Goal: Task Accomplishment & Management: Manage account settings

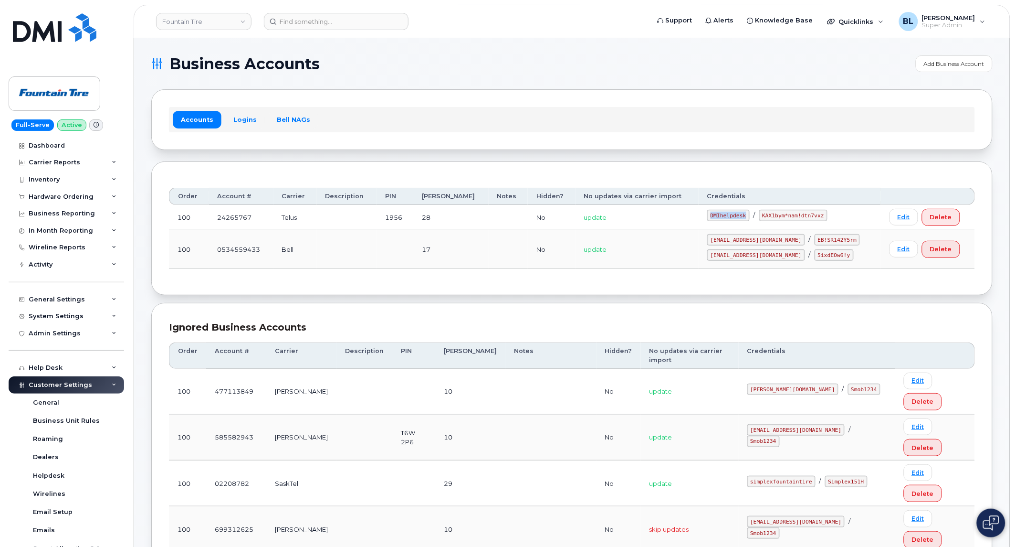
drag, startPoint x: 719, startPoint y: 215, endPoint x: 761, endPoint y: 212, distance: 42.1
click at [761, 212] on td "DMIhelpdesk / KAX1bym*nam!dtn7vxz" at bounding box center [790, 217] width 182 height 25
copy code "DMIhelpdesk"
drag, startPoint x: 775, startPoint y: 220, endPoint x: 831, endPoint y: 216, distance: 56.0
click at [828, 216] on code "KAX1bym*nam!dtn7vxz" at bounding box center [794, 215] width 68 height 11
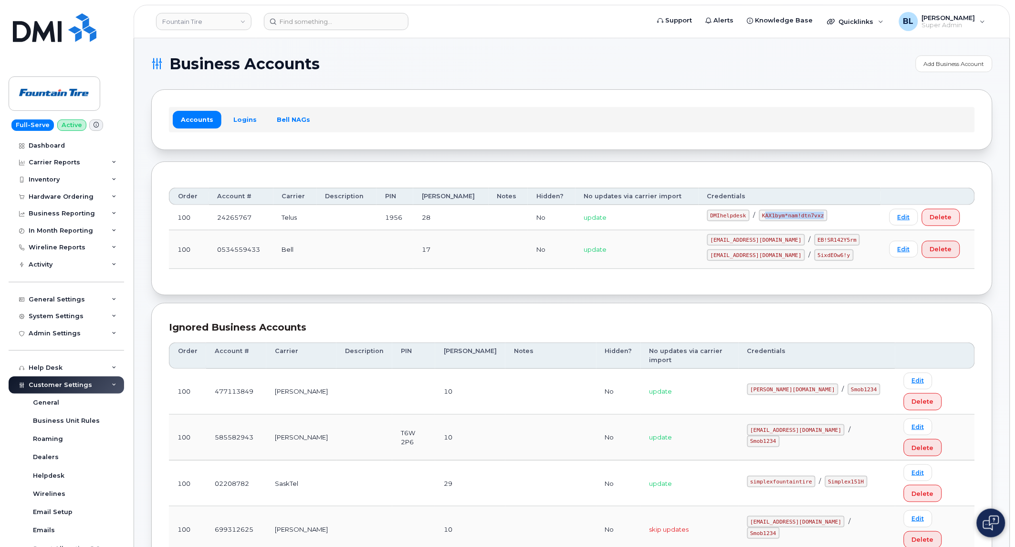
click at [828, 216] on code "KAX1bym*nam!dtn7vxz" at bounding box center [794, 215] width 68 height 11
drag, startPoint x: 772, startPoint y: 217, endPoint x: 834, endPoint y: 219, distance: 61.6
click at [834, 249] on div "DMIhelpdesk / KAX1bym*nam!dtn7vxz" at bounding box center [790, 254] width 165 height 11
copy code "KAX1bym*nam!dtn7vxz"
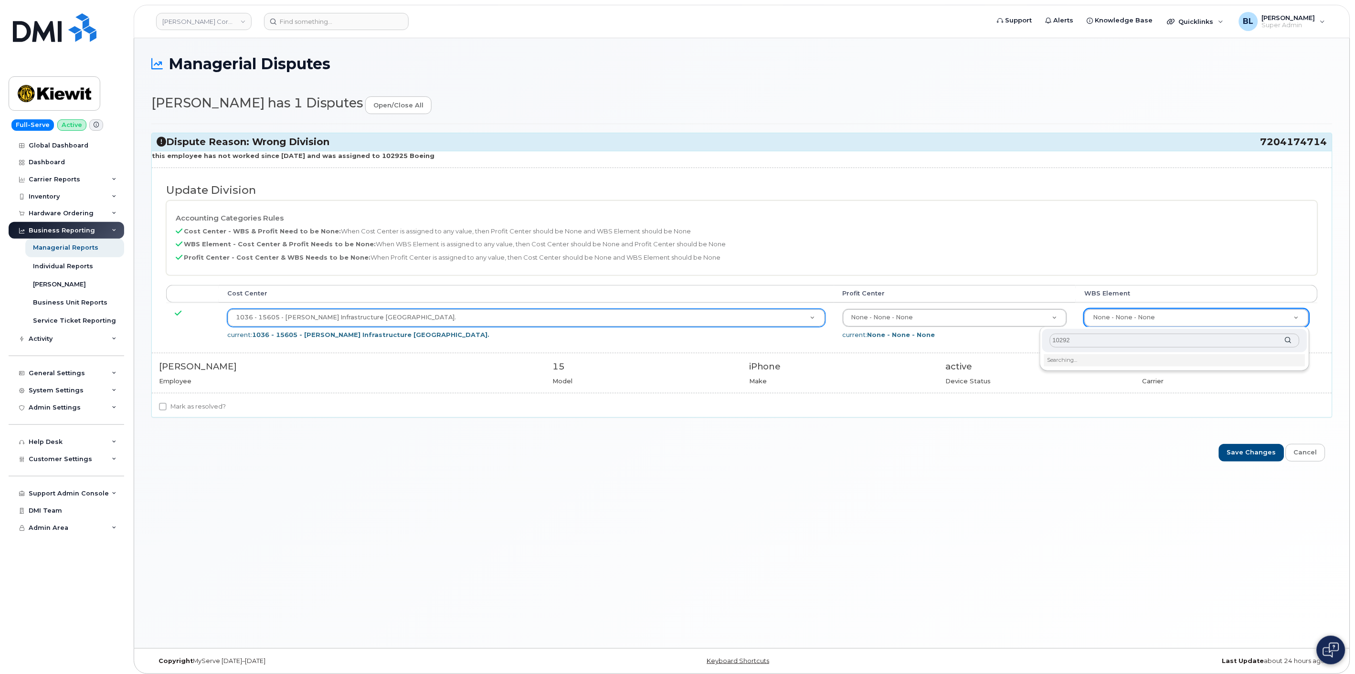
type input "102925"
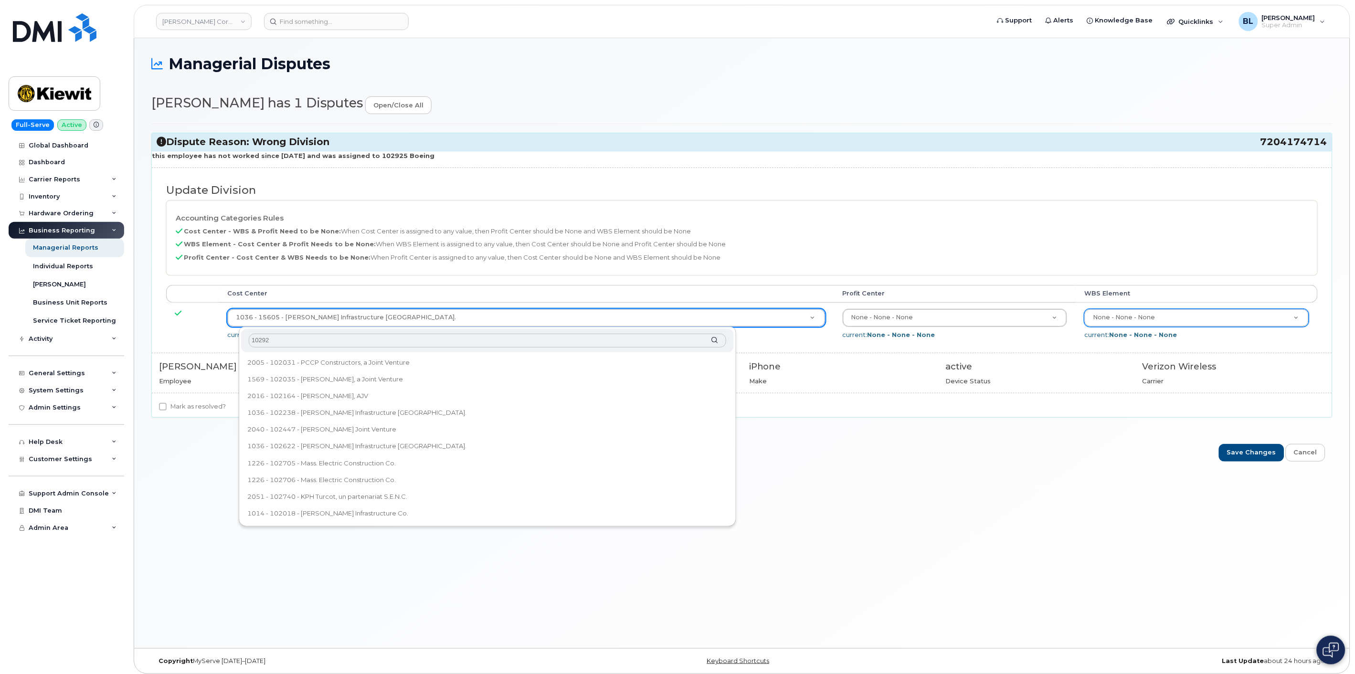
type input "102925"
drag, startPoint x: 1261, startPoint y: 142, endPoint x: 1325, endPoint y: 144, distance: 64.0
click at [1325, 144] on span "7204174714" at bounding box center [1293, 142] width 67 height 13
copy span "7204174714"
click at [336, 11] on header "Kiewit Corporation Support Alerts Knowledge Base Quicklinks Suspend / Cancel De…" at bounding box center [742, 21] width 1216 height 33
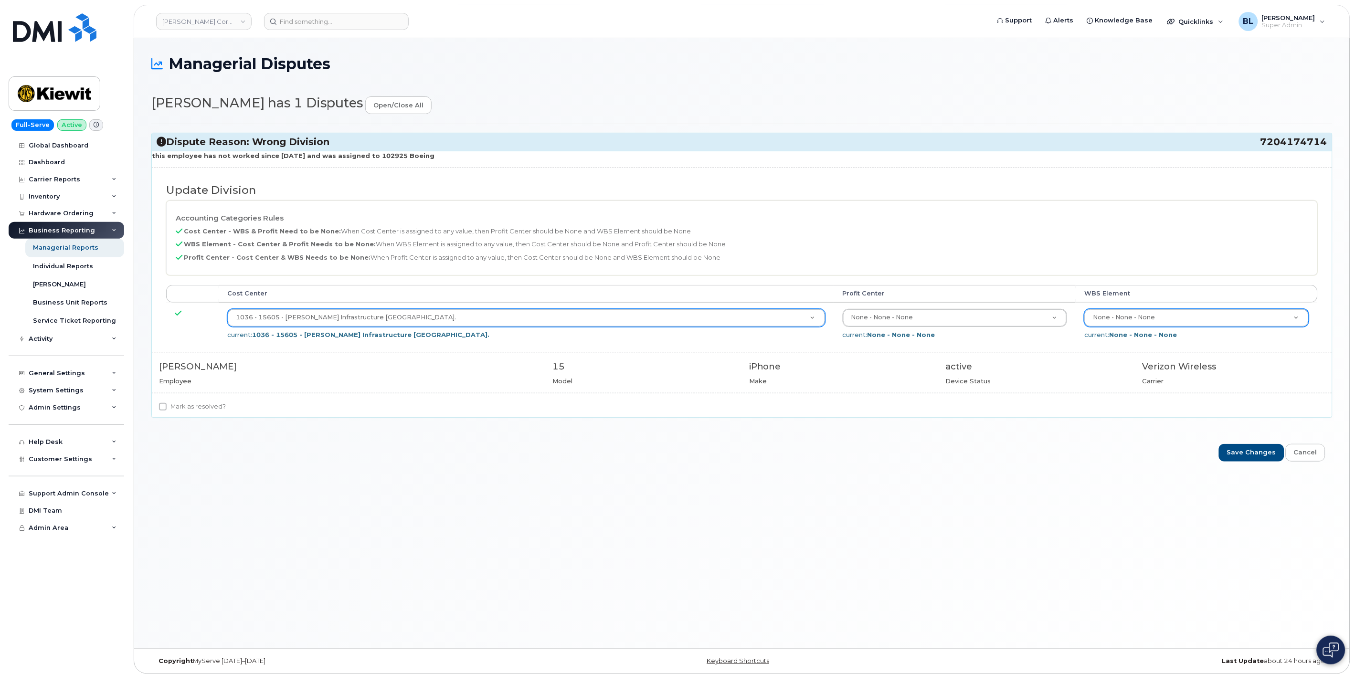
click at [321, 31] on header "Kiewit Corporation Support Alerts Knowledge Base Quicklinks Suspend / Cancel De…" at bounding box center [742, 21] width 1216 height 33
click at [347, 18] on input at bounding box center [336, 21] width 145 height 17
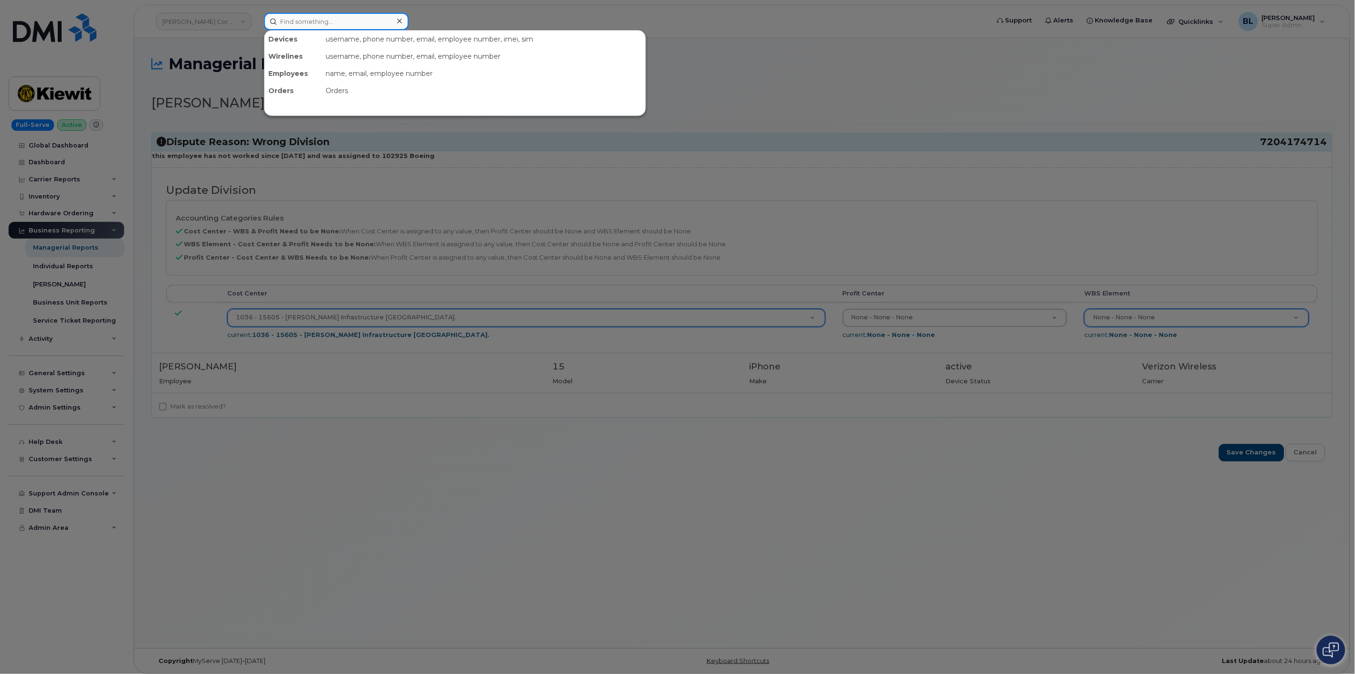
paste input "7204174714"
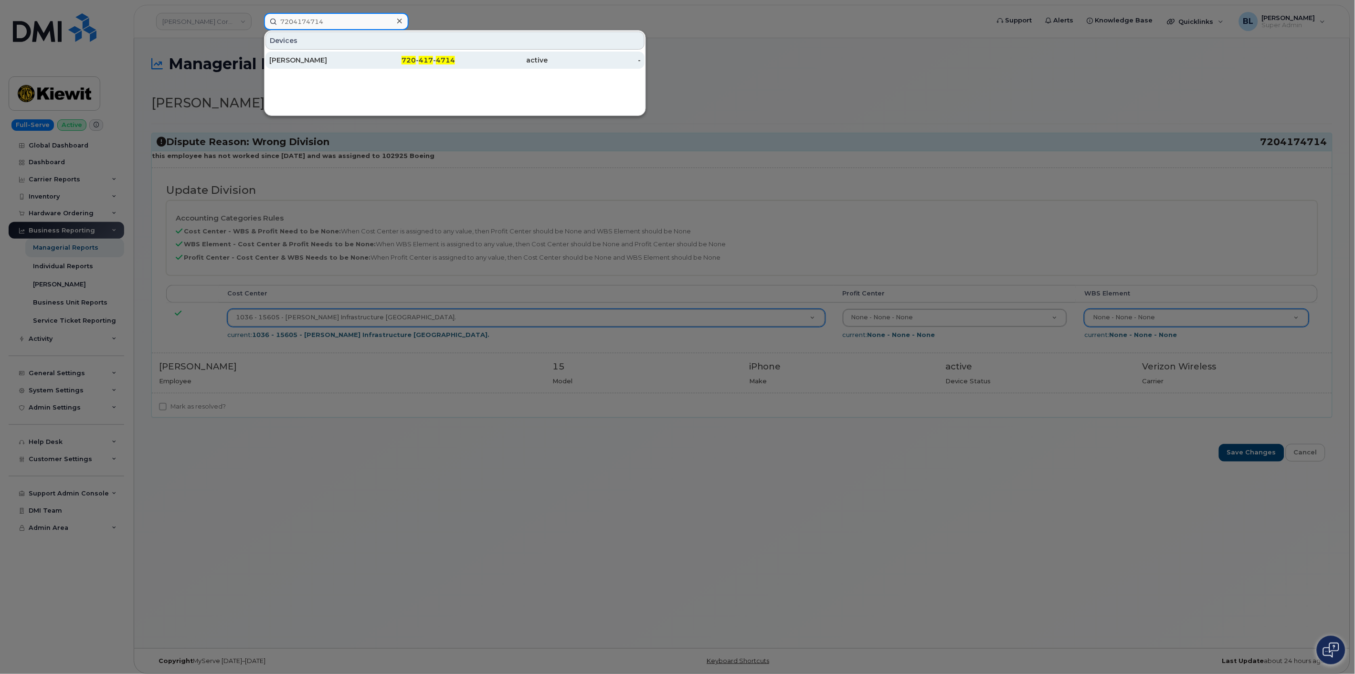
type input "7204174714"
click at [806, 183] on div at bounding box center [677, 337] width 1355 height 674
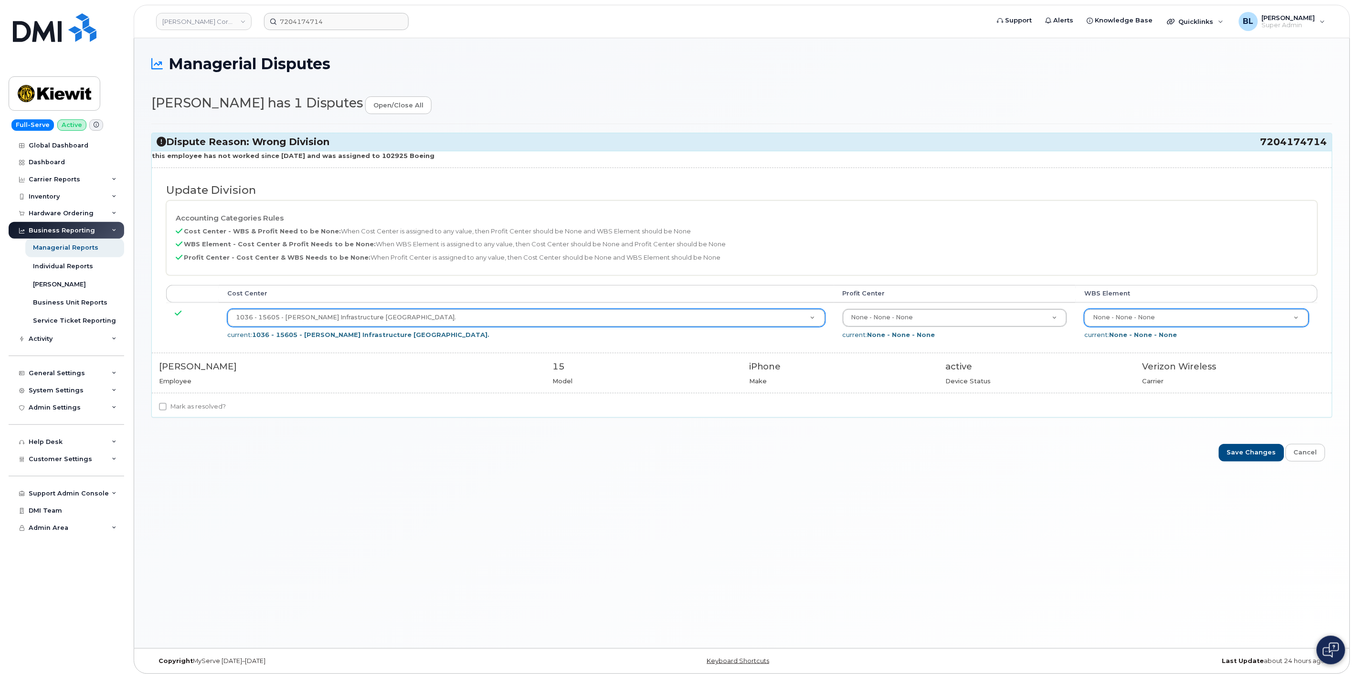
drag, startPoint x: 540, startPoint y: 246, endPoint x: 528, endPoint y: 155, distance: 92.5
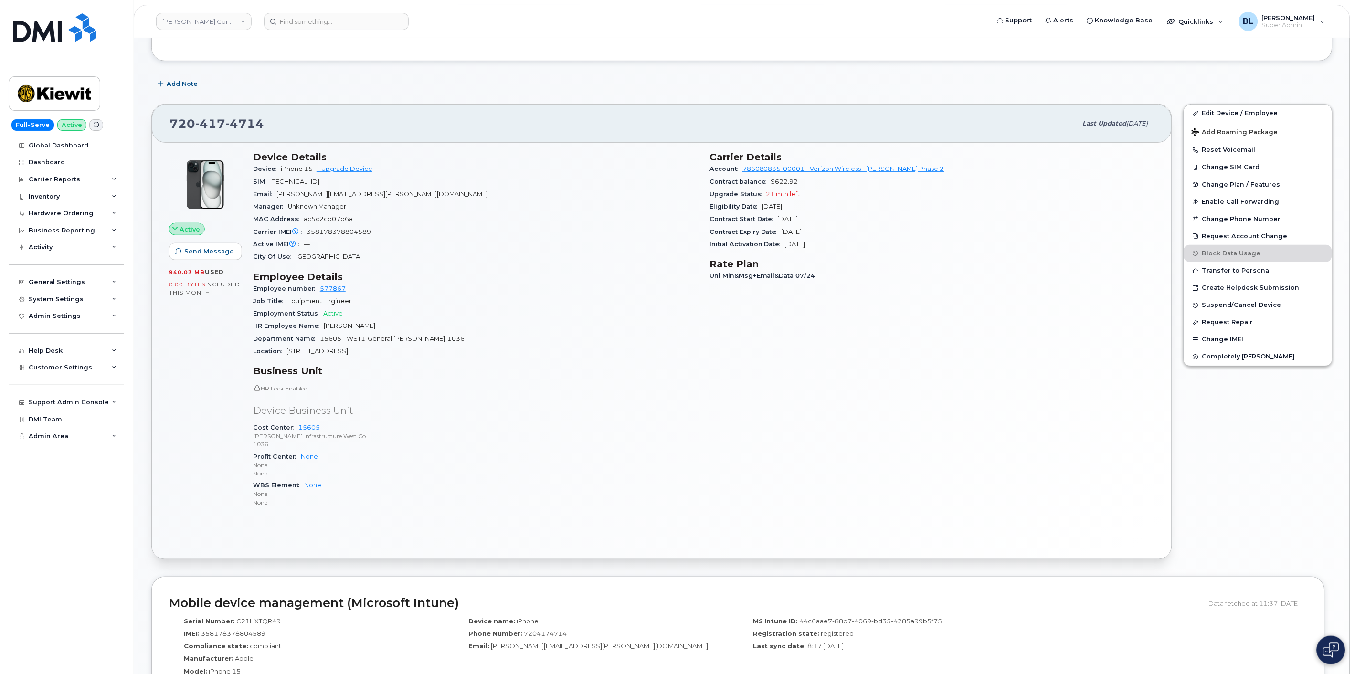
scroll to position [141, 0]
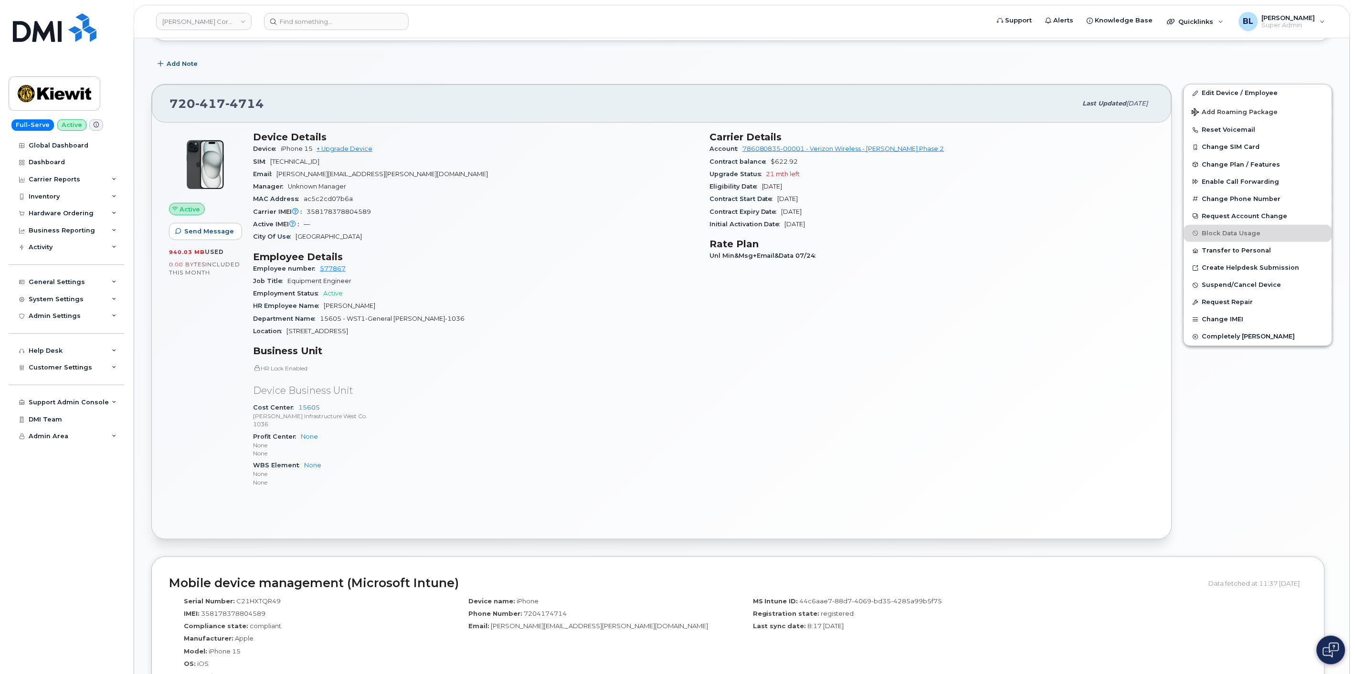
drag, startPoint x: 322, startPoint y: 308, endPoint x: 397, endPoint y: 297, distance: 75.8
click at [397, 297] on section "Employee Details Employee number 577867 Job Title Equipment Engineer Employment…" at bounding box center [475, 294] width 445 height 87
click at [397, 297] on div "Employment Status Active" at bounding box center [475, 293] width 445 height 12
click at [1254, 92] on link "Edit Device / Employee" at bounding box center [1258, 93] width 148 height 17
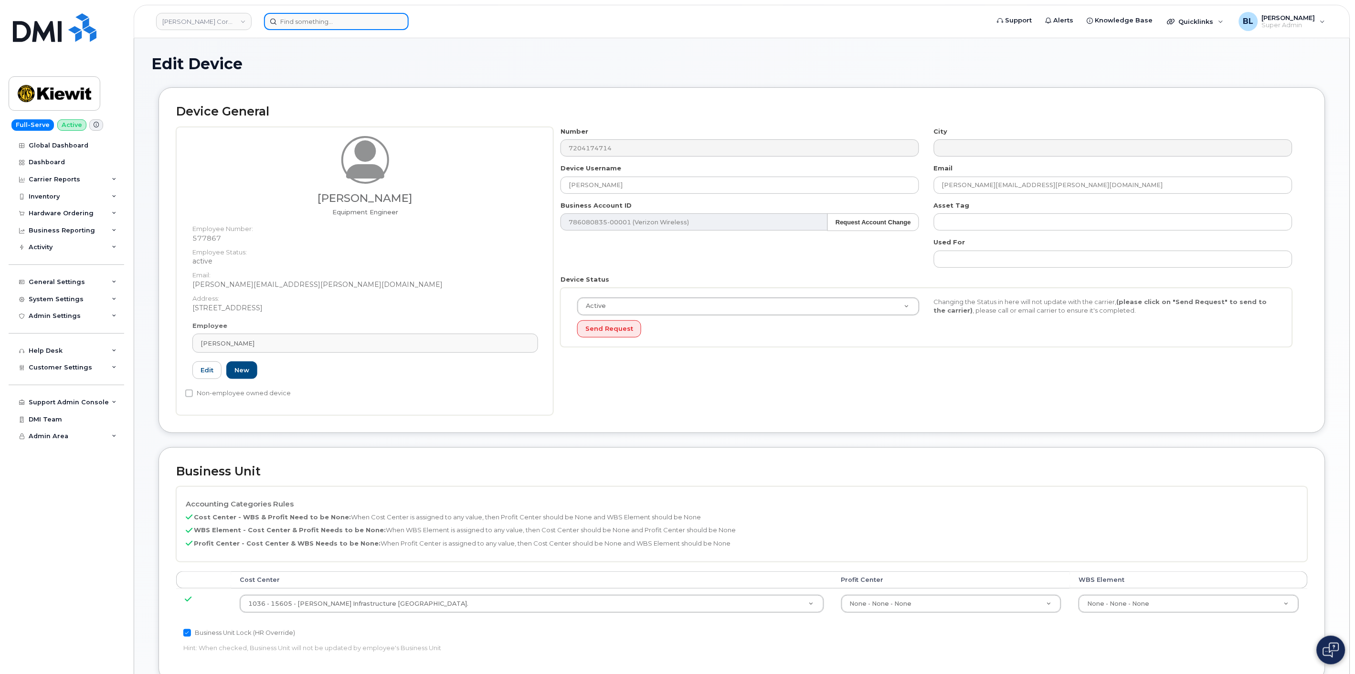
click at [315, 22] on input at bounding box center [336, 21] width 145 height 17
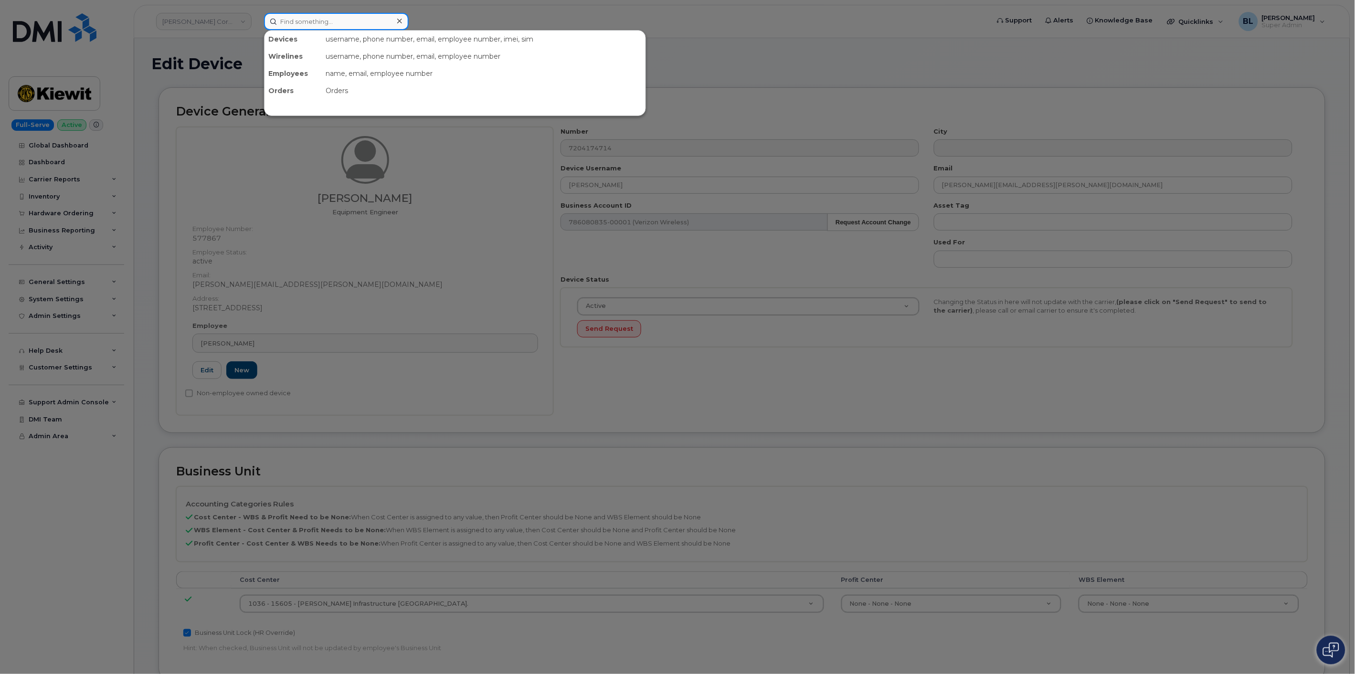
paste input "702-830-1302"
type input "702-830-1302"
click at [388, 55] on div "702-830-1302" at bounding box center [408, 60] width 93 height 10
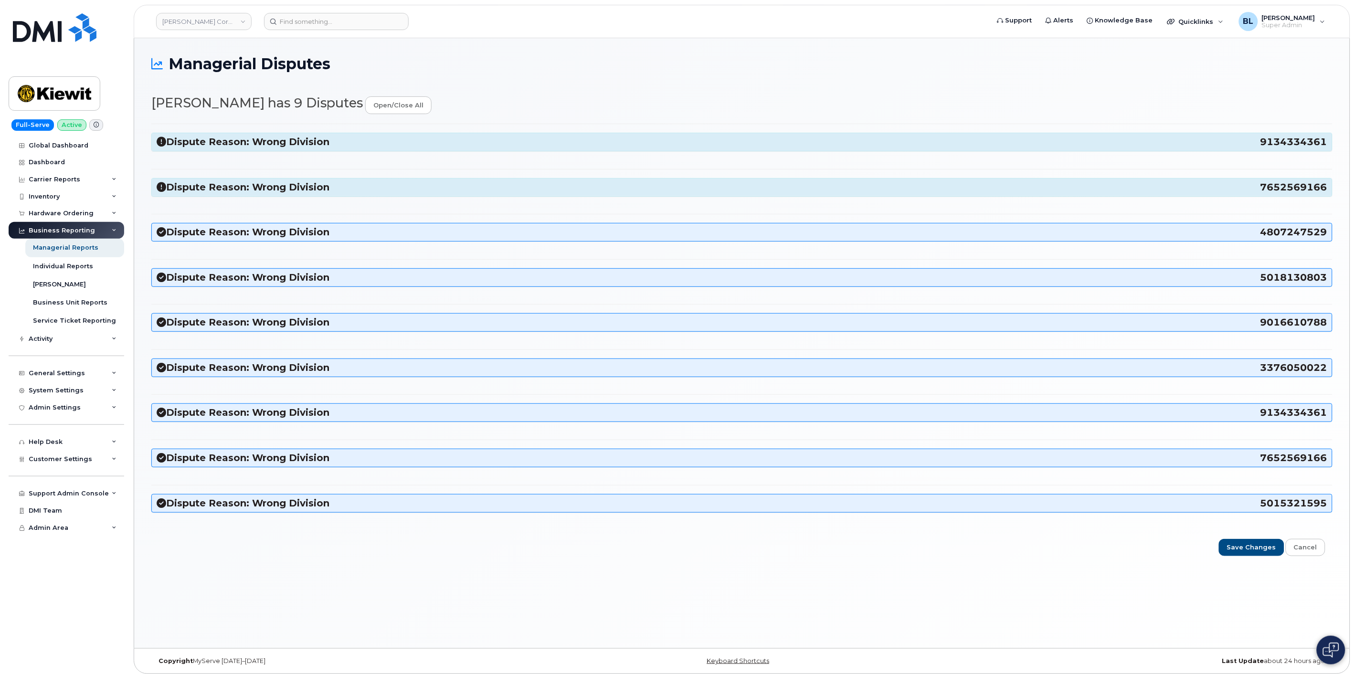
click at [352, 221] on div "Dispute Reason: Wrong Division 9134334361 106022.1103 Update Division Accountin…" at bounding box center [741, 323] width 1181 height 398
click at [352, 227] on h3 "Dispute Reason: Wrong Division 4807247529" at bounding box center [742, 232] width 1171 height 13
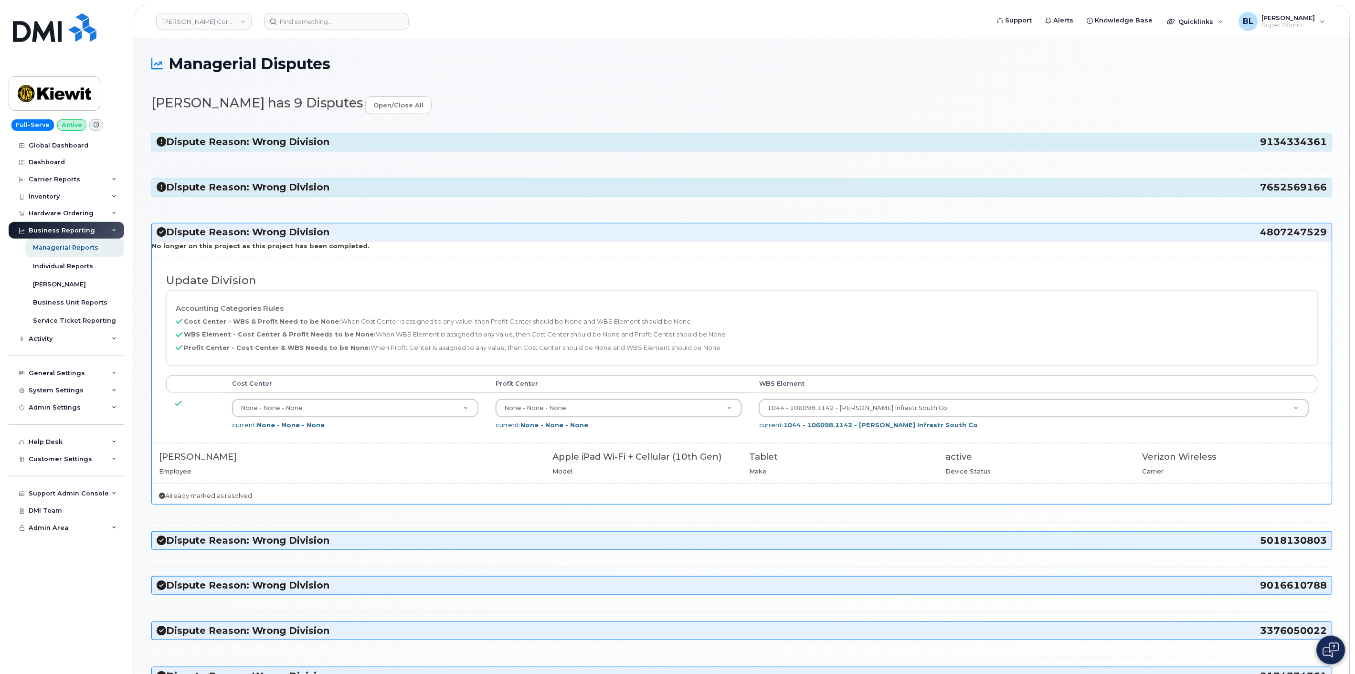
scroll to position [141, 0]
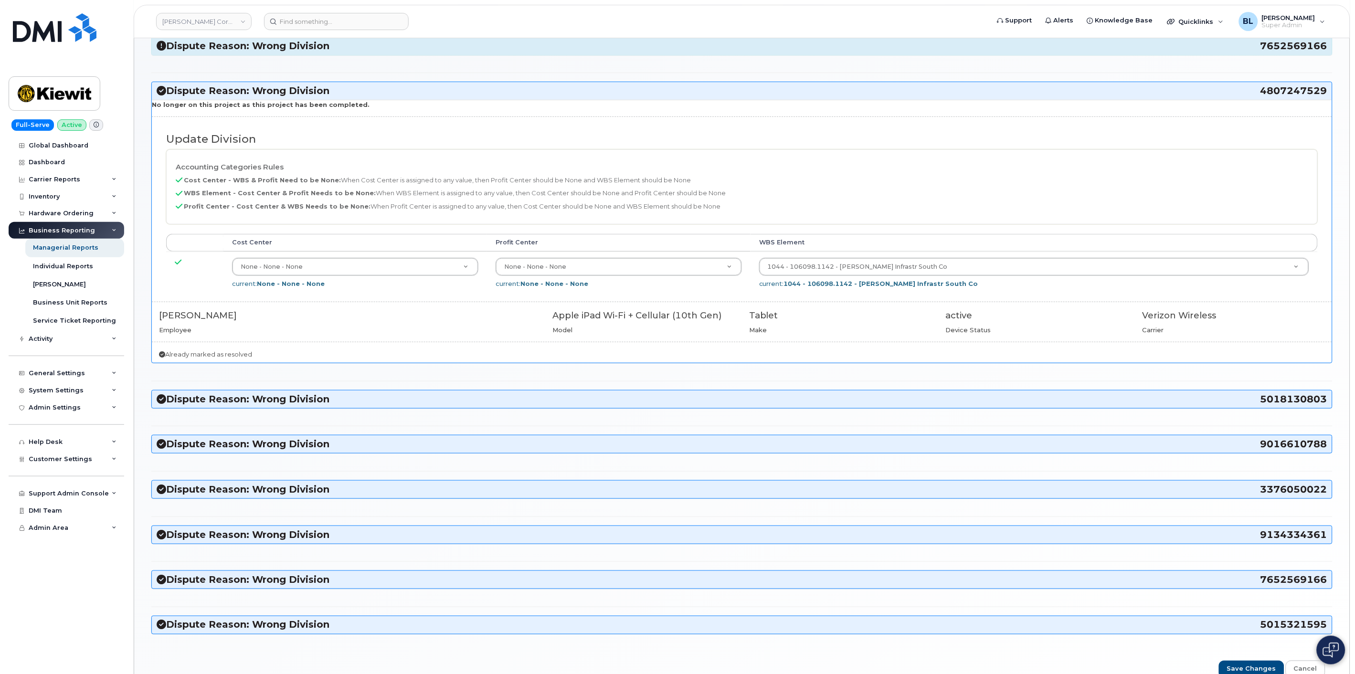
click at [341, 397] on h3 "Dispute Reason: Wrong Division 5018130803" at bounding box center [742, 399] width 1171 height 13
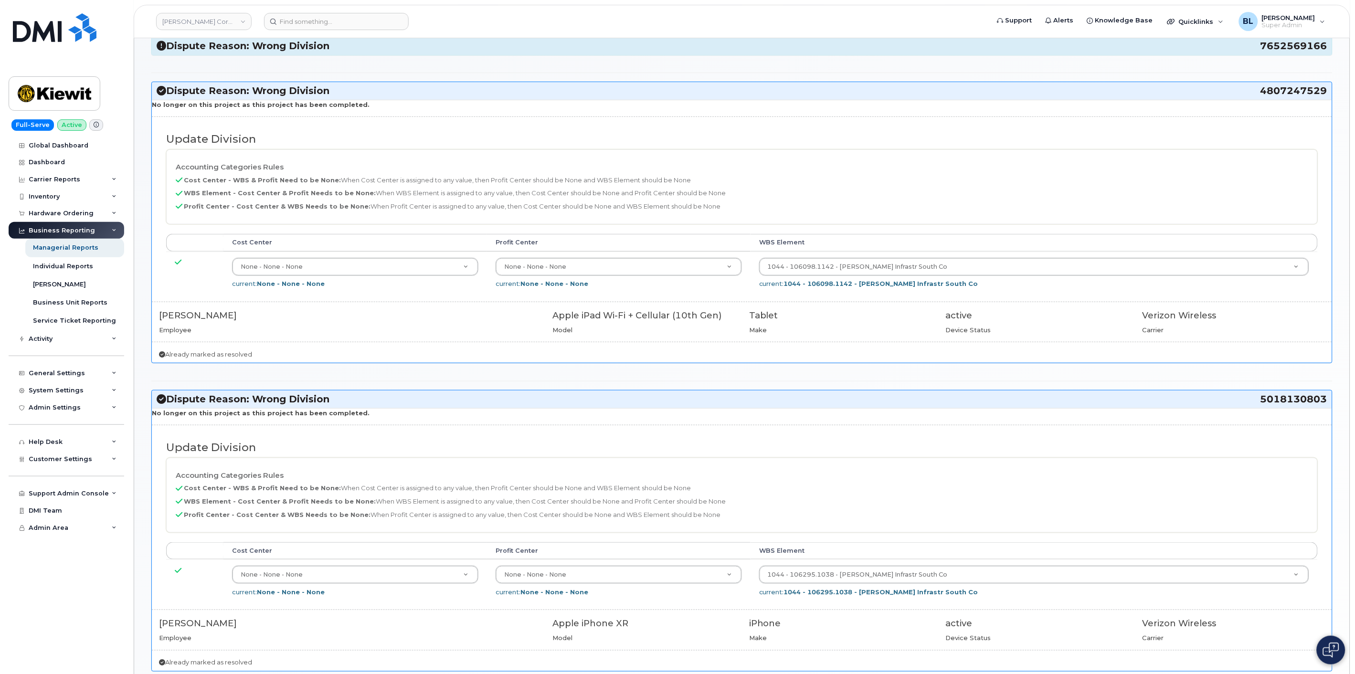
scroll to position [424, 0]
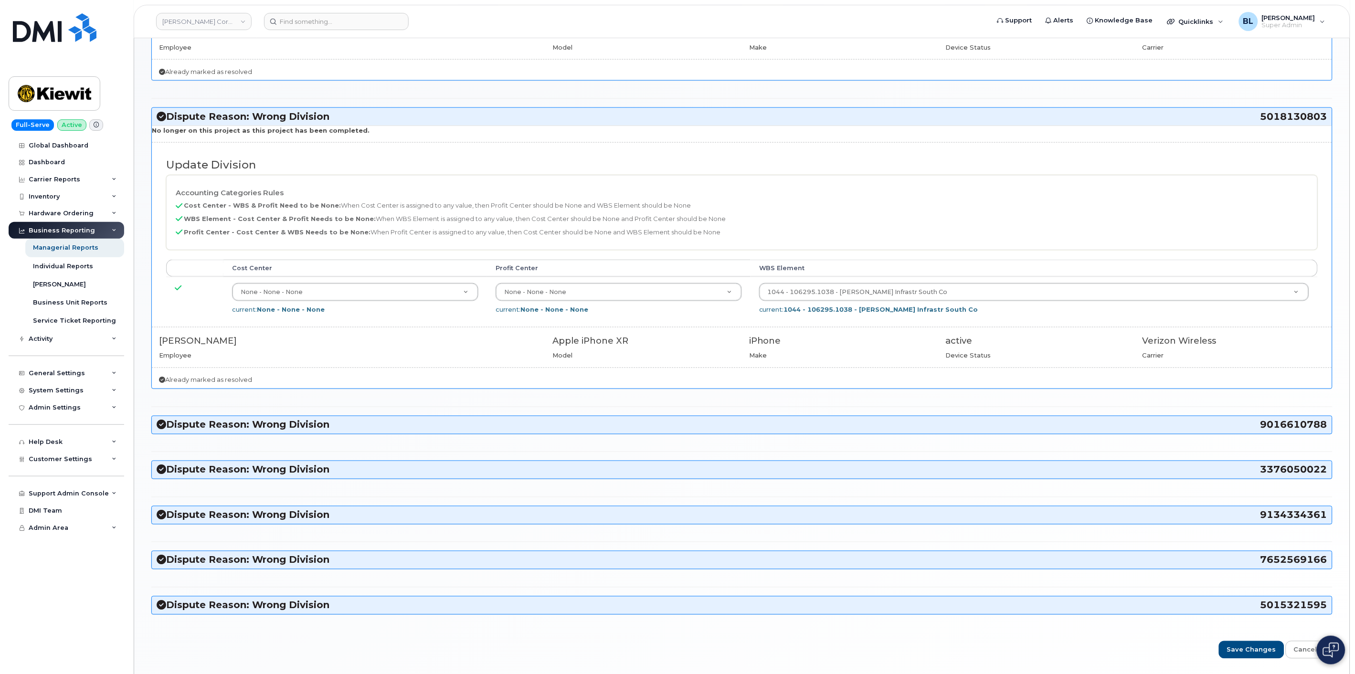
click at [346, 412] on div "Dispute Reason: Wrong Division 9134334361 106022.1103 Update Division Accountin…" at bounding box center [741, 162] width 1181 height 924
click at [344, 427] on h3 "Dispute Reason: Wrong Division 9016610788" at bounding box center [742, 425] width 1171 height 13
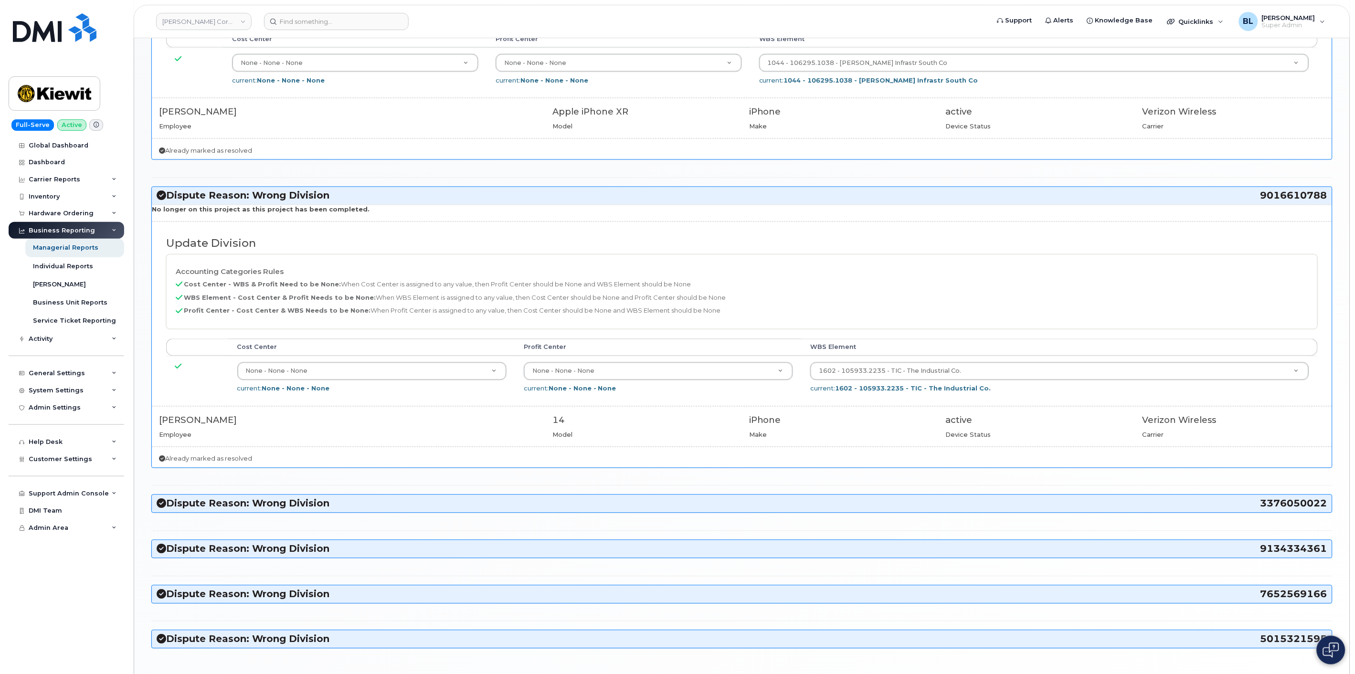
scroll to position [678, 0]
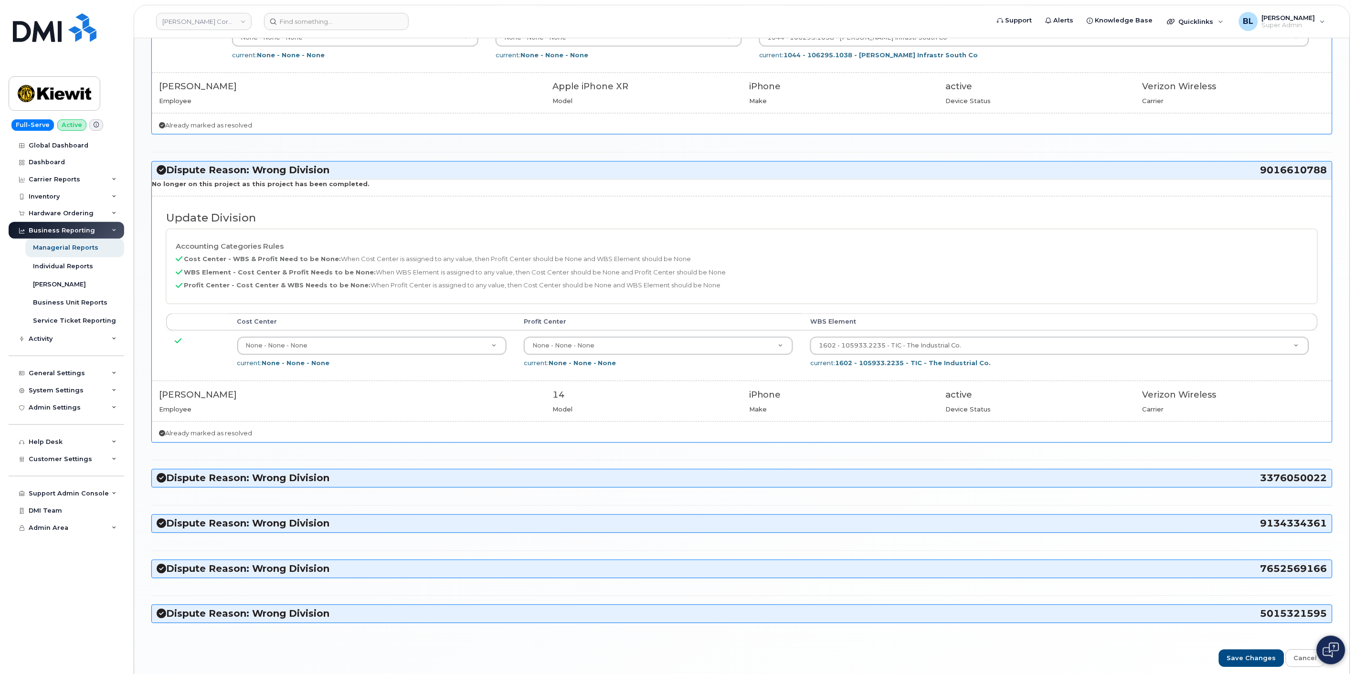
click at [357, 466] on div "Dispute Reason: Wrong Division 9134334361 106022.1103 Update Division Accountin…" at bounding box center [741, 38] width 1181 height 1187
click at [355, 477] on h3 "Dispute Reason: Wrong Division 3376050022" at bounding box center [742, 478] width 1171 height 13
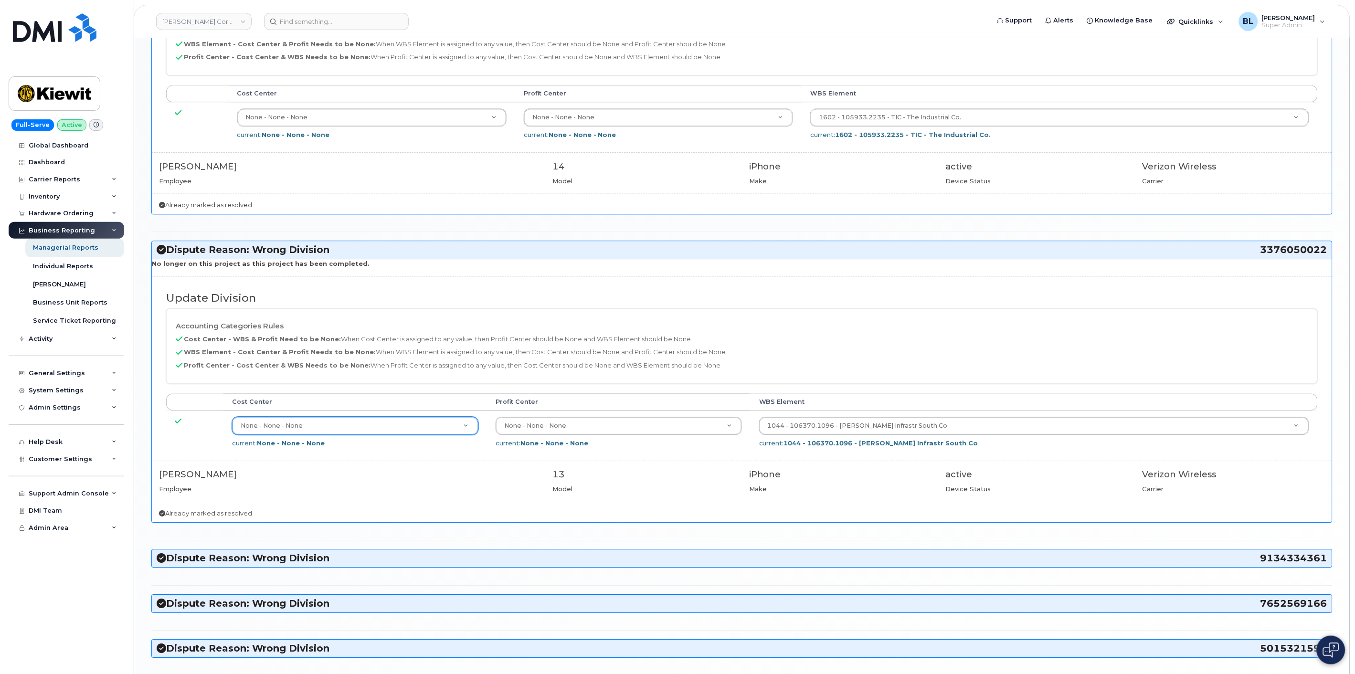
scroll to position [971, 0]
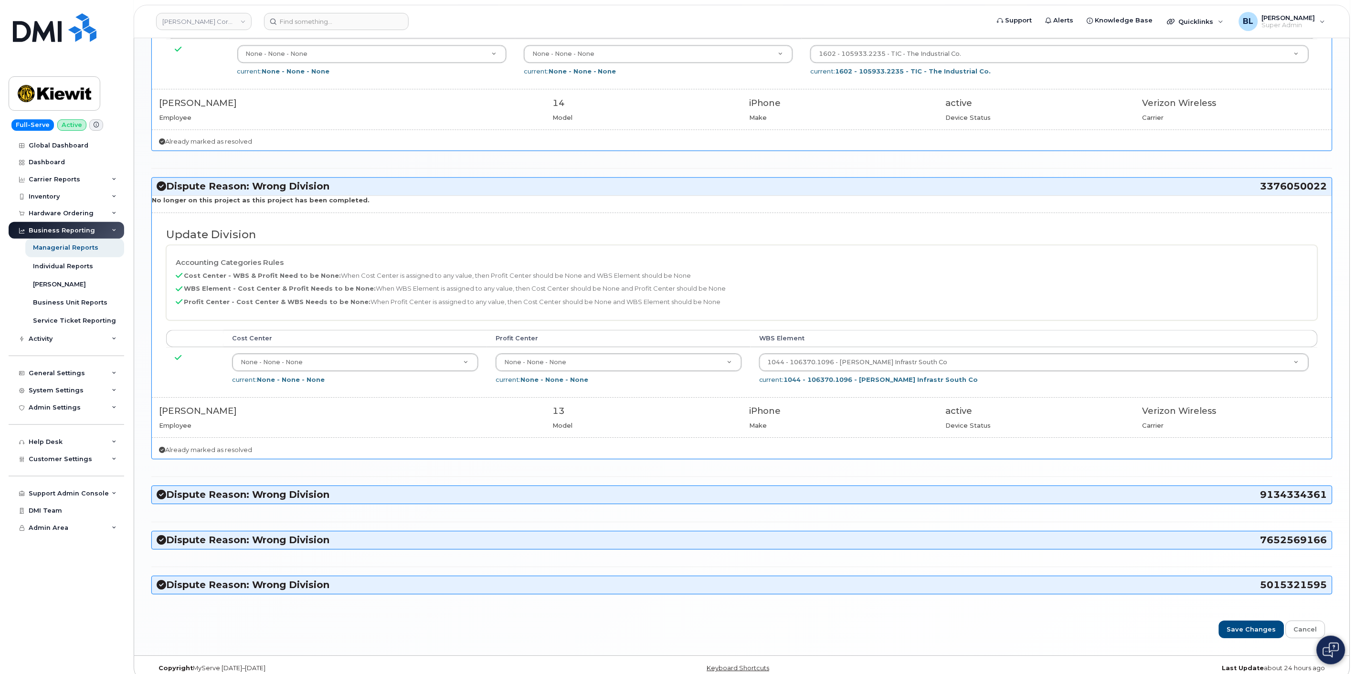
click at [363, 498] on h3 "Dispute Reason: Wrong Division 9134334361" at bounding box center [742, 494] width 1171 height 13
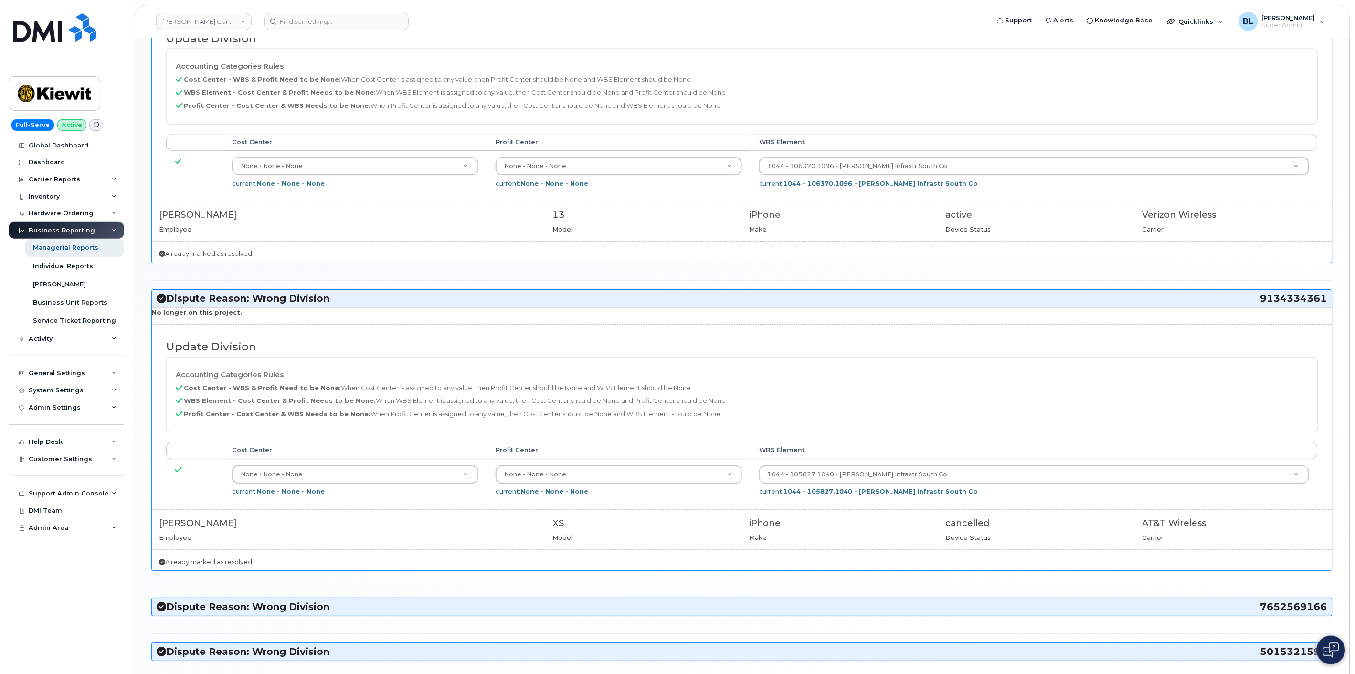
scroll to position [1238, 0]
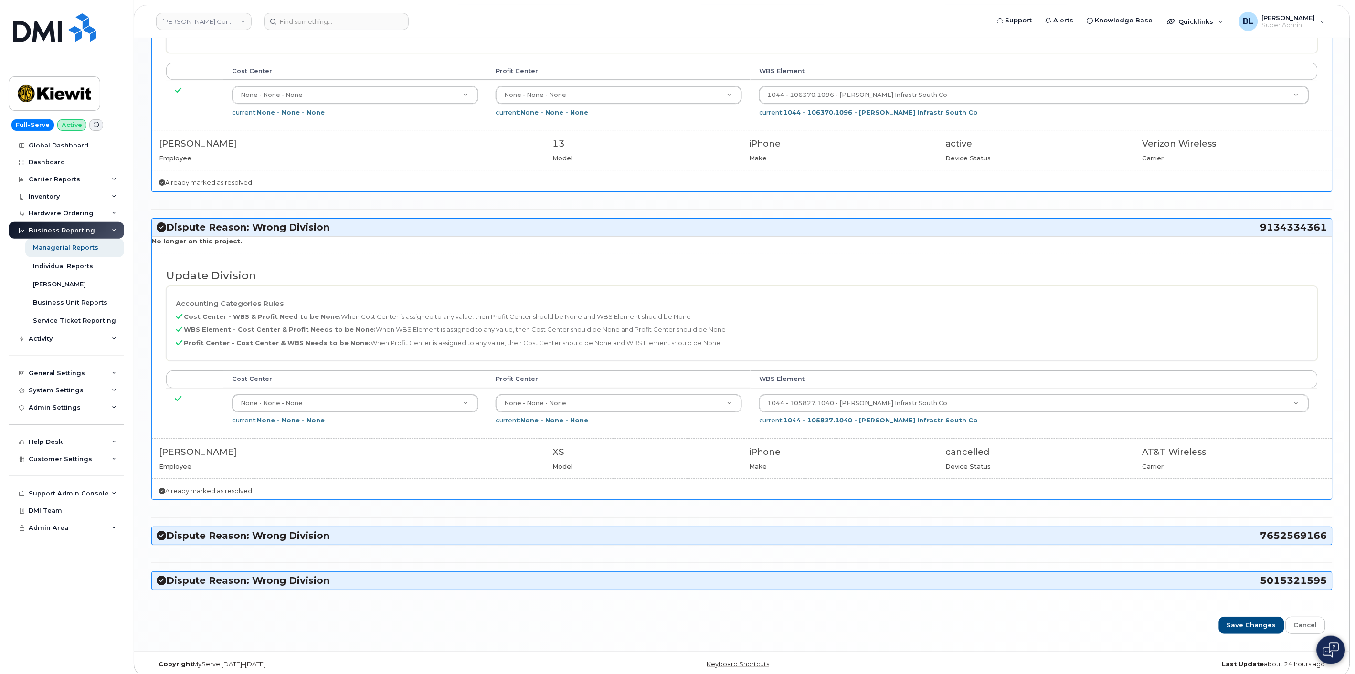
click at [340, 518] on hr at bounding box center [741, 518] width 1181 height 0
click at [332, 539] on h3 "Dispute Reason: Wrong Division 7652569166" at bounding box center [742, 535] width 1171 height 13
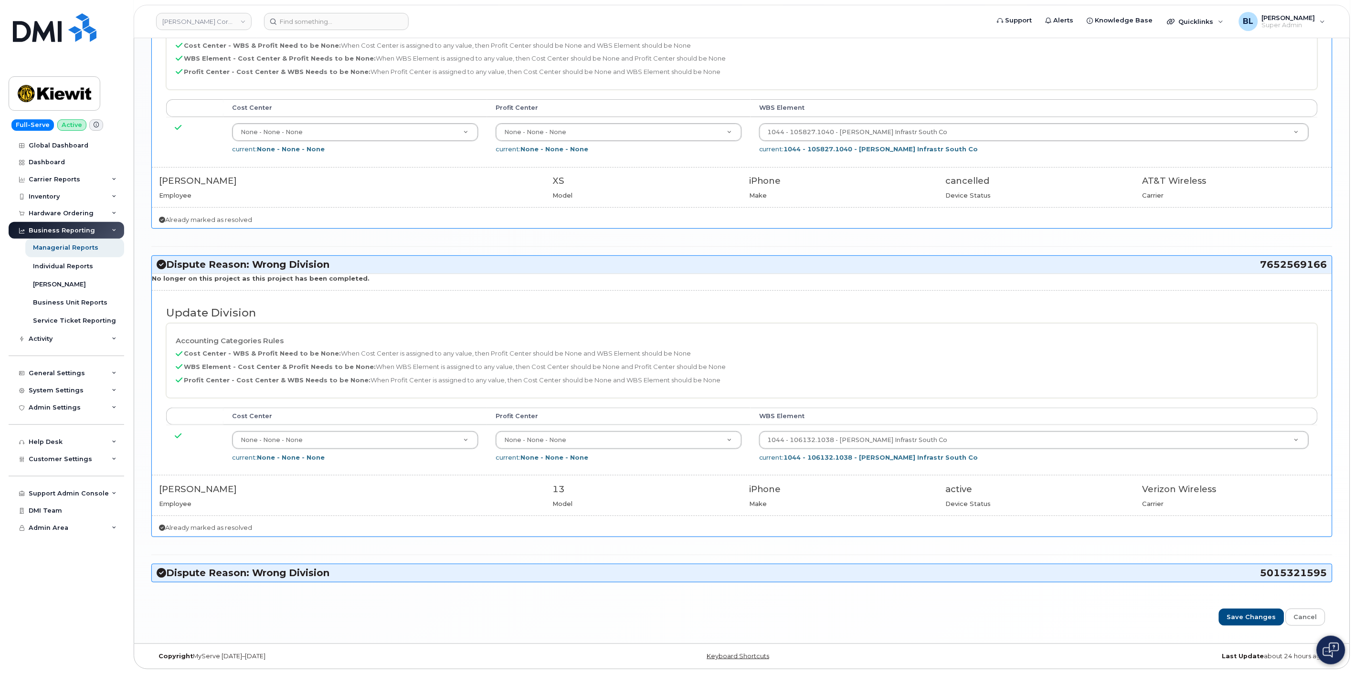
scroll to position [1514, 0]
drag, startPoint x: 329, startPoint y: 555, endPoint x: 342, endPoint y: 544, distance: 16.3
click at [330, 555] on hr at bounding box center [741, 555] width 1181 height 0
click at [330, 567] on div "Dispute Reason: Wrong Division 5015321595" at bounding box center [742, 573] width 1180 height 18
click at [331, 567] on h3 "Dispute Reason: Wrong Division 5015321595" at bounding box center [742, 573] width 1171 height 13
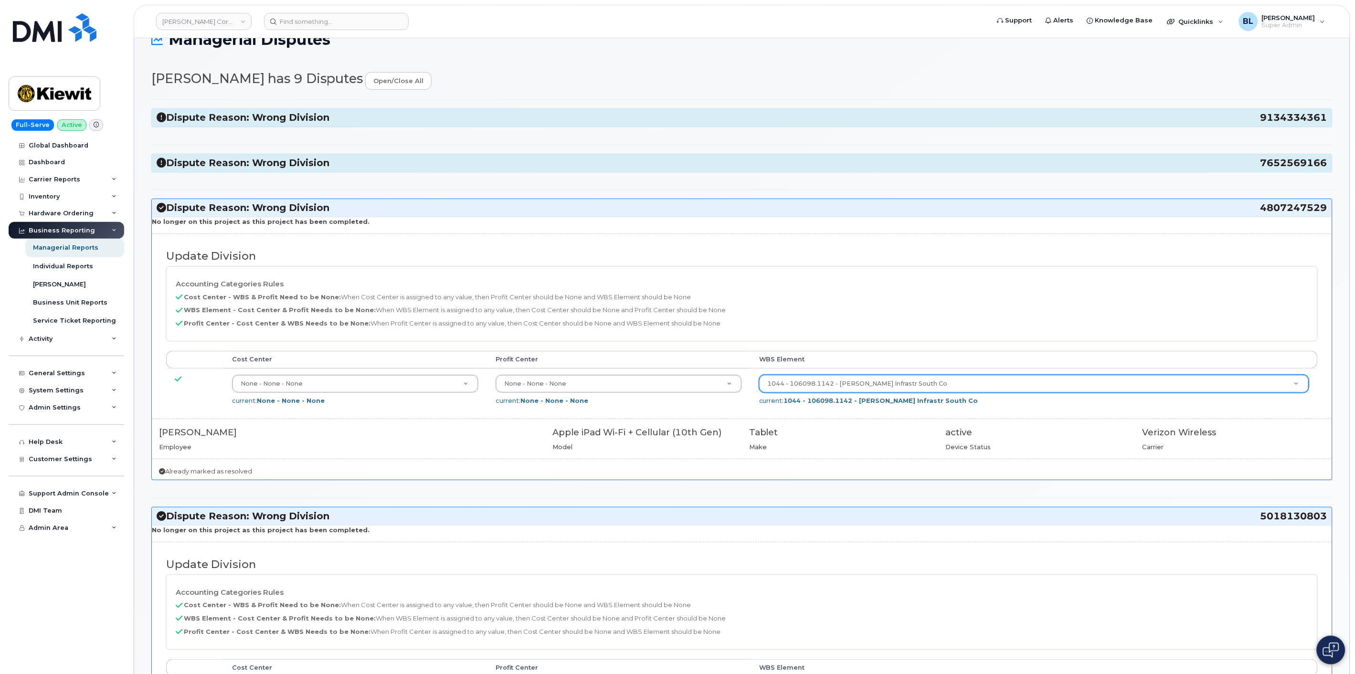
scroll to position [0, 0]
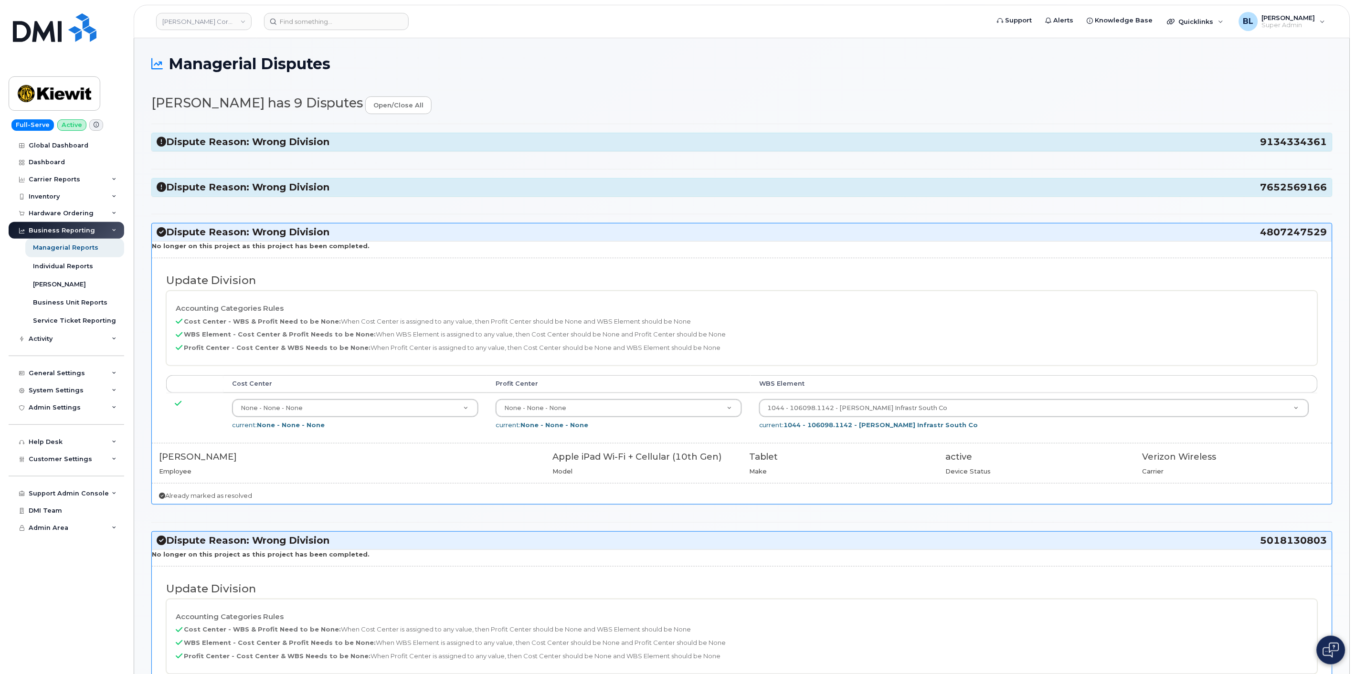
drag, startPoint x: 1253, startPoint y: 235, endPoint x: 1317, endPoint y: 237, distance: 63.5
click at [1317, 237] on h3 "Dispute Reason: Wrong Division 4807247529" at bounding box center [742, 232] width 1171 height 13
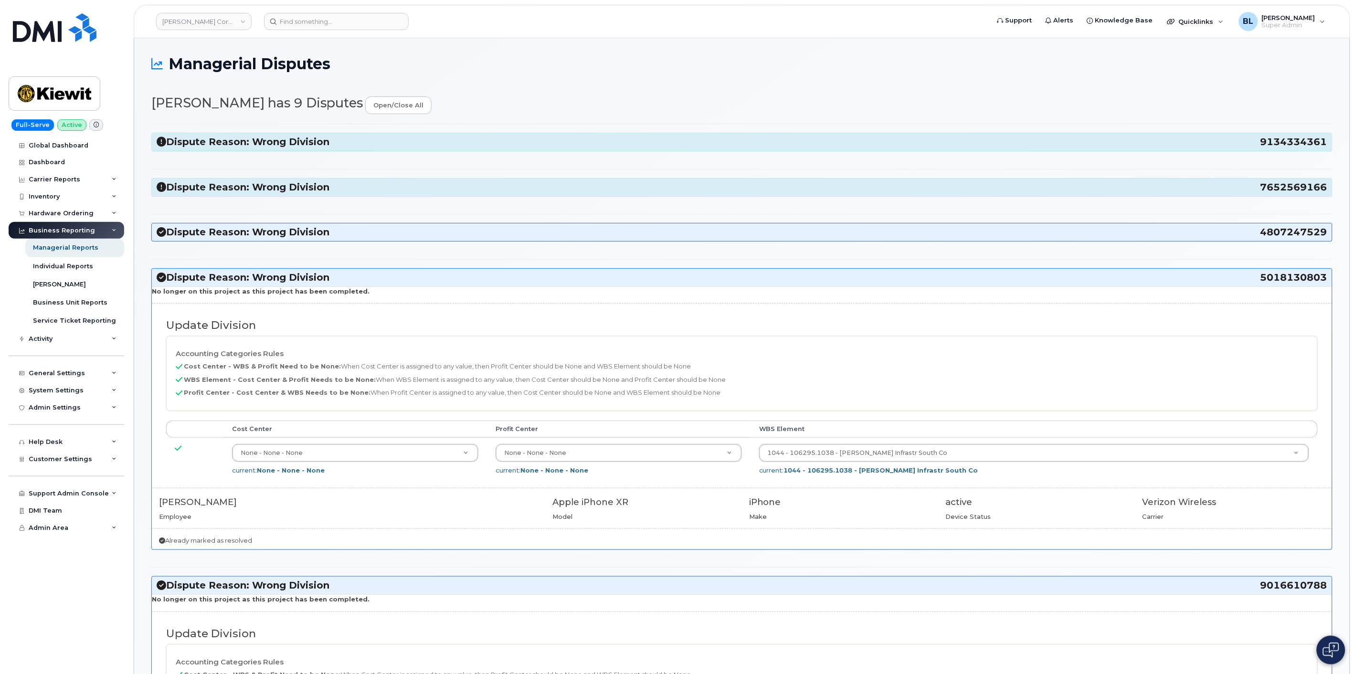
click at [804, 283] on h3 "Dispute Reason: Wrong Division 5018130803" at bounding box center [742, 277] width 1171 height 13
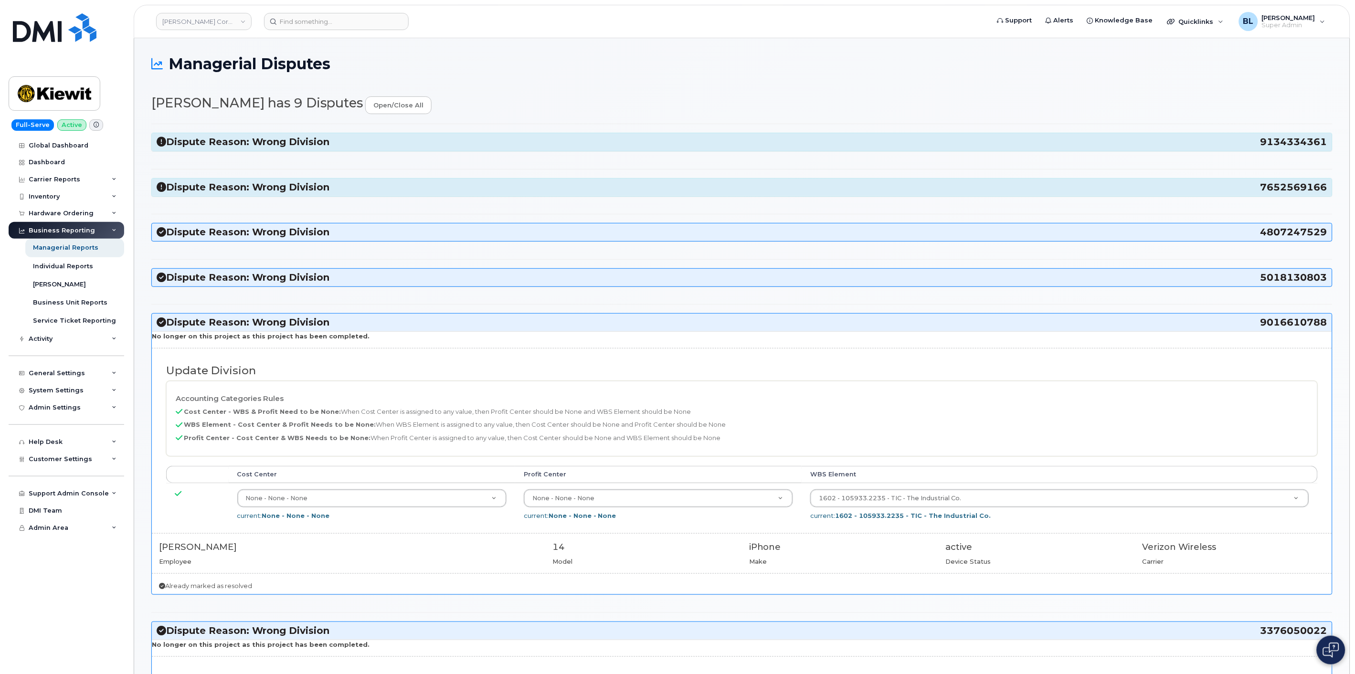
click at [837, 327] on h3 "Dispute Reason: Wrong Division 9016610788" at bounding box center [742, 322] width 1171 height 13
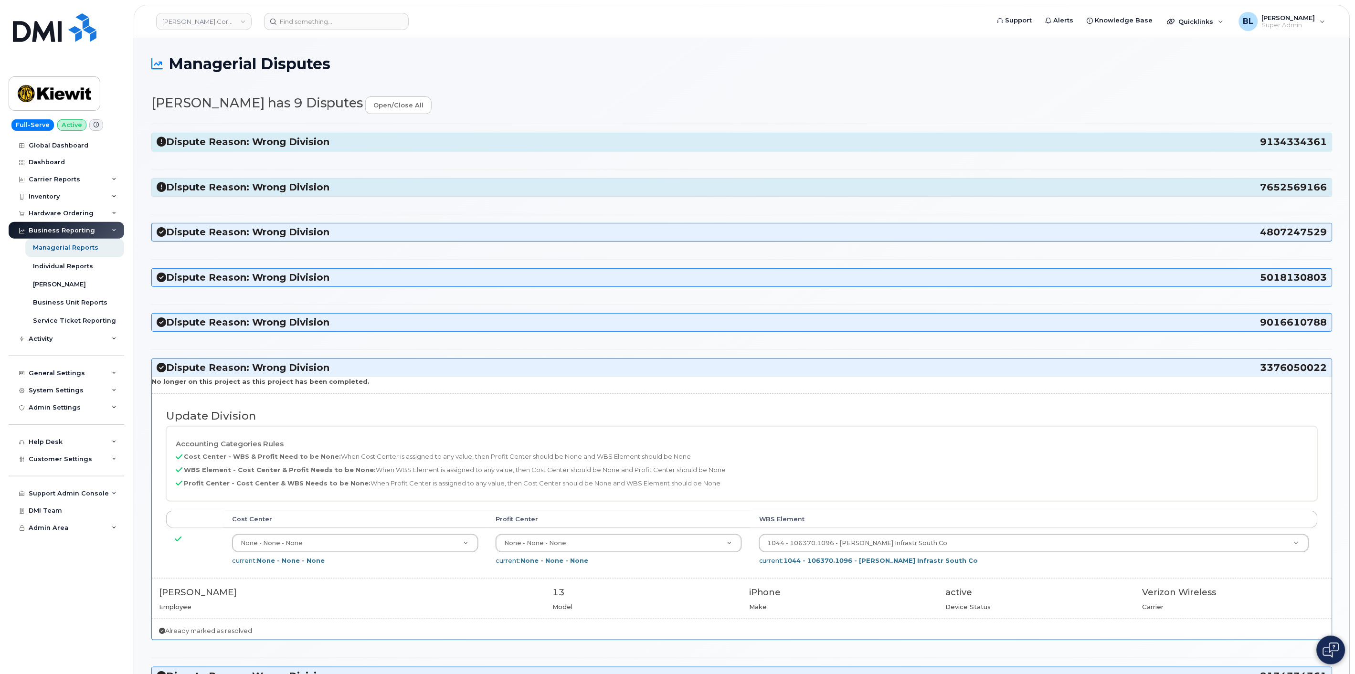
click at [813, 374] on h3 "Dispute Reason: Wrong Division 3376050022" at bounding box center [742, 367] width 1171 height 13
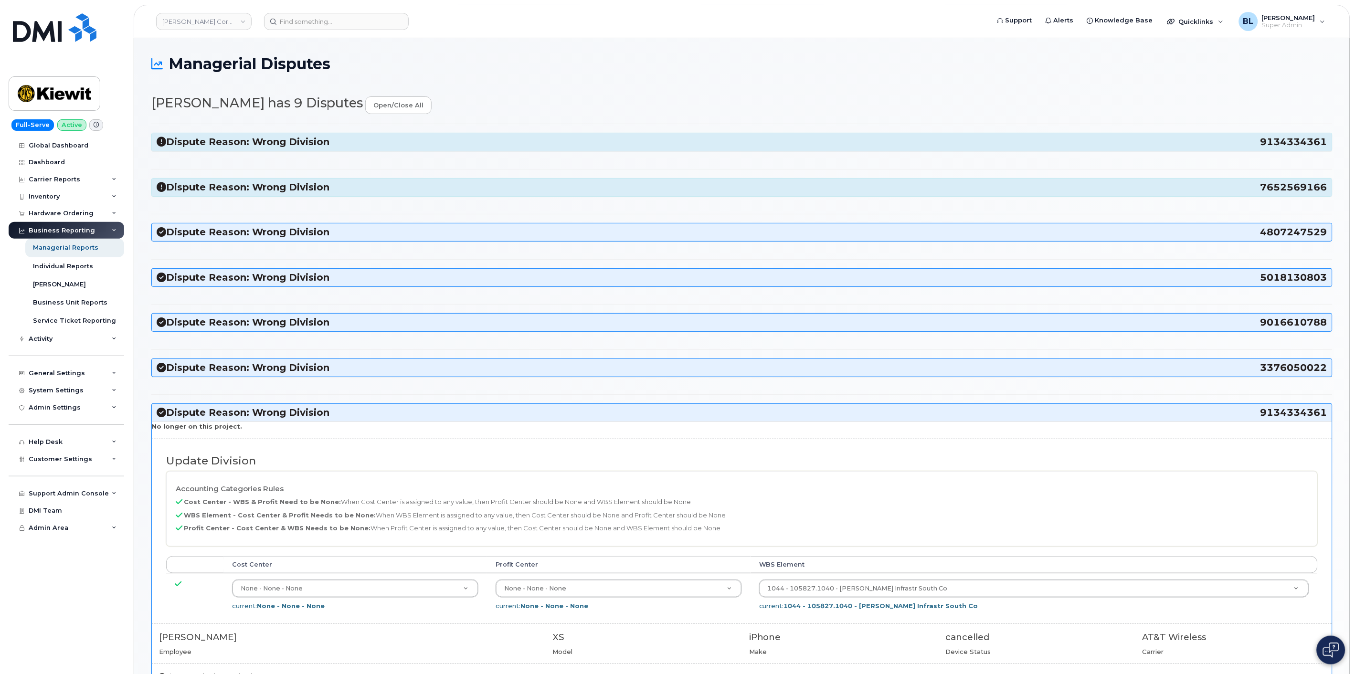
click at [731, 395] on hr at bounding box center [741, 394] width 1181 height 0
click at [727, 408] on h3 "Dispute Reason: Wrong Division 9134334361" at bounding box center [742, 412] width 1171 height 13
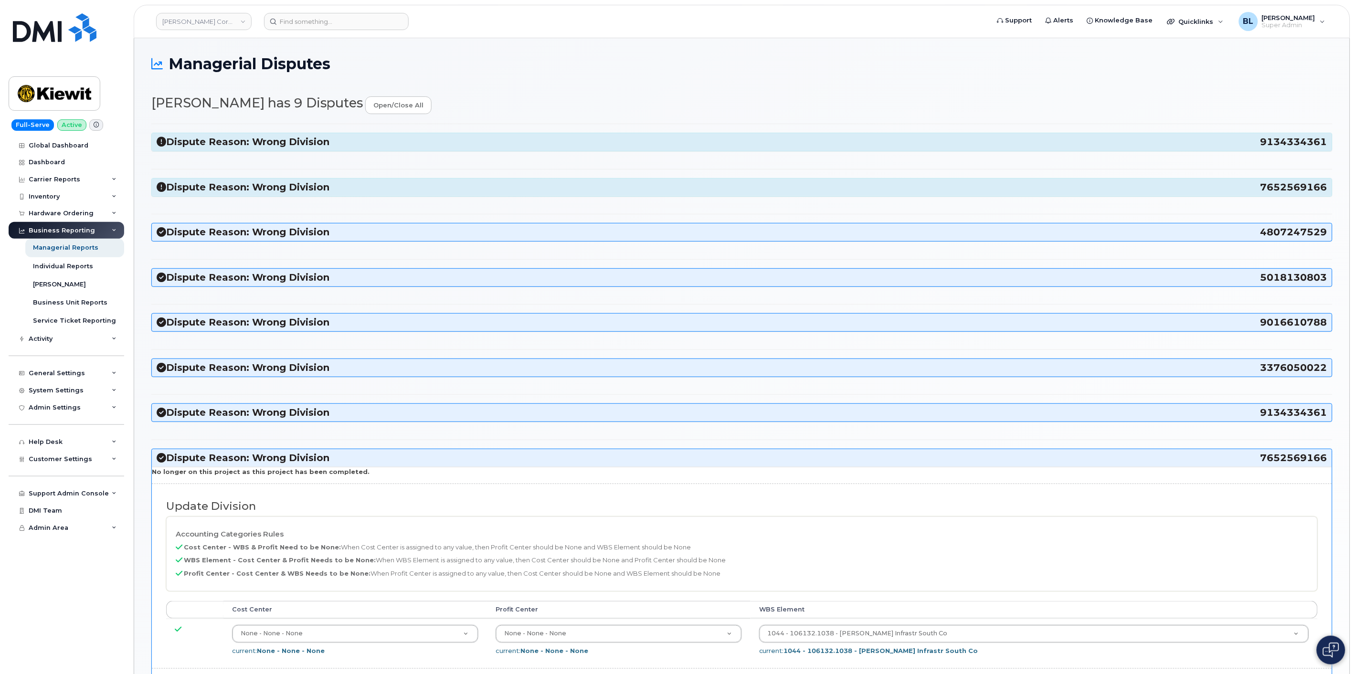
click at [536, 458] on h3 "Dispute Reason: Wrong Division 7652569166" at bounding box center [742, 458] width 1171 height 13
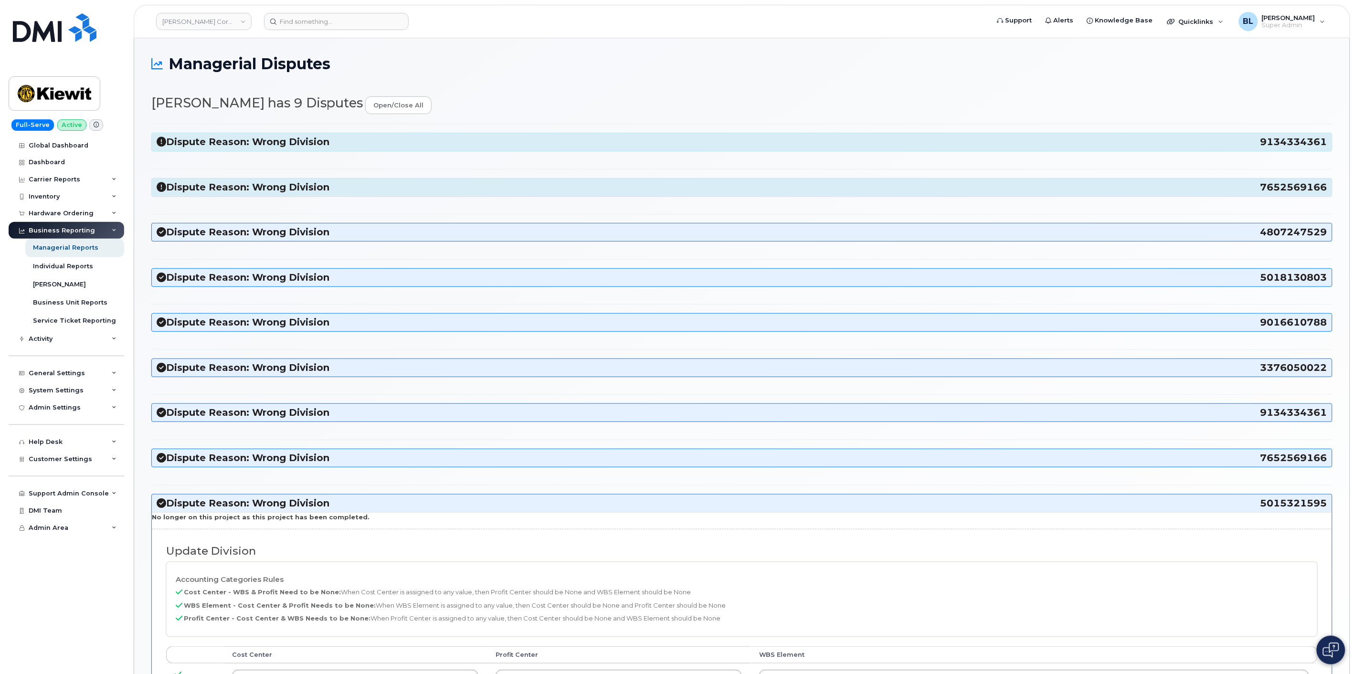
click at [317, 504] on h3 "Dispute Reason: Wrong Division 5015321595" at bounding box center [742, 503] width 1171 height 13
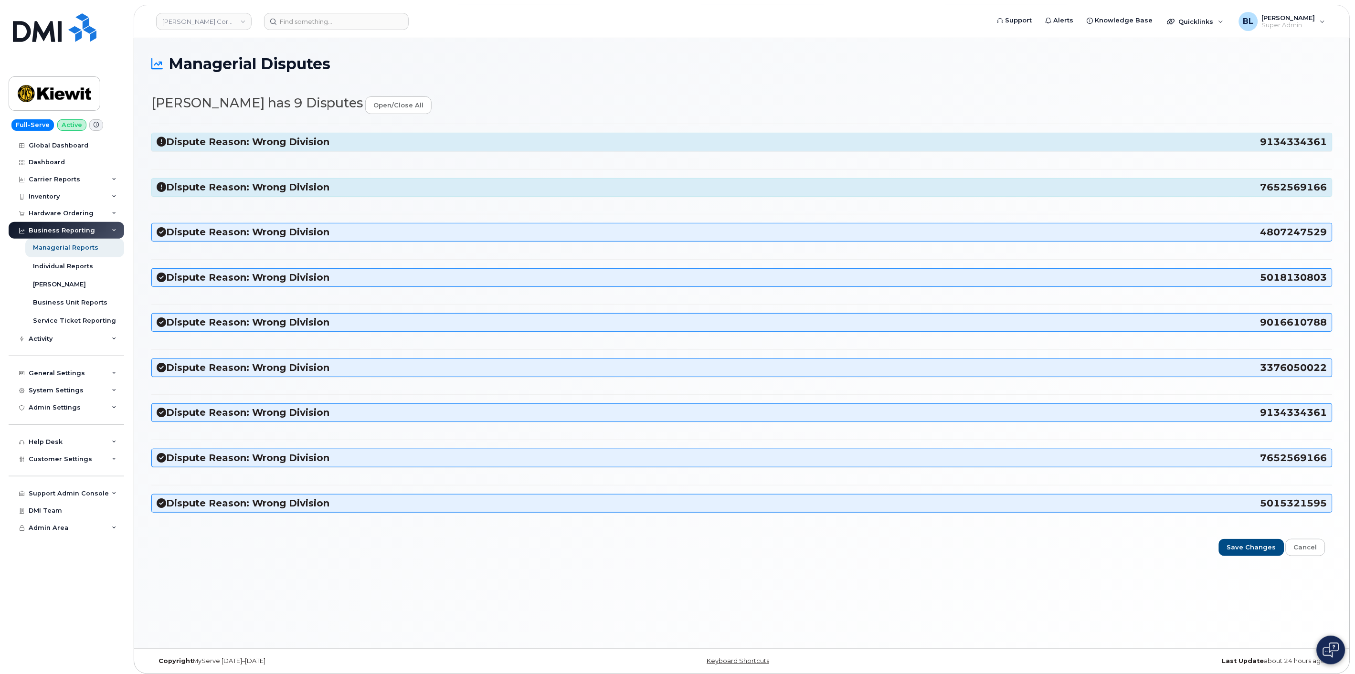
scroll to position [5, 0]
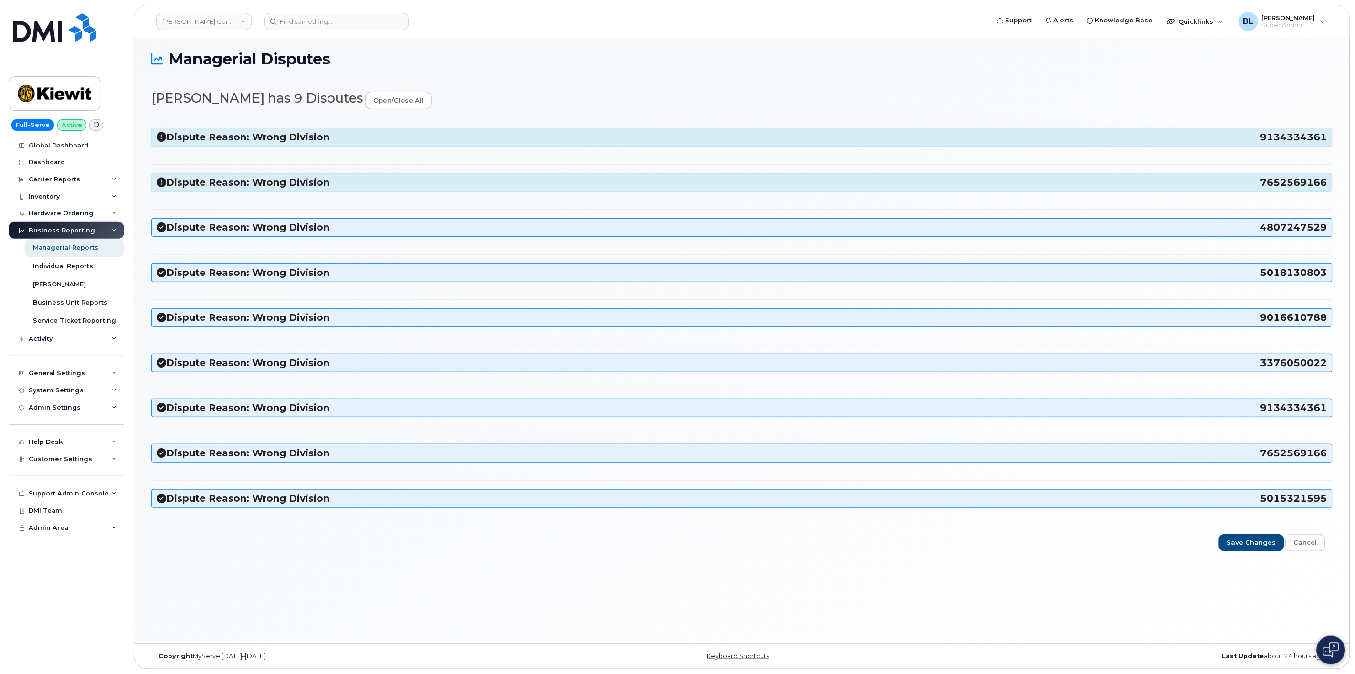
click at [830, 100] on h2 "Parker Bott has 9 Disputes open/close all" at bounding box center [741, 100] width 1181 height 18
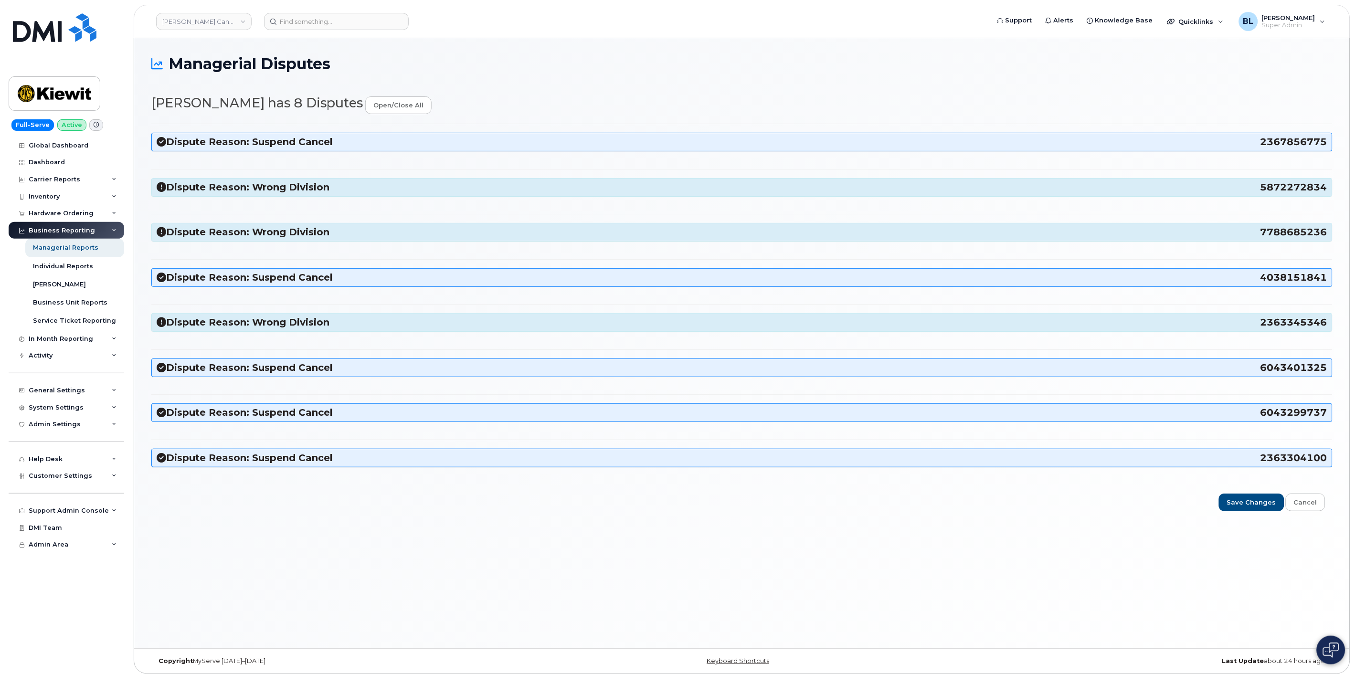
click at [322, 283] on h3 "Dispute Reason: Suspend Cancel 4038151841" at bounding box center [742, 277] width 1171 height 13
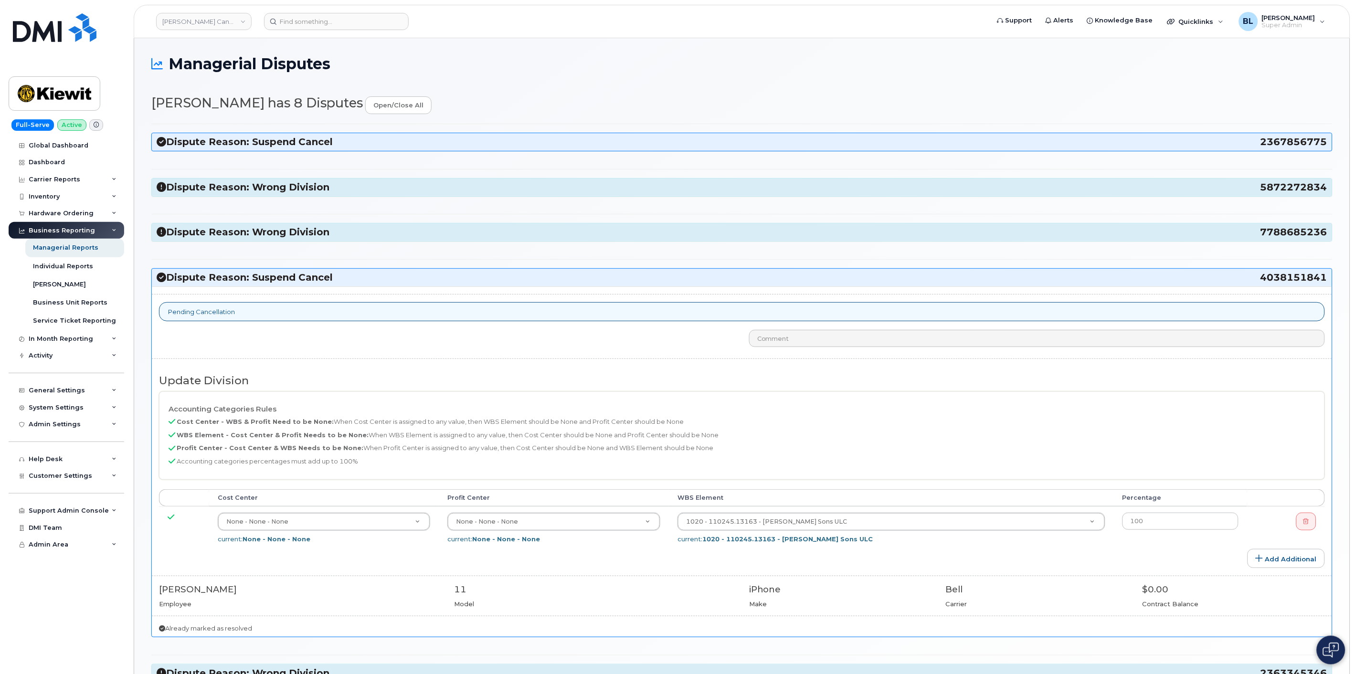
click at [321, 137] on h3 "Dispute Reason: Suspend Cancel 2367856775" at bounding box center [742, 142] width 1171 height 13
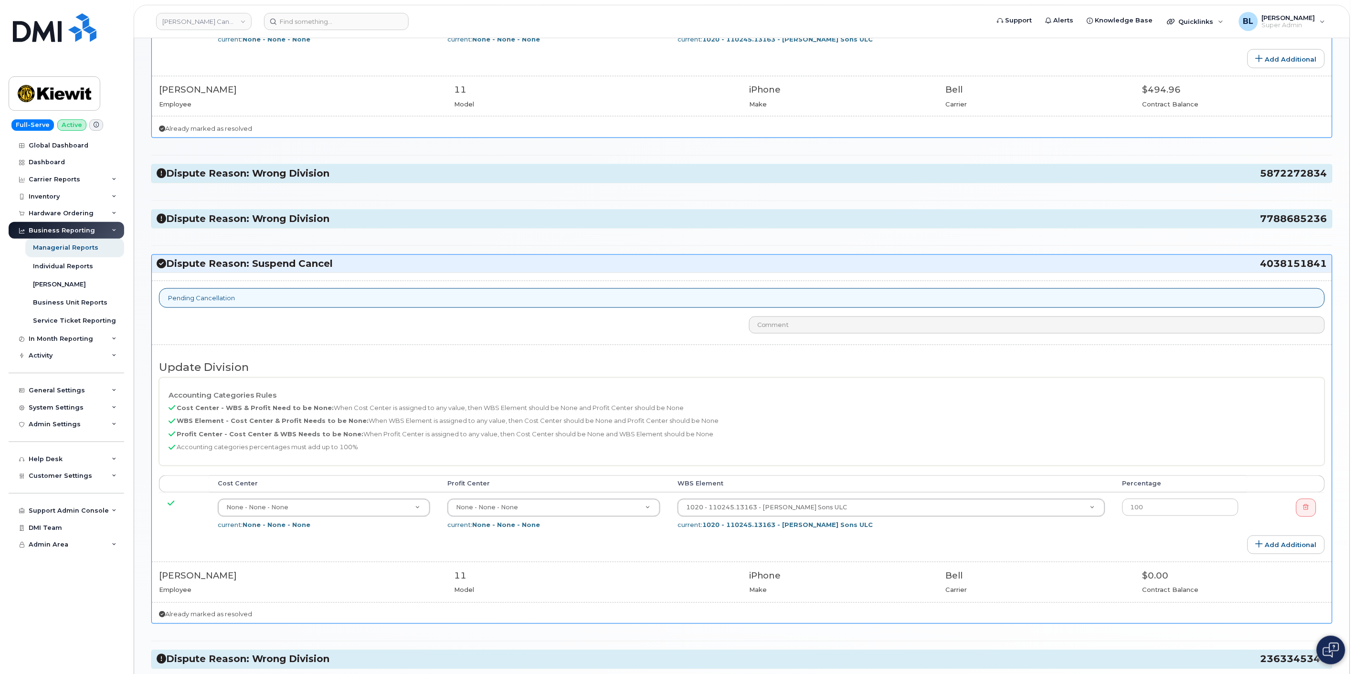
scroll to position [283, 0]
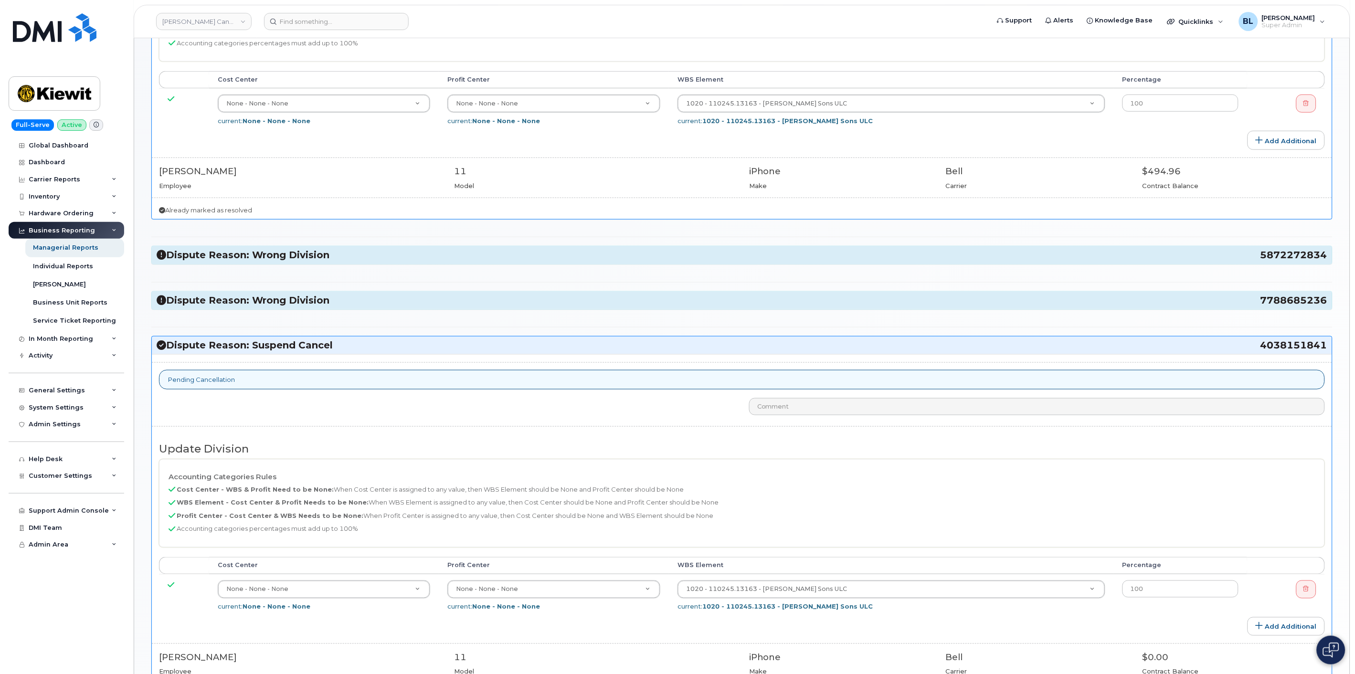
click at [296, 263] on div "Dispute Reason: Wrong Division 5872272834" at bounding box center [742, 255] width 1180 height 18
click at [301, 254] on h3 "Dispute Reason: Wrong Division 5872272834" at bounding box center [742, 255] width 1171 height 13
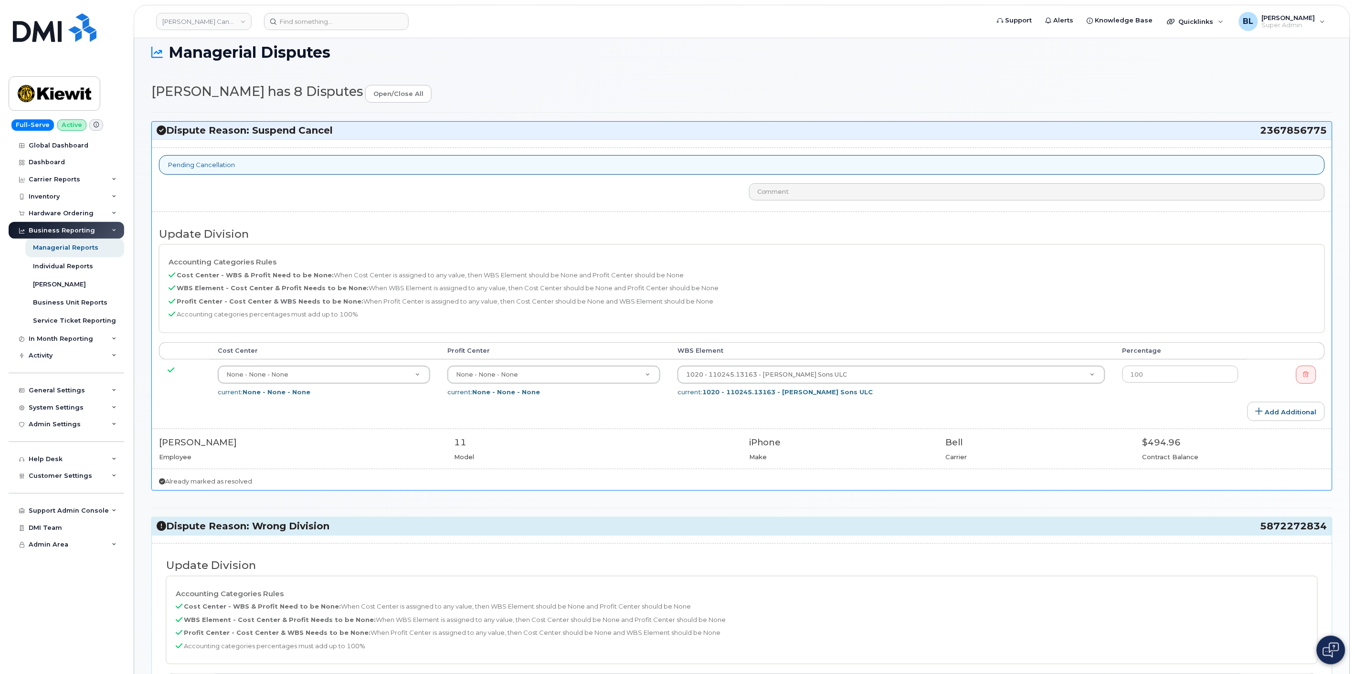
scroll to position [0, 0]
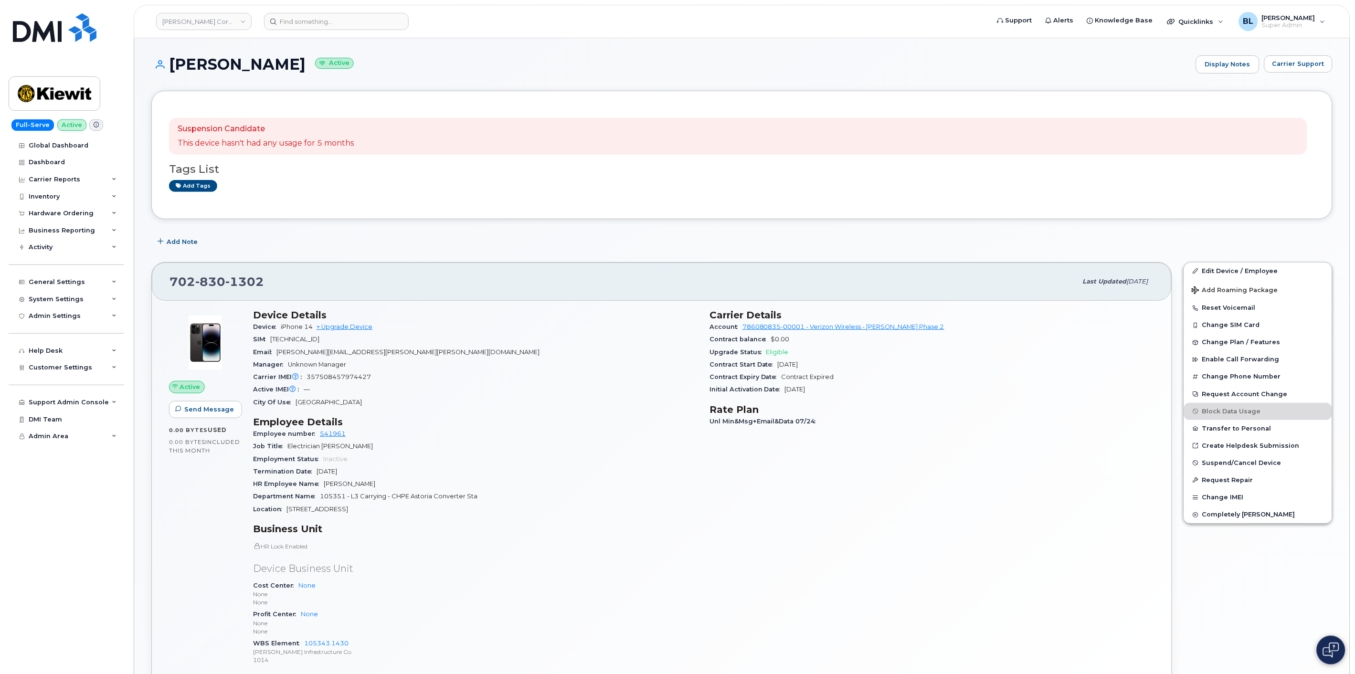
click at [225, 282] on span "1302" at bounding box center [244, 282] width 39 height 14
copy span "702 830 1302"
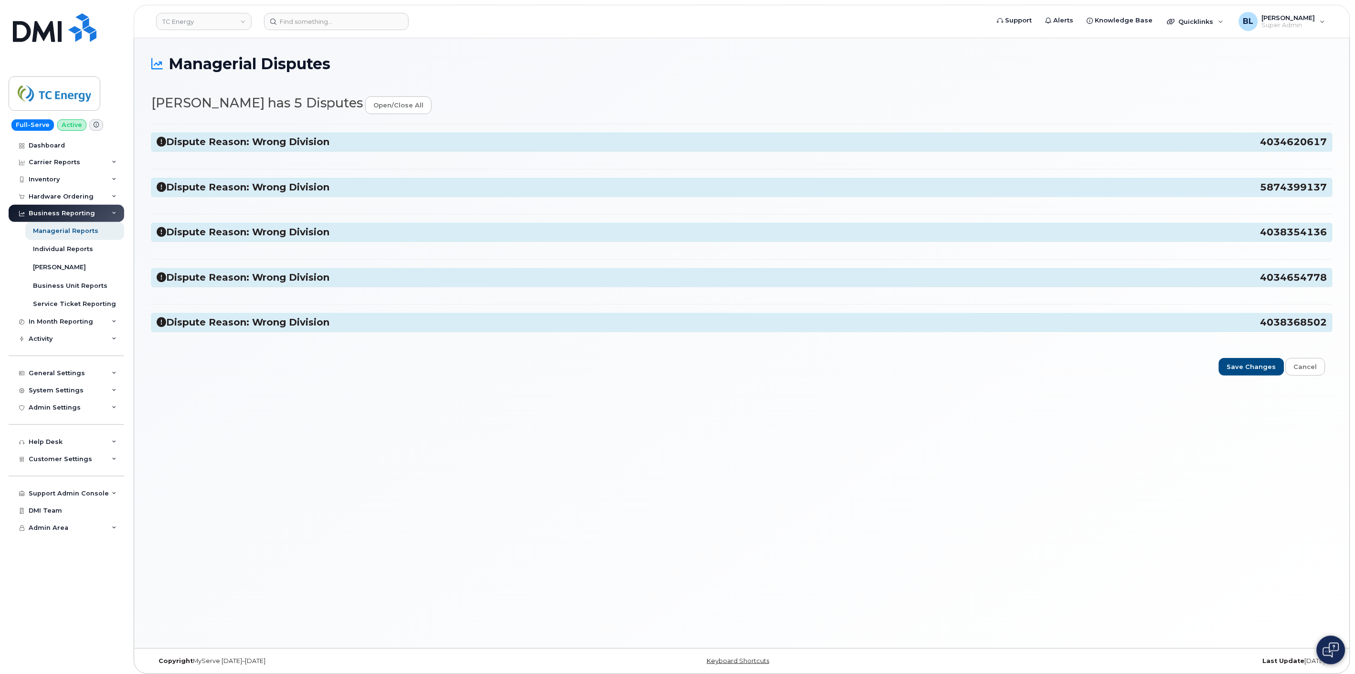
click at [311, 142] on h3 "Dispute Reason: Wrong Division 4034620617" at bounding box center [742, 142] width 1171 height 13
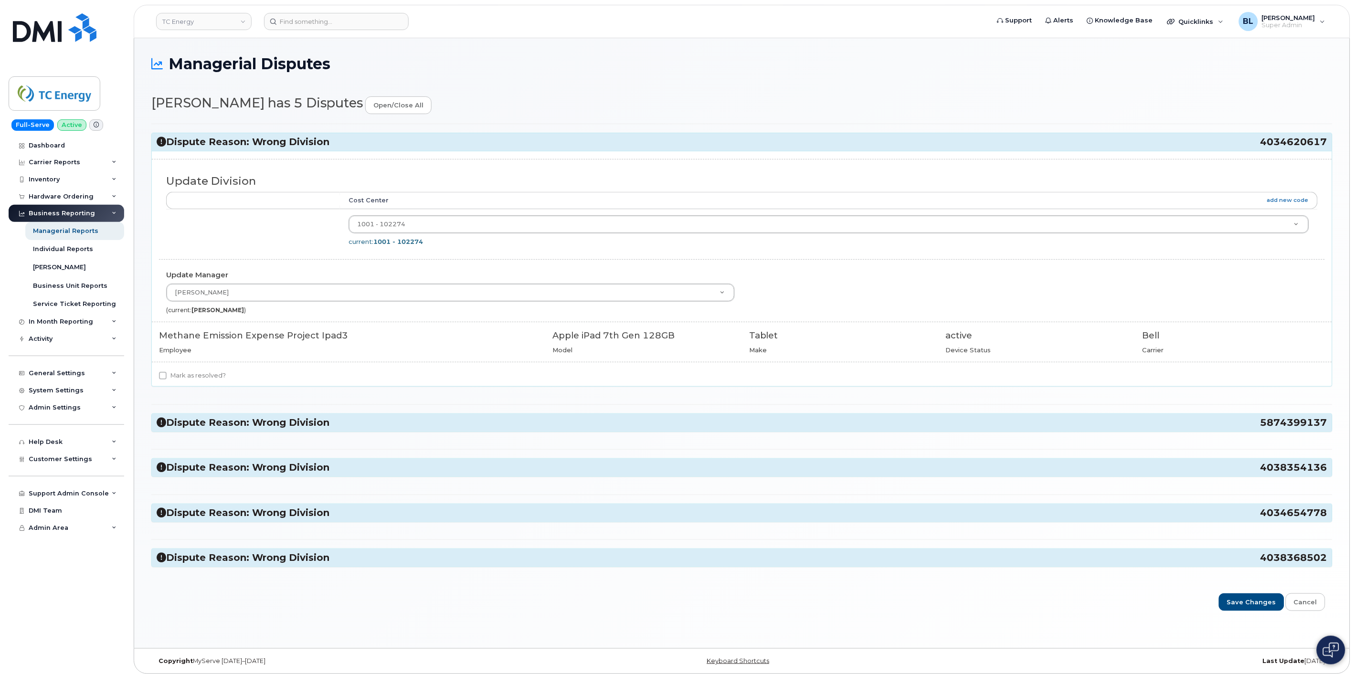
click at [312, 430] on div "Dispute Reason: Wrong Division 5874399137" at bounding box center [742, 423] width 1180 height 18
click at [323, 430] on div "Dispute Reason: Wrong Division 5874399137" at bounding box center [742, 423] width 1180 height 18
click at [327, 419] on h3 "Dispute Reason: Wrong Division 5874399137" at bounding box center [742, 422] width 1171 height 13
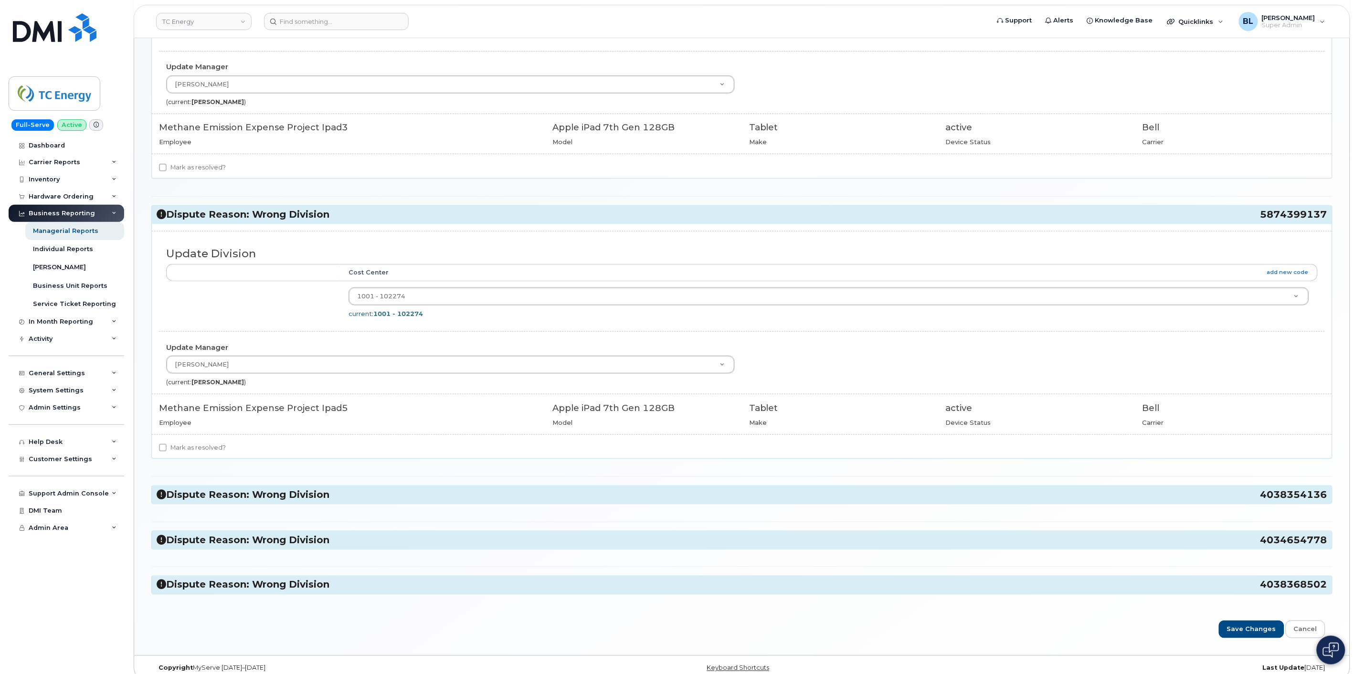
click at [313, 483] on div "Dispute Reason: Wrong Division 4034620617 Update Division Accounting Categories…" at bounding box center [741, 259] width 1181 height 688
click at [307, 497] on h3 "Dispute Reason: Wrong Division 4038354136" at bounding box center [742, 494] width 1171 height 13
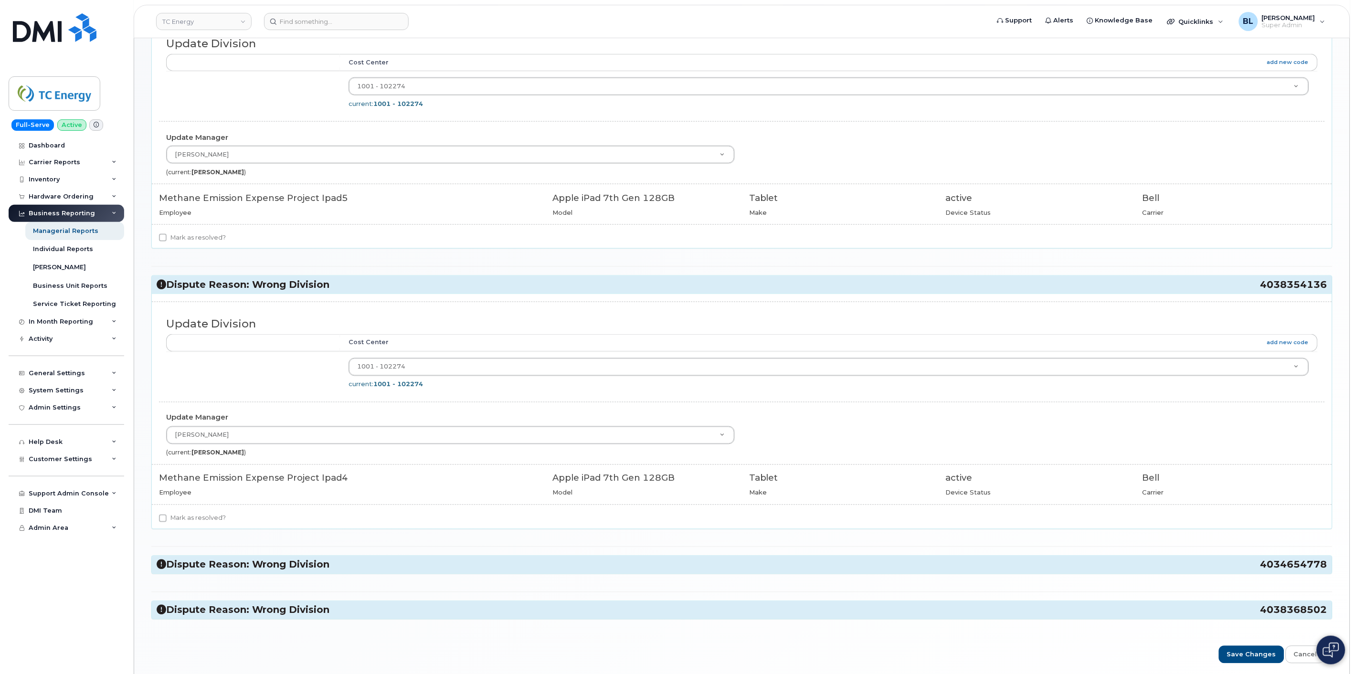
scroll to position [458, 0]
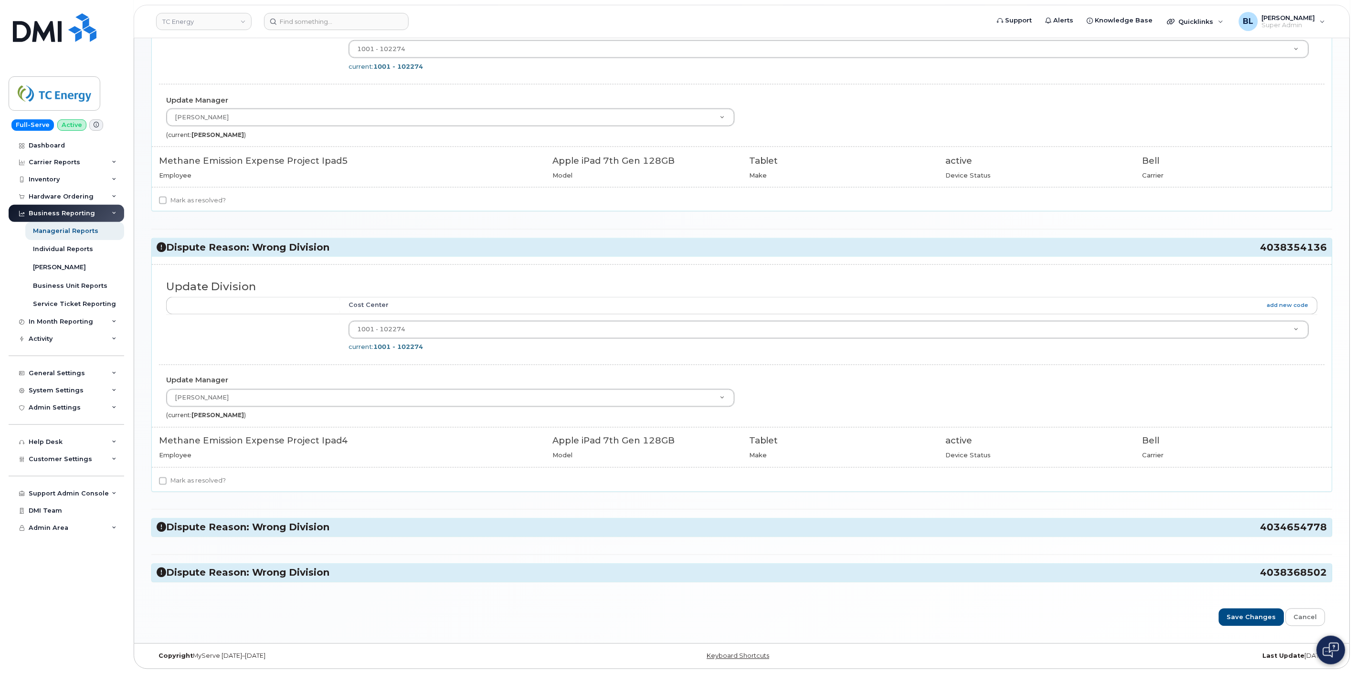
click at [299, 519] on div "Dispute Reason: Wrong Division 4034654778" at bounding box center [742, 528] width 1180 height 18
click at [303, 526] on h3 "Dispute Reason: Wrong Division 4034654778" at bounding box center [742, 527] width 1171 height 13
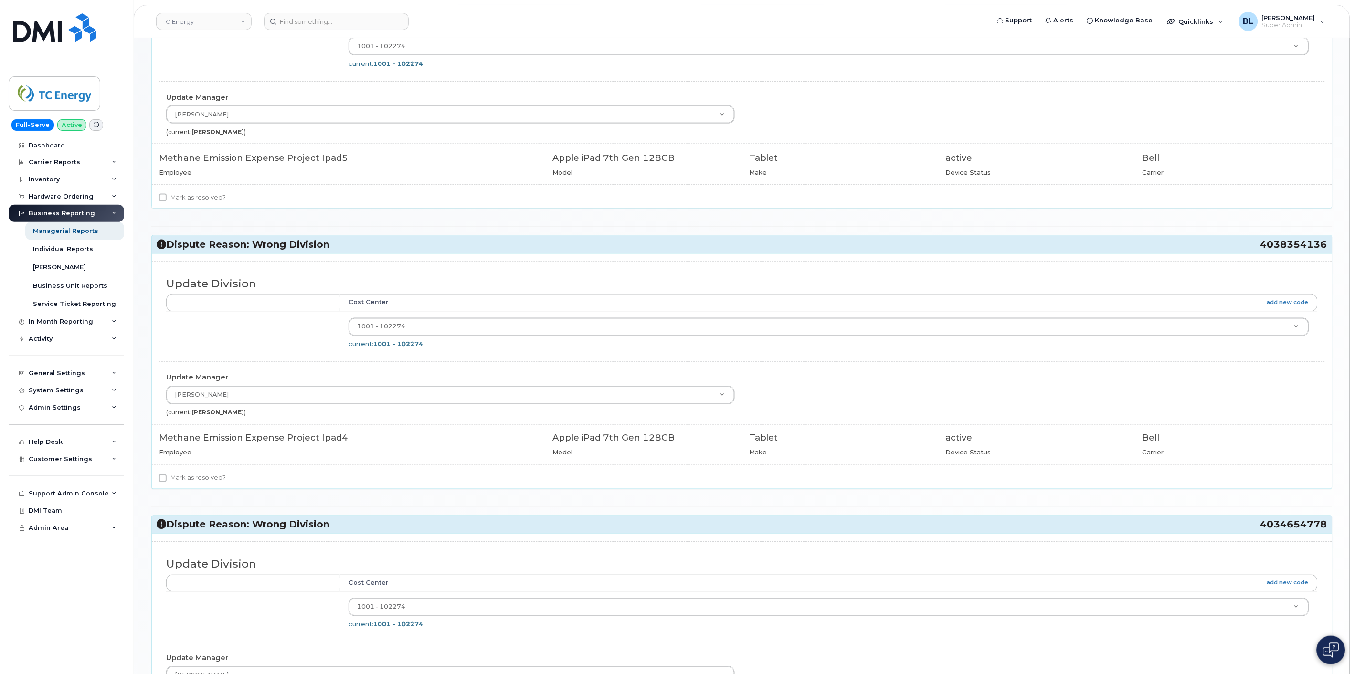
scroll to position [694, 0]
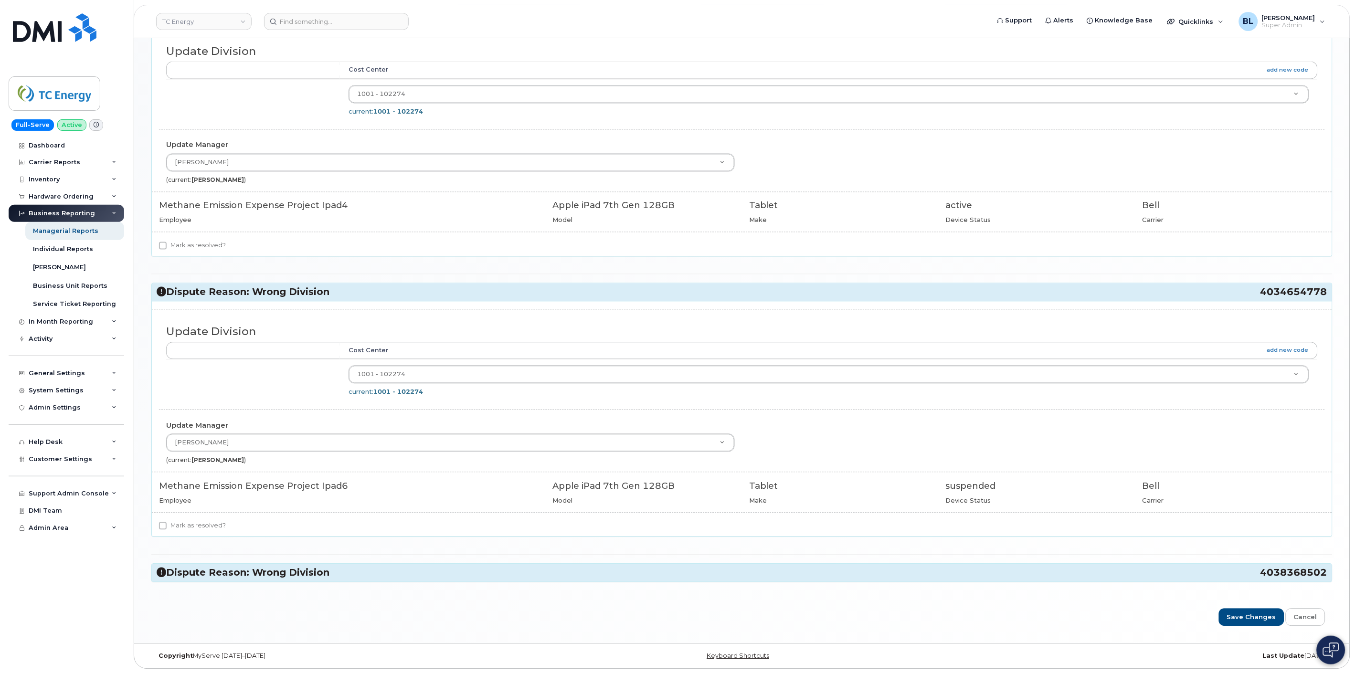
click at [285, 575] on h3 "Dispute Reason: Wrong Division 4038368502" at bounding box center [742, 573] width 1171 height 13
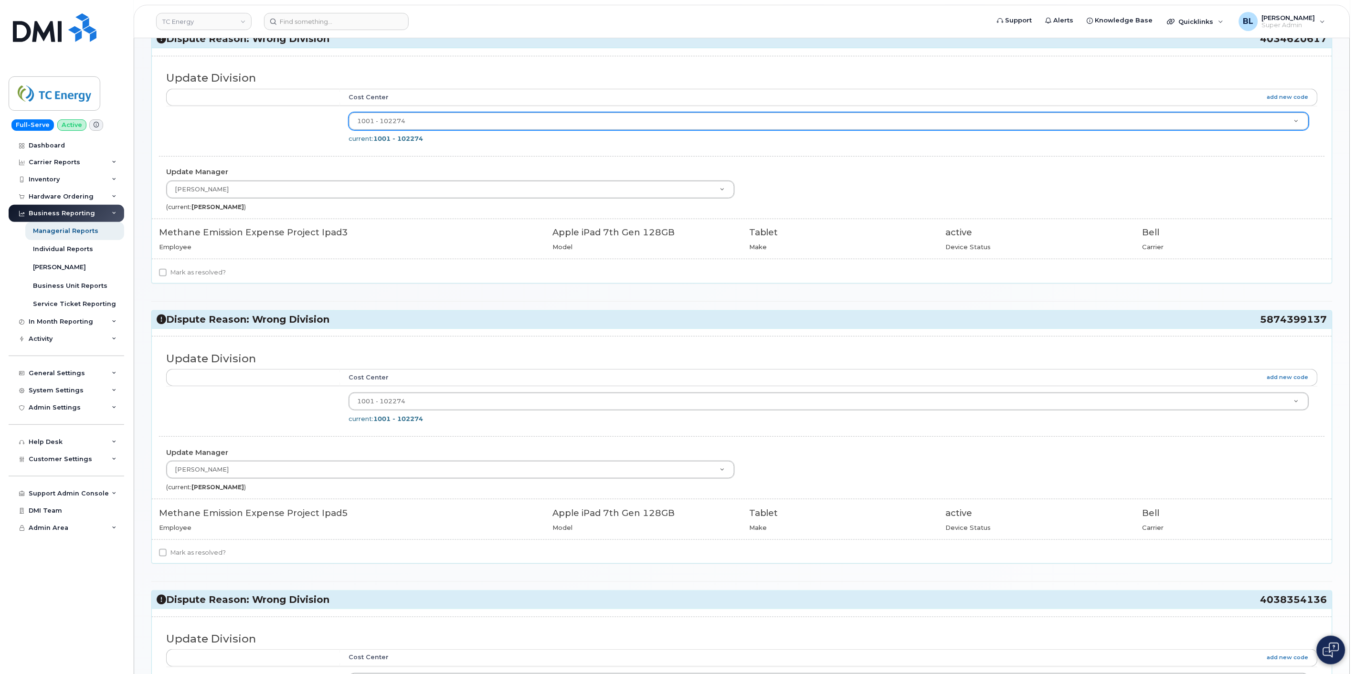
scroll to position [0, 0]
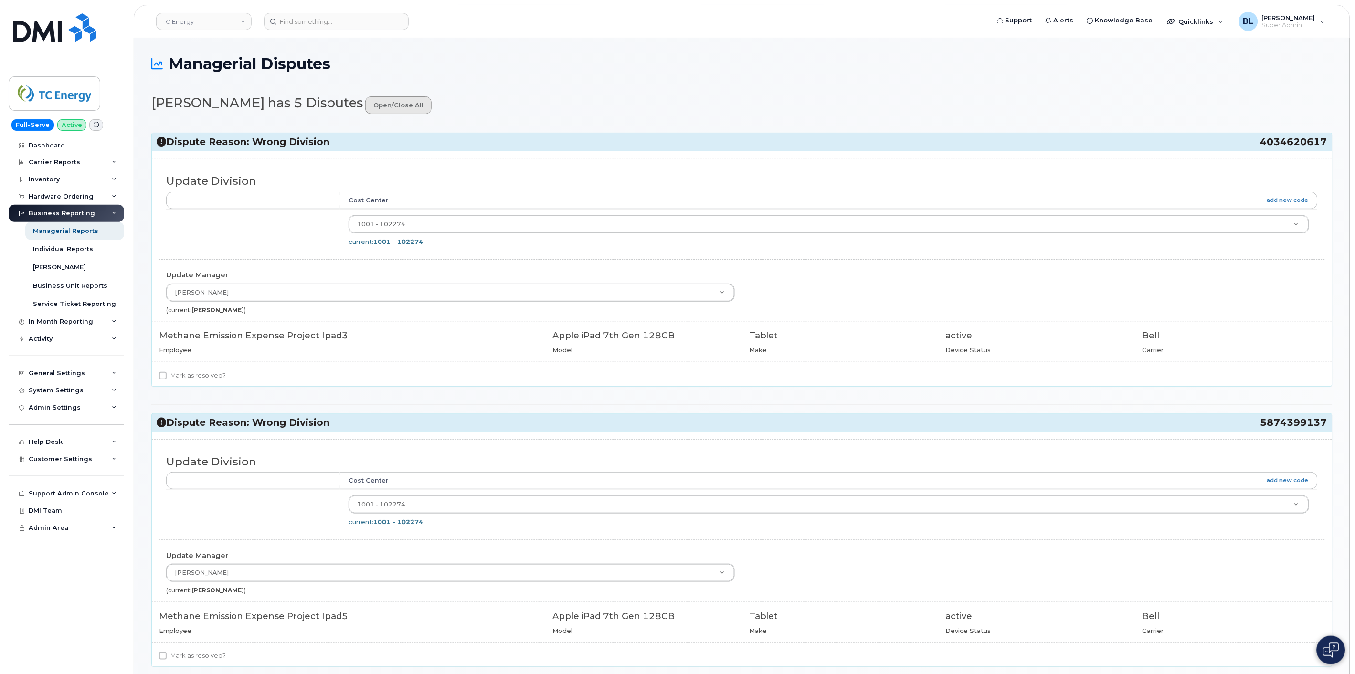
click at [406, 110] on link "open/close all" at bounding box center [398, 105] width 66 height 18
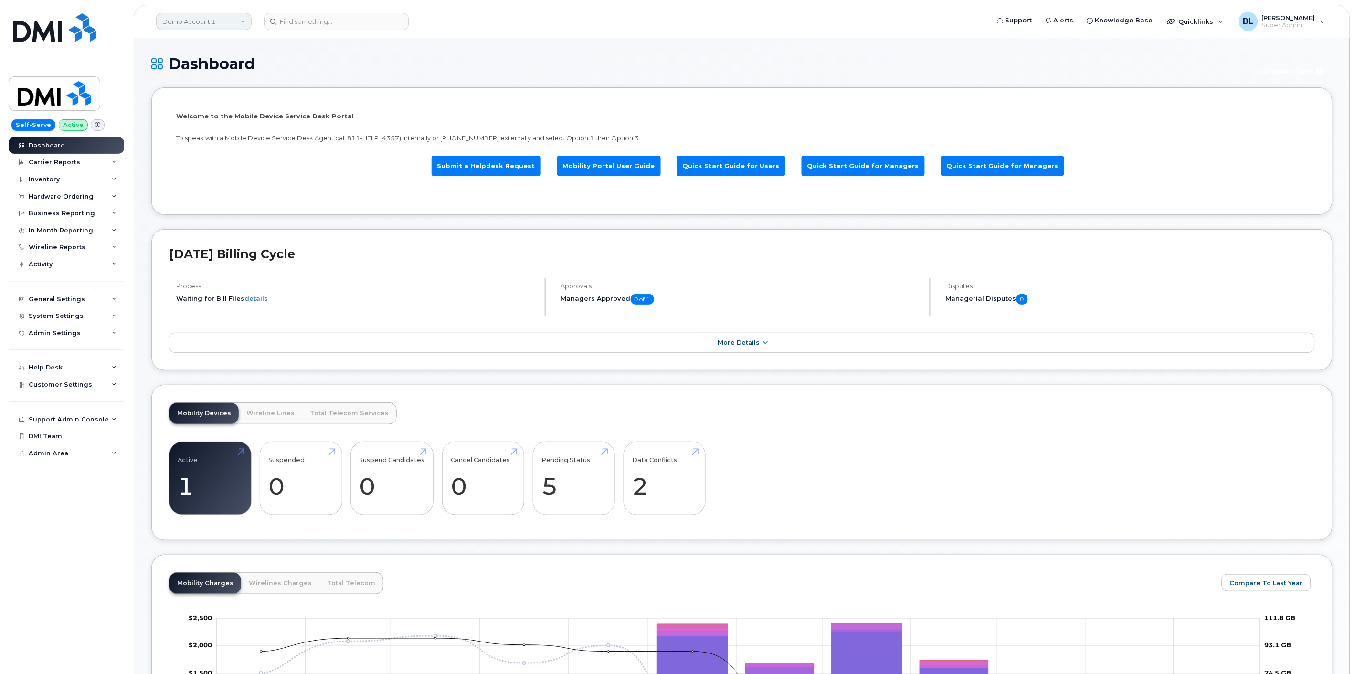
click at [227, 25] on link "Demo Account 1" at bounding box center [203, 21] width 95 height 17
type input "kie"
click at [209, 130] on span "[PERSON_NAME] Corporation" at bounding box center [211, 131] width 92 height 10
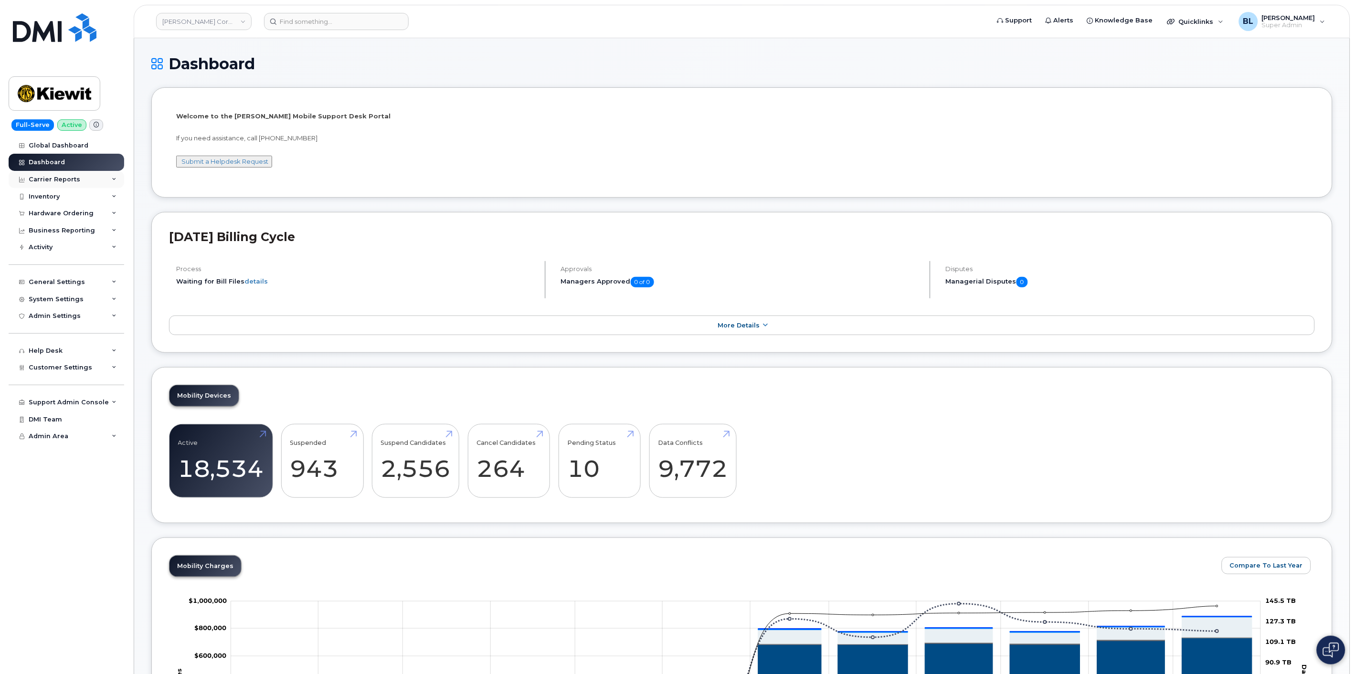
click at [92, 183] on div "Carrier Reports" at bounding box center [67, 179] width 116 height 17
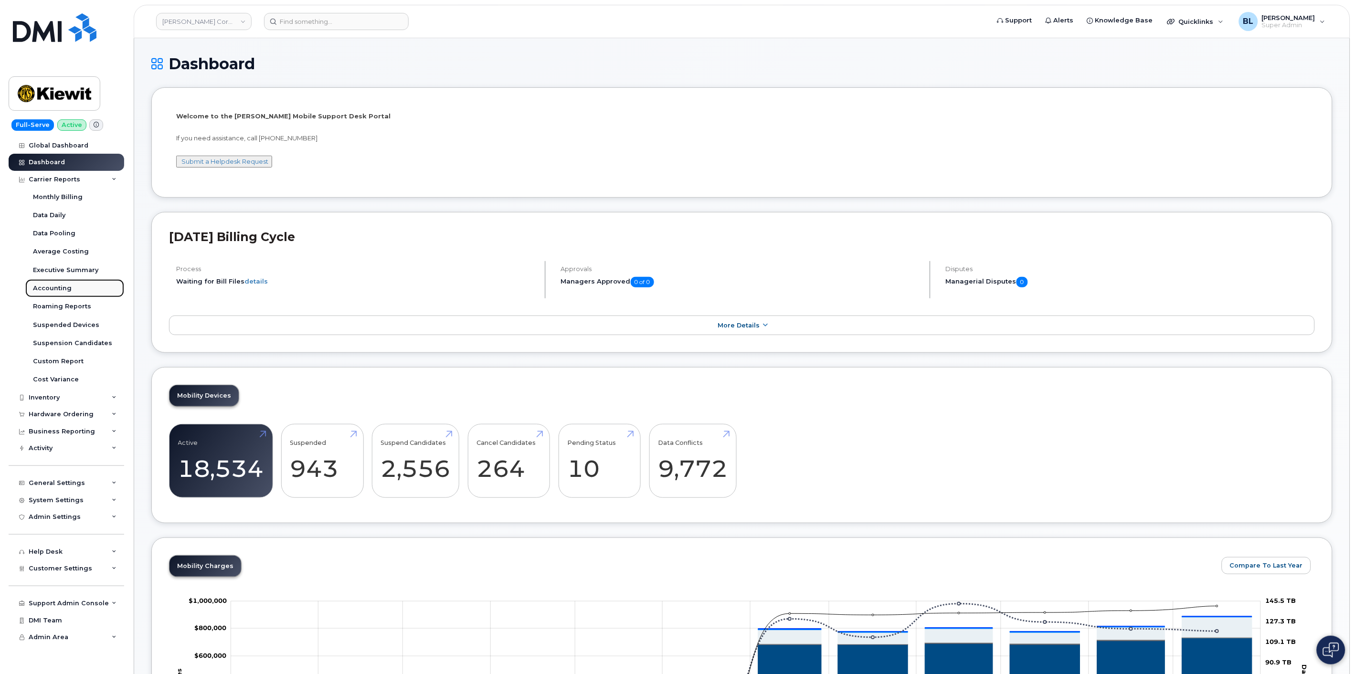
click at [65, 285] on div "Accounting" at bounding box center [52, 288] width 39 height 9
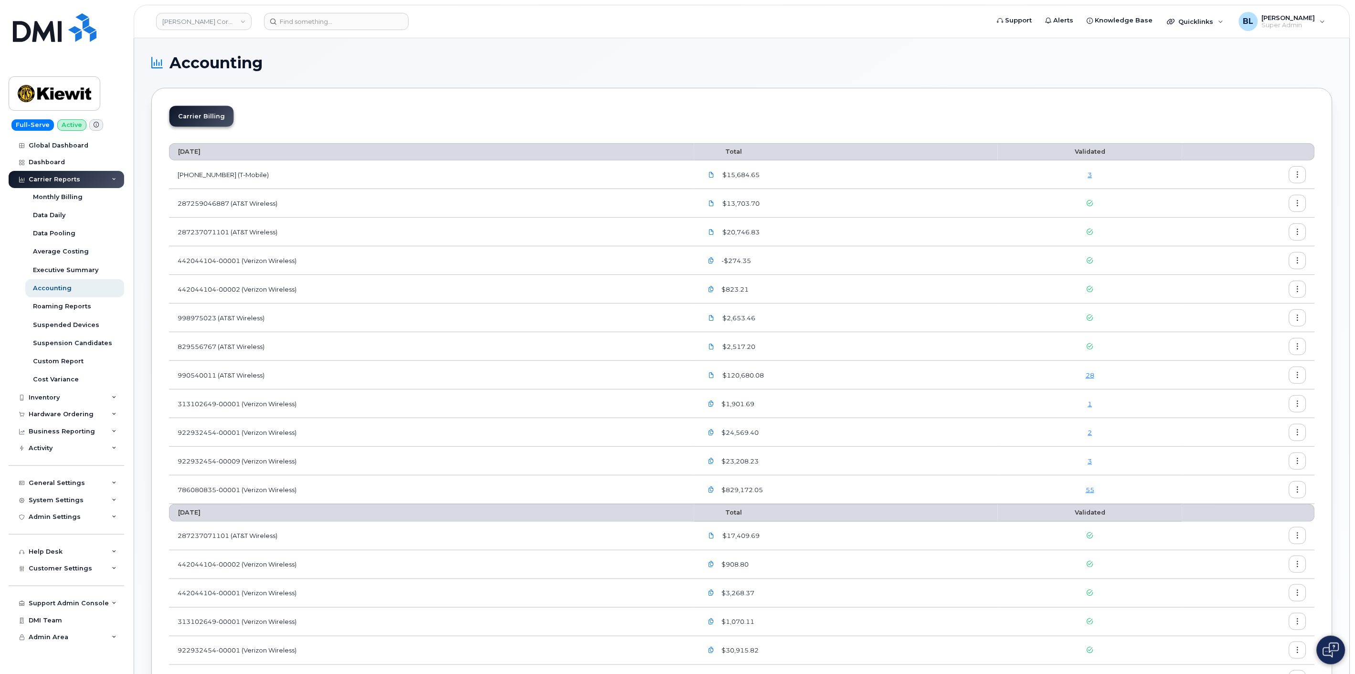
click at [1090, 483] on td "55" at bounding box center [1090, 489] width 184 height 29
click at [1089, 487] on link "55" at bounding box center [1090, 490] width 9 height 8
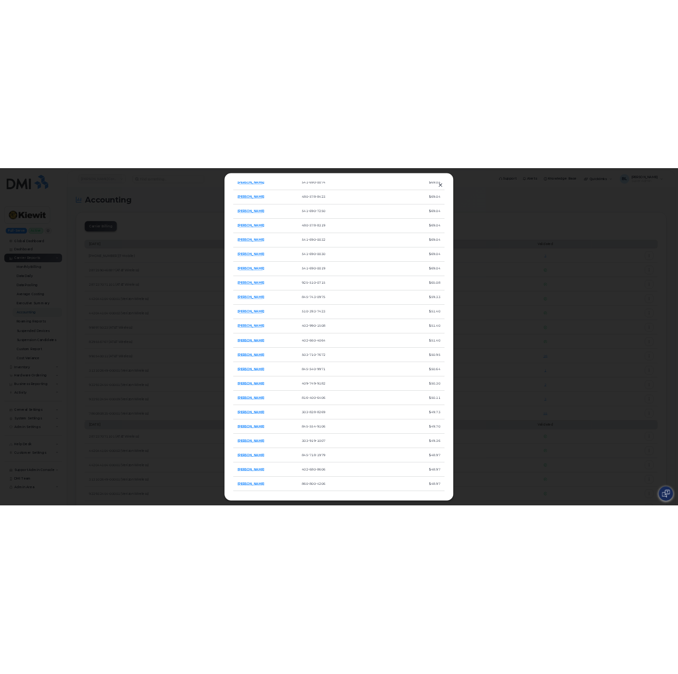
scroll to position [897, 0]
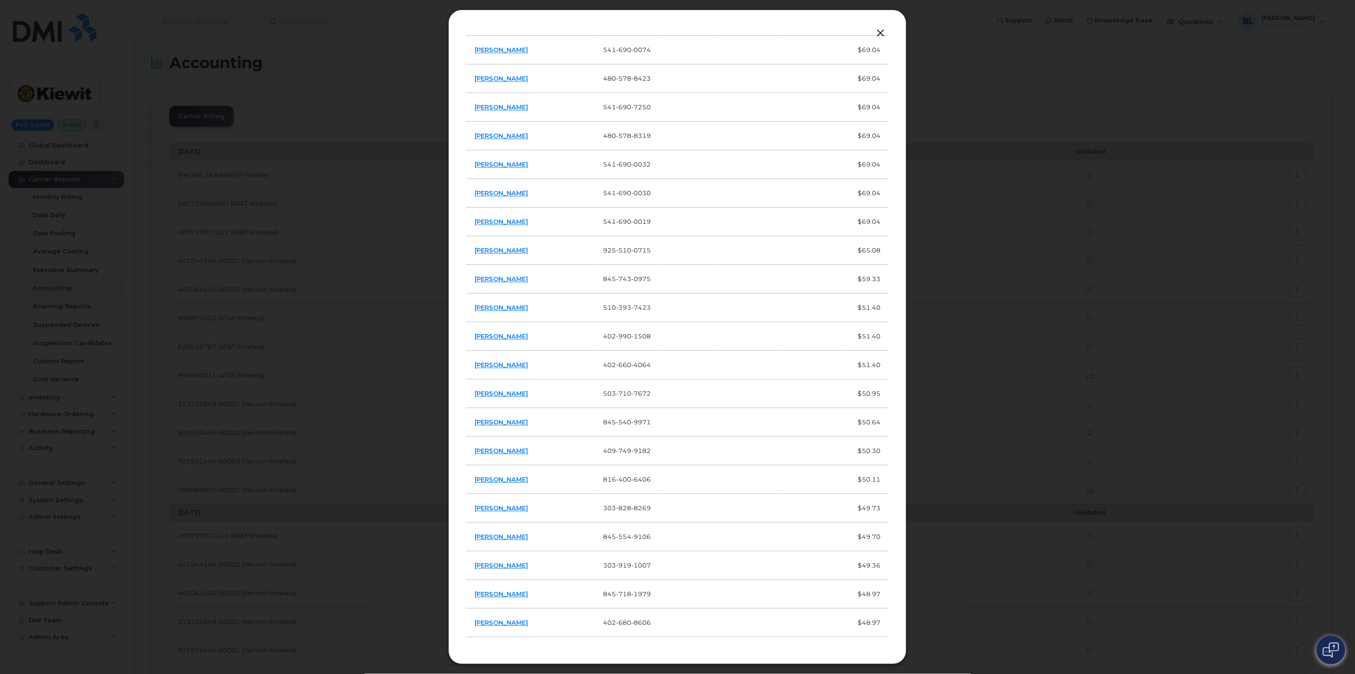
click at [296, 148] on div at bounding box center [677, 337] width 1355 height 674
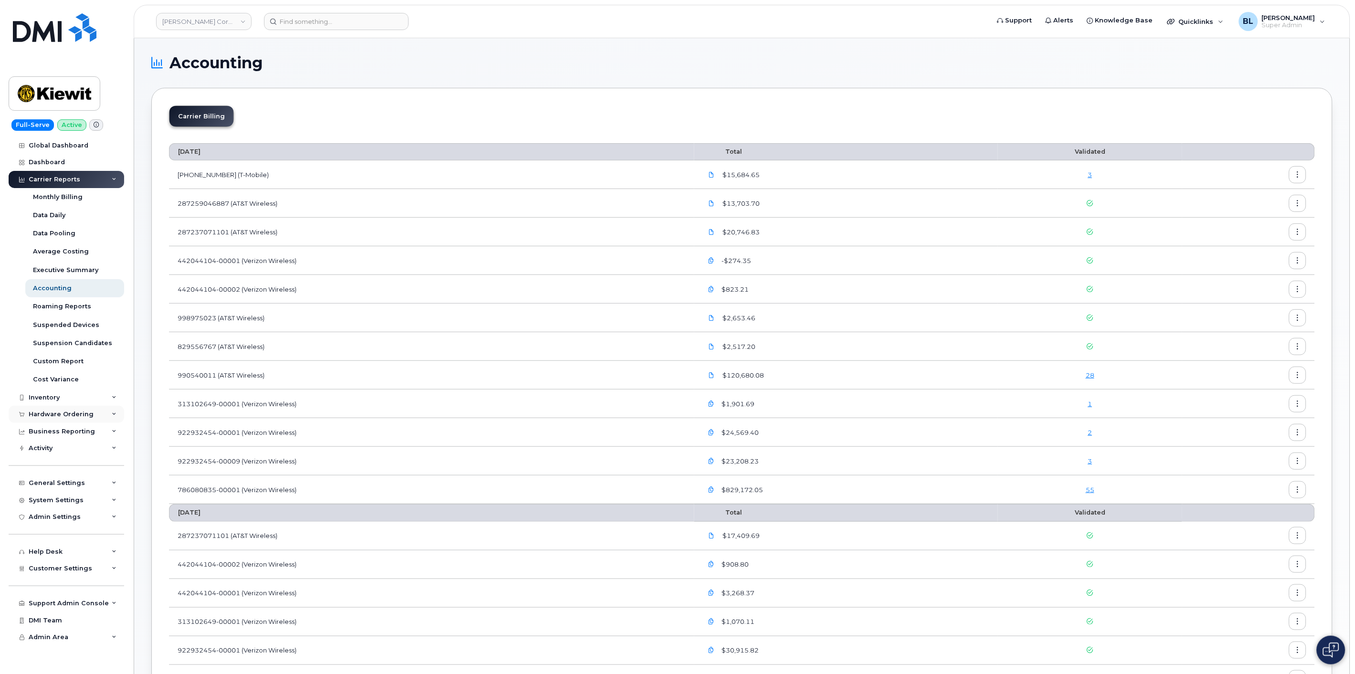
click at [82, 413] on div "Hardware Ordering" at bounding box center [61, 415] width 65 height 8
click at [607, 278] on td "442044104-00002 (Verizon Wireless)" at bounding box center [431, 289] width 525 height 29
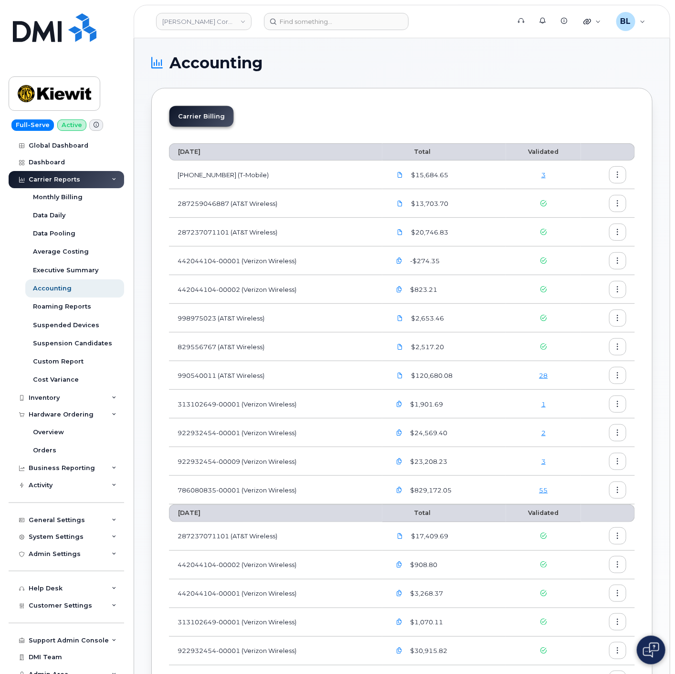
drag, startPoint x: 551, startPoint y: 488, endPoint x: 543, endPoint y: 490, distance: 7.8
click at [550, 489] on div "55" at bounding box center [544, 490] width 58 height 9
click at [543, 490] on link "55" at bounding box center [543, 490] width 9 height 8
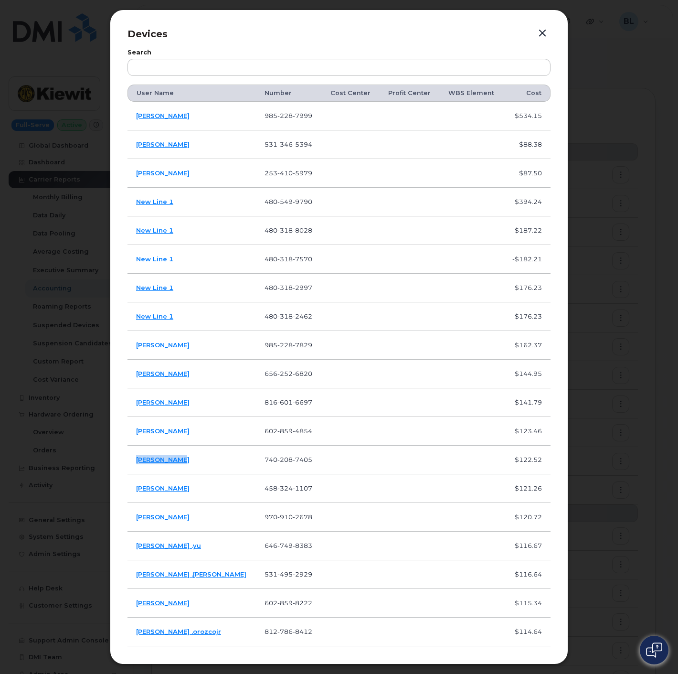
drag, startPoint x: 183, startPoint y: 463, endPoint x: 136, endPoint y: 462, distance: 47.3
click at [136, 462] on td "[PERSON_NAME]" at bounding box center [191, 459] width 128 height 29
copy link "[PERSON_NAME]"
drag, startPoint x: 291, startPoint y: 462, endPoint x: 226, endPoint y: 459, distance: 65.5
click at [226, 474] on tr "Levi Whidden 740 208 7405 $122.52" at bounding box center [338, 488] width 423 height 29
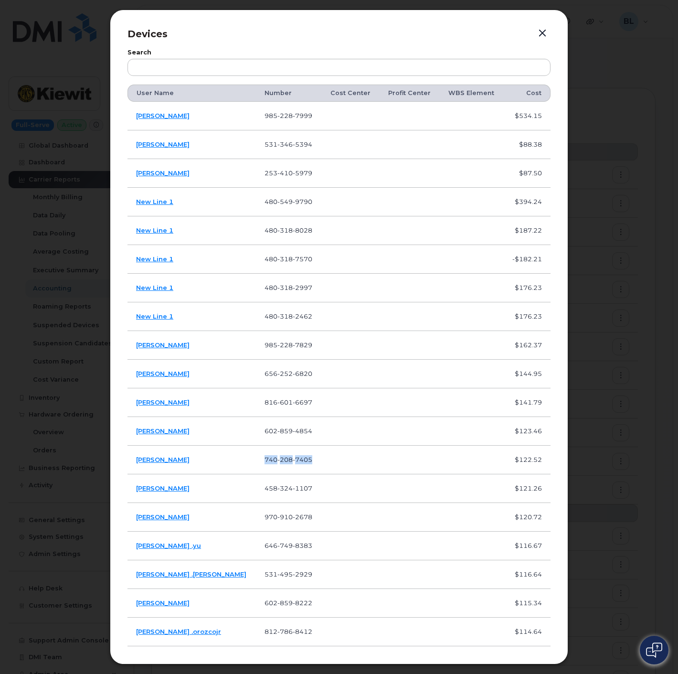
copy tr "740 208 7405"
drag, startPoint x: 180, startPoint y: 491, endPoint x: 175, endPoint y: 491, distance: 5.3
click at [175, 491] on td "Todd Rice" at bounding box center [191, 488] width 128 height 29
drag, startPoint x: 195, startPoint y: 522, endPoint x: 137, endPoint y: 522, distance: 58.2
click at [137, 522] on td "[PERSON_NAME]" at bounding box center [191, 517] width 128 height 29
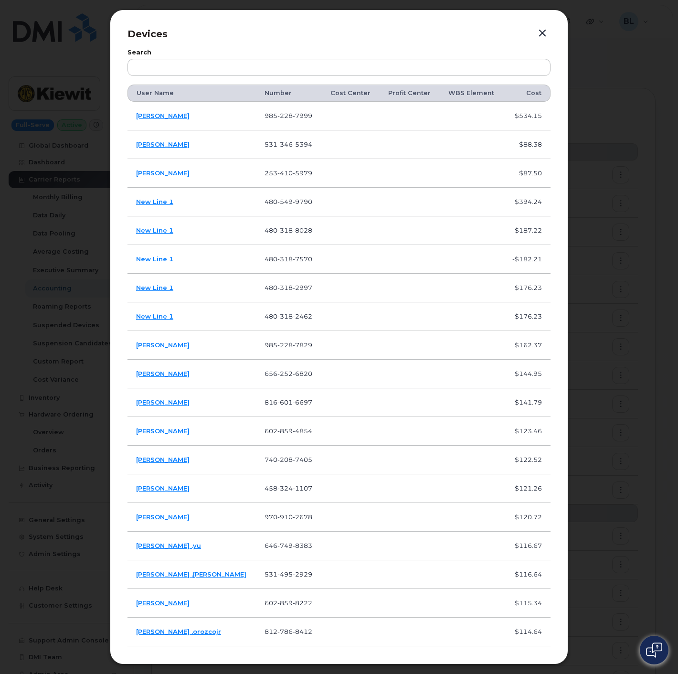
copy link "[PERSON_NAME]"
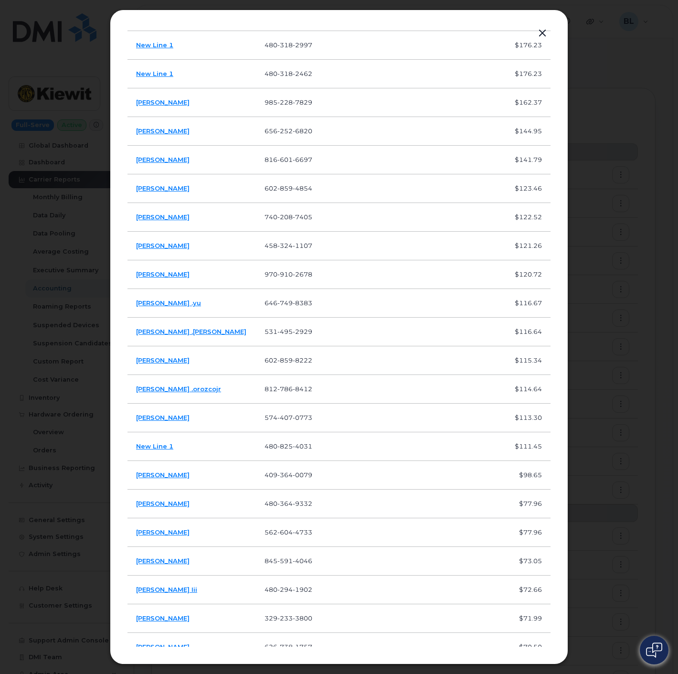
scroll to position [283, 0]
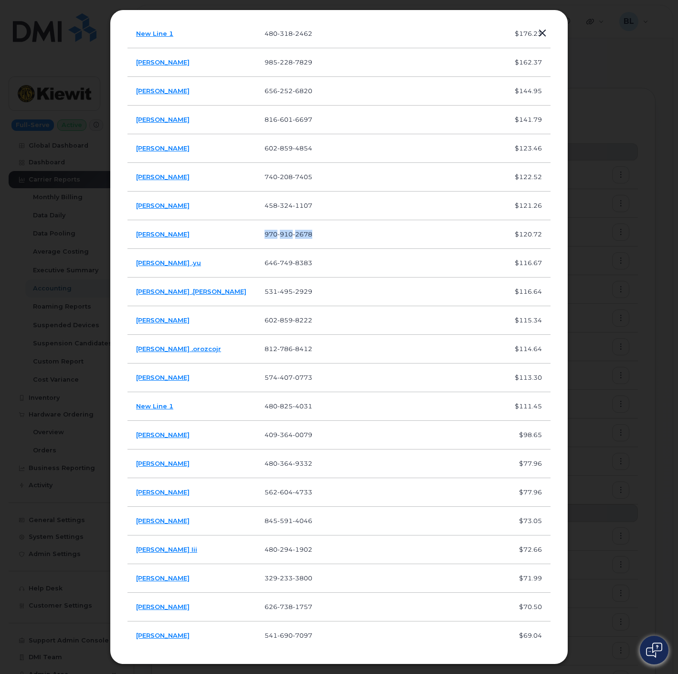
drag, startPoint x: 285, startPoint y: 243, endPoint x: 256, endPoint y: 198, distance: 52.6
click at [256, 237] on td "970 910 2678" at bounding box center [288, 234] width 65 height 29
copy span "970 910 2678"
drag, startPoint x: 170, startPoint y: 266, endPoint x: 127, endPoint y: 264, distance: 43.0
click at [127, 264] on td "David .yu" at bounding box center [191, 263] width 128 height 29
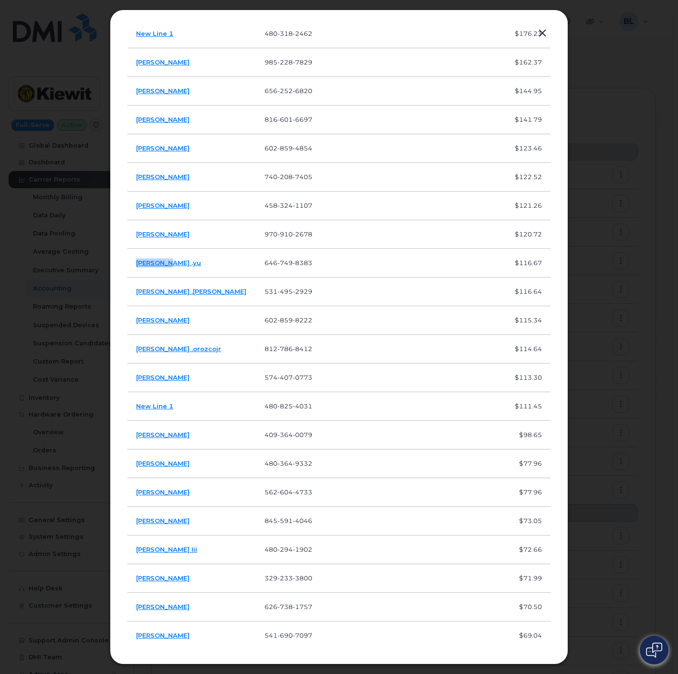
copy link "David .yu"
drag, startPoint x: 284, startPoint y: 262, endPoint x: 216, endPoint y: 264, distance: 67.8
click at [216, 277] on tr "David .yu 646 749 8383 $116.67" at bounding box center [338, 291] width 423 height 29
copy tr "646 749 8383"
drag, startPoint x: 185, startPoint y: 294, endPoint x: 135, endPoint y: 301, distance: 50.1
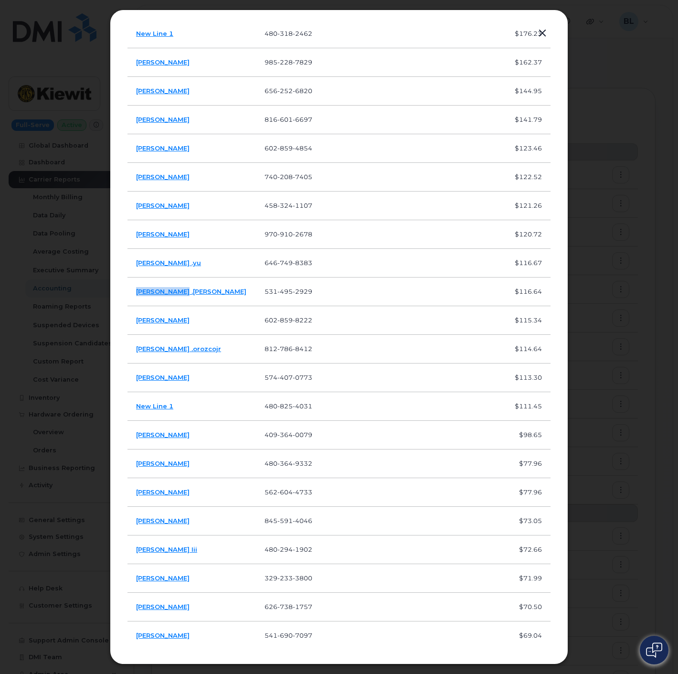
click at [135, 301] on td "Brian .hensel" at bounding box center [191, 291] width 128 height 29
copy link "Brian .hensel"
drag, startPoint x: 297, startPoint y: 288, endPoint x: 221, endPoint y: 292, distance: 76.5
click at [221, 306] on tr "Brian .hensel 531 495 2929 $116.64" at bounding box center [338, 320] width 423 height 29
copy tr "531 495 2929"
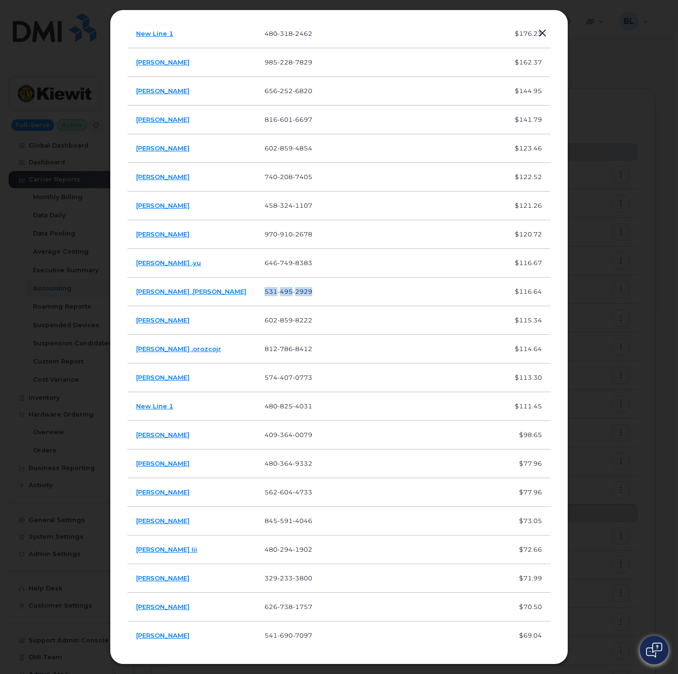
drag, startPoint x: 197, startPoint y: 323, endPoint x: 131, endPoint y: 326, distance: 65.9
click at [131, 326] on td "Christopher Reising" at bounding box center [191, 320] width 128 height 29
copy link "Christopher Reising"
drag, startPoint x: 278, startPoint y: 317, endPoint x: 222, endPoint y: 317, distance: 56.3
click at [256, 317] on td "602 859 8222" at bounding box center [288, 320] width 65 height 29
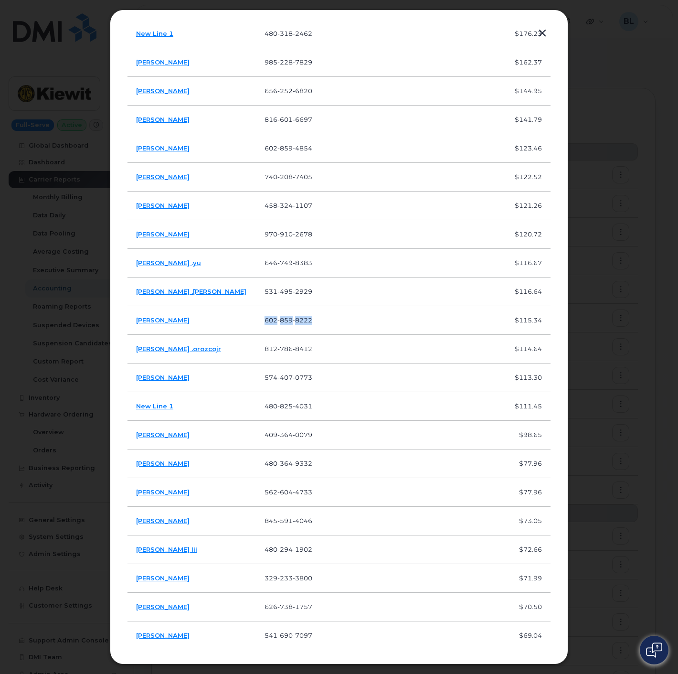
copy span "602 859 8222"
drag, startPoint x: 188, startPoint y: 349, endPoint x: 132, endPoint y: 352, distance: 56.0
click at [132, 352] on td "Juan .orozcojr" at bounding box center [191, 349] width 128 height 29
drag, startPoint x: 285, startPoint y: 351, endPoint x: 215, endPoint y: 347, distance: 69.8
click at [215, 363] on tr "Juan .orozcojr 812 786 8412 $114.64" at bounding box center [338, 377] width 423 height 29
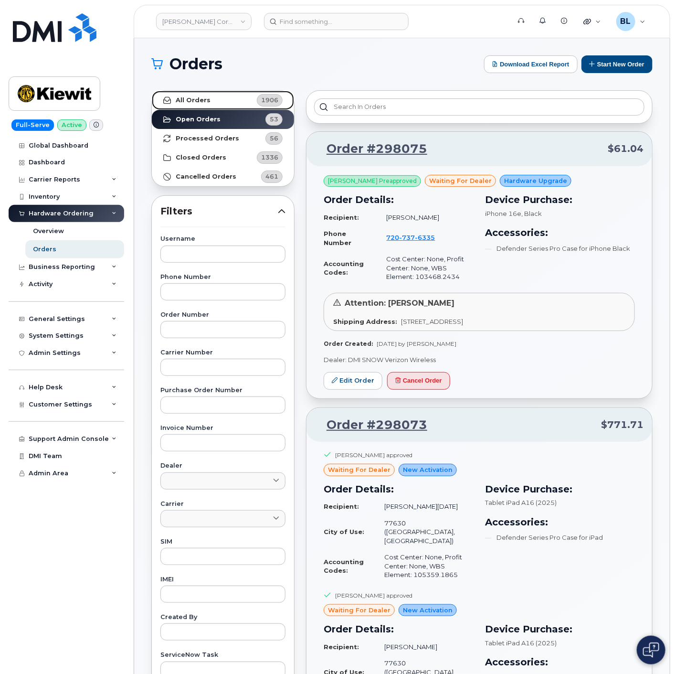
click at [213, 93] on link "All Orders 1906" at bounding box center [223, 100] width 142 height 19
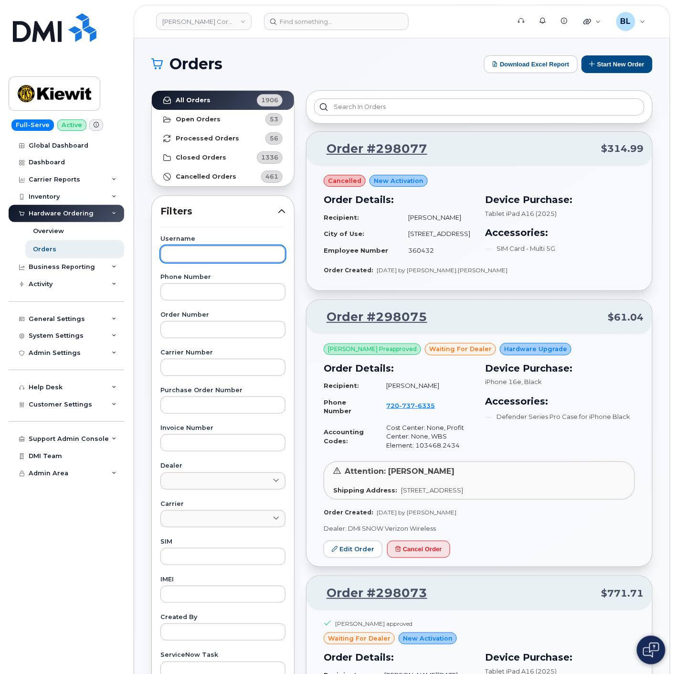
click at [209, 254] on input "text" at bounding box center [222, 253] width 125 height 17
paste input "[PERSON_NAME]"
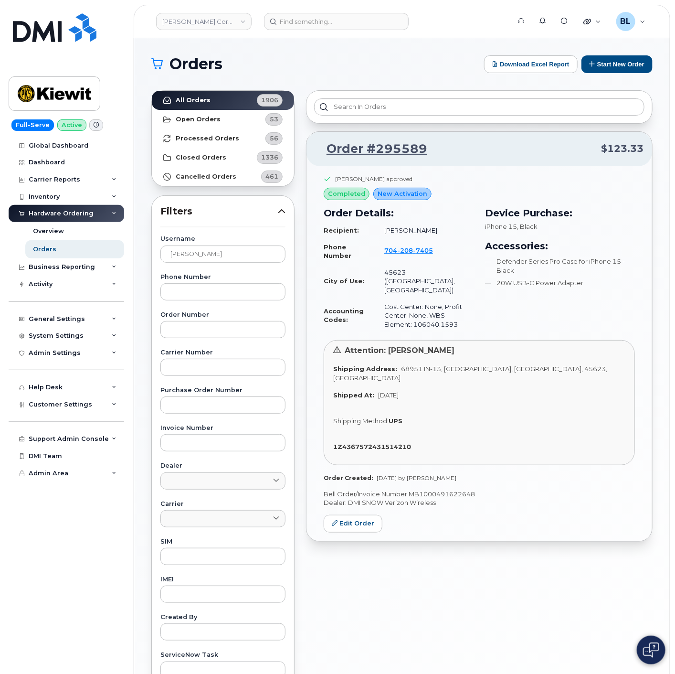
click at [487, 319] on div "Device Purchase: iPhone 15 , Black Accessories: Defender Series Pro Case for iP…" at bounding box center [559, 269] width 161 height 138
drag, startPoint x: 438, startPoint y: 308, endPoint x: 384, endPoint y: 312, distance: 54.5
click at [384, 312] on td "Cost Center: None, Profit Center: None, WBS Element: 106040.1593" at bounding box center [425, 315] width 98 height 34
copy td "106040.1593"
drag, startPoint x: 236, startPoint y: 254, endPoint x: 21, endPoint y: 237, distance: 215.4
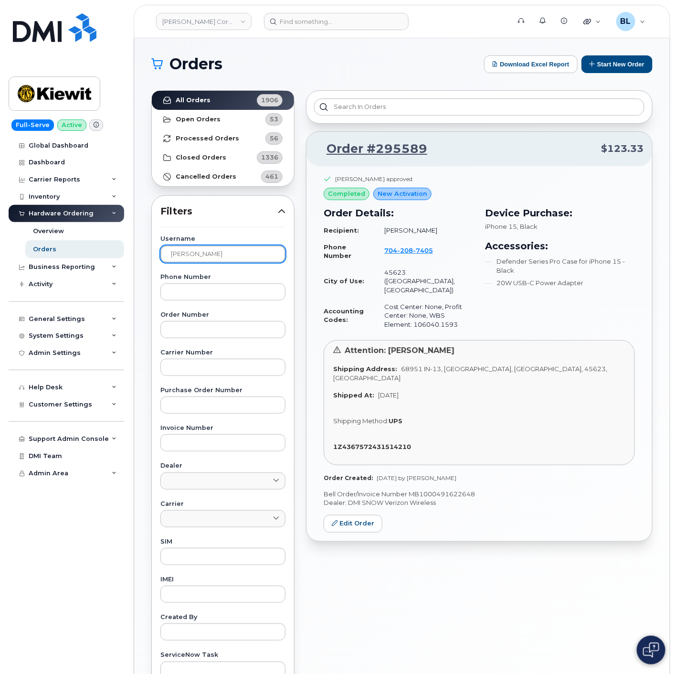
click at [134, 237] on div "[PERSON_NAME] Corporation Support Alerts Knowledge Base Quicklinks Suspend / Ca…" at bounding box center [402, 402] width 536 height 729
paste input "[PERSON_NAME]"
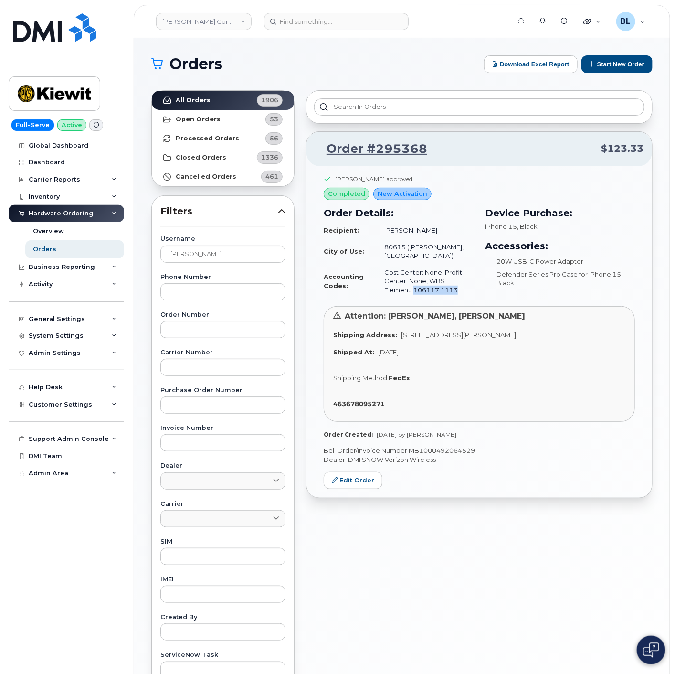
drag, startPoint x: 433, startPoint y: 283, endPoint x: 385, endPoint y: 283, distance: 48.2
click at [385, 283] on td "Cost Center: None, Profit Center: None, WBS Element: 106117.1113" at bounding box center [425, 281] width 98 height 34
copy td "106117.1113"
drag, startPoint x: 219, startPoint y: 255, endPoint x: 226, endPoint y: 254, distance: 7.3
click at [222, 255] on input "[PERSON_NAME]" at bounding box center [222, 253] width 125 height 17
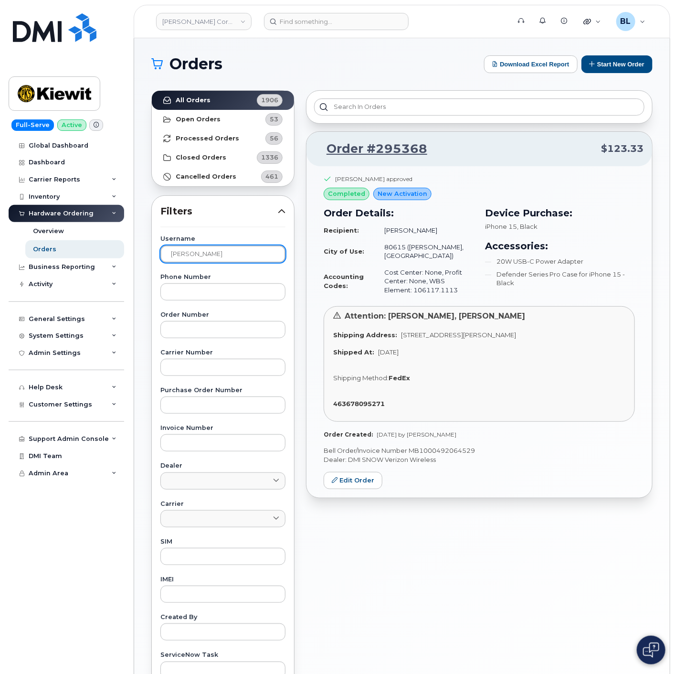
click at [234, 256] on input "[PERSON_NAME]" at bounding box center [222, 253] width 125 height 17
click at [235, 256] on input "[PERSON_NAME]" at bounding box center [222, 253] width 125 height 17
click at [235, 256] on input "Joseph Gunnells" at bounding box center [222, 253] width 125 height 17
paste input "David .yu"
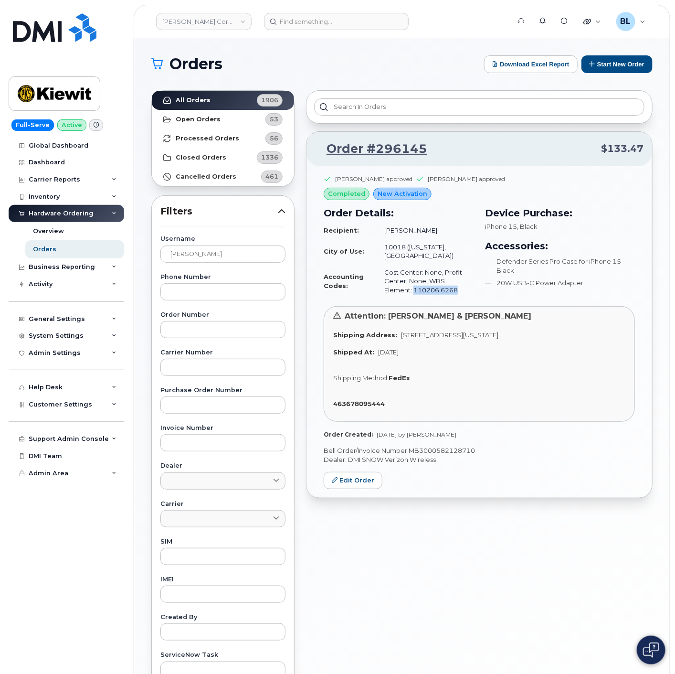
drag, startPoint x: 441, startPoint y: 287, endPoint x: 385, endPoint y: 285, distance: 55.9
click at [385, 285] on td "Cost Center: None, Profit Center: None, WBS Element: 110206.6268" at bounding box center [425, 281] width 98 height 34
copy td "110206.6268"
drag, startPoint x: 249, startPoint y: 252, endPoint x: -117, endPoint y: 223, distance: 367.3
click at [0, 223] on html "Kiewit Corporation Support Alerts Knowledge Base Quicklinks Suspend / Cancel De…" at bounding box center [337, 398] width 675 height 797
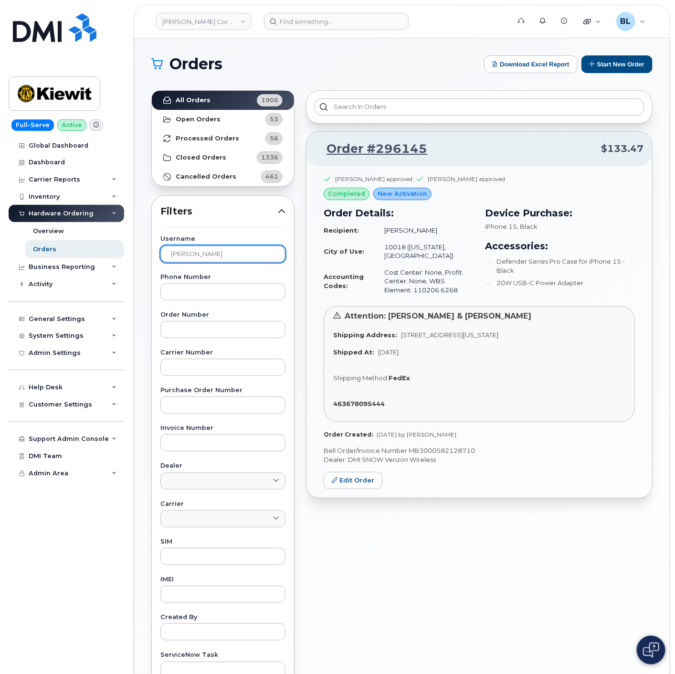
paste input "Brian .hensel"
click at [188, 254] on input "Brian .hensel" at bounding box center [222, 253] width 125 height 17
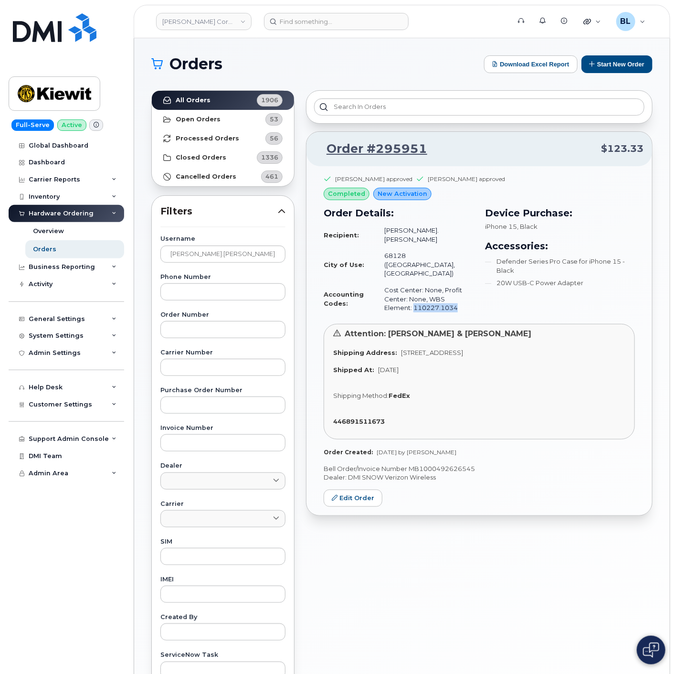
drag, startPoint x: 433, startPoint y: 282, endPoint x: 382, endPoint y: 284, distance: 50.6
click at [382, 284] on td "Cost Center: None, Profit Center: None, WBS Element: 110227.1034" at bounding box center [425, 299] width 98 height 34
copy td "110227.1034"
drag, startPoint x: 384, startPoint y: 226, endPoint x: 426, endPoint y: 227, distance: 42.5
click at [426, 227] on td "Brian.Hensel" at bounding box center [425, 234] width 98 height 25
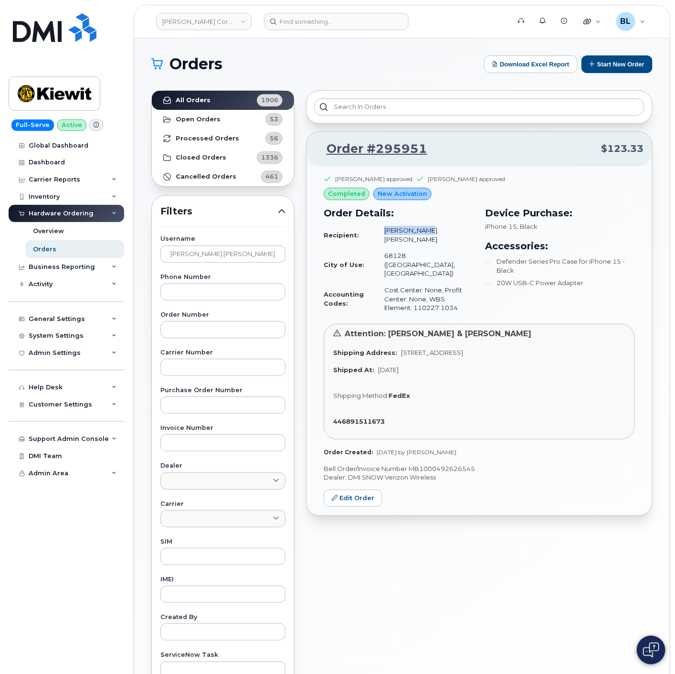
copy td "Brian.Hensel"
drag, startPoint x: 232, startPoint y: 249, endPoint x: -11, endPoint y: 230, distance: 242.8
click at [0, 230] on html "Kiewit Corporation Support Alerts Knowledge Base Quicklinks Suspend / Cancel De…" at bounding box center [337, 398] width 675 height 797
paste input "Christopher Reising"
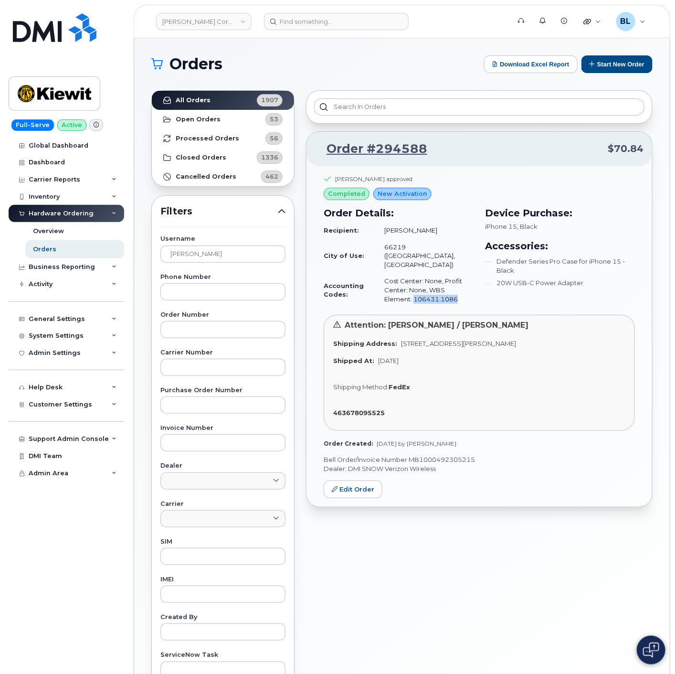
drag, startPoint x: 443, startPoint y: 284, endPoint x: 380, endPoint y: 285, distance: 62.1
click at [380, 285] on td "Cost Center: None, Profit Center: None, WBS Element: 106431.1086" at bounding box center [425, 290] width 98 height 34
copy td "106431.1086"
drag, startPoint x: 215, startPoint y: 254, endPoint x: 0, endPoint y: 232, distance: 215.9
click at [134, 232] on div "Kiewit Corporation Support Alerts Knowledge Base Quicklinks Suspend / Cancel De…" at bounding box center [402, 402] width 536 height 729
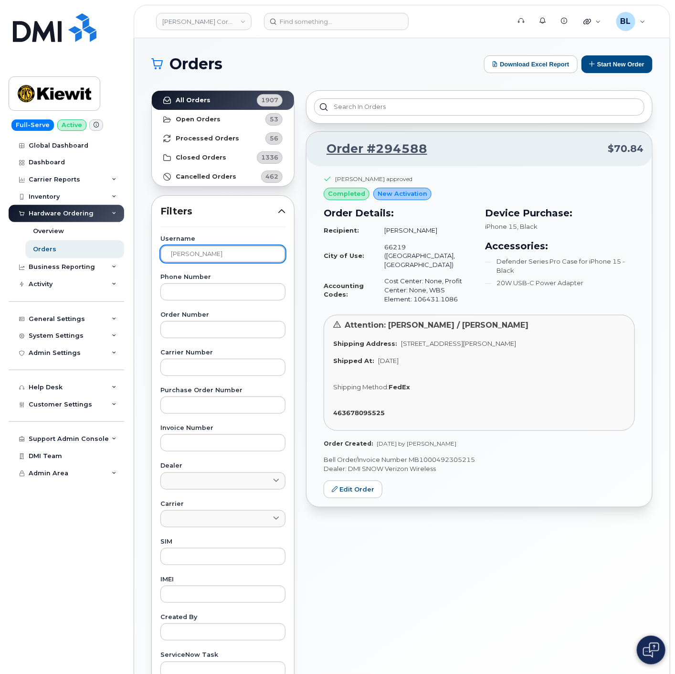
paste input "Juan .orozcojr"
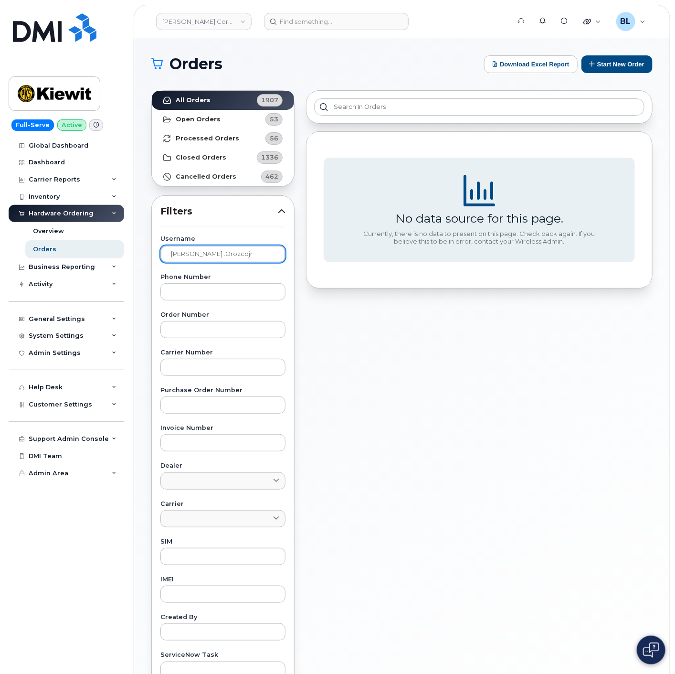
drag, startPoint x: 187, startPoint y: 251, endPoint x: 192, endPoint y: 252, distance: 5.4
click at [187, 251] on input "Juan .orozcojr" at bounding box center [222, 253] width 125 height 17
type input "Juan.orozcojr"
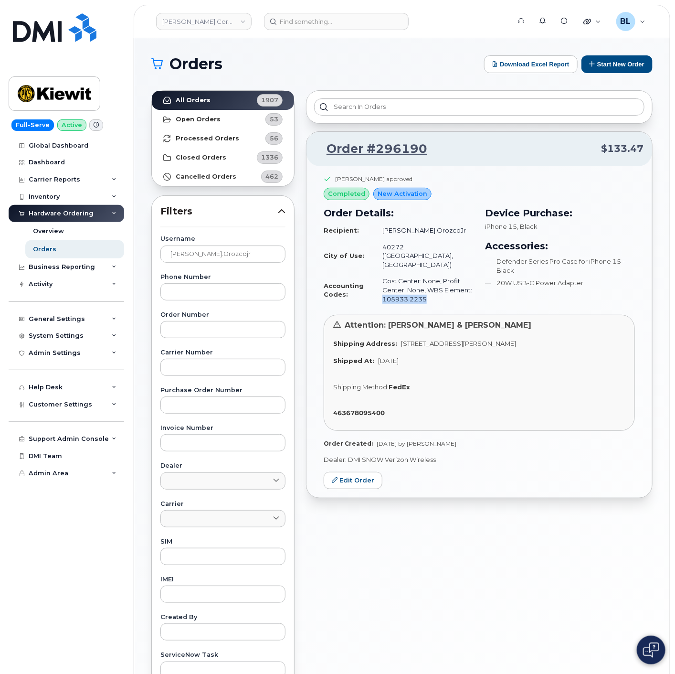
drag, startPoint x: 435, startPoint y: 285, endPoint x: 382, endPoint y: 283, distance: 53.0
click at [382, 283] on td "Cost Center: None, Profit Center: None, WBS Element: 105933.2235" at bounding box center [424, 290] width 100 height 34
copy td "105933.2235"
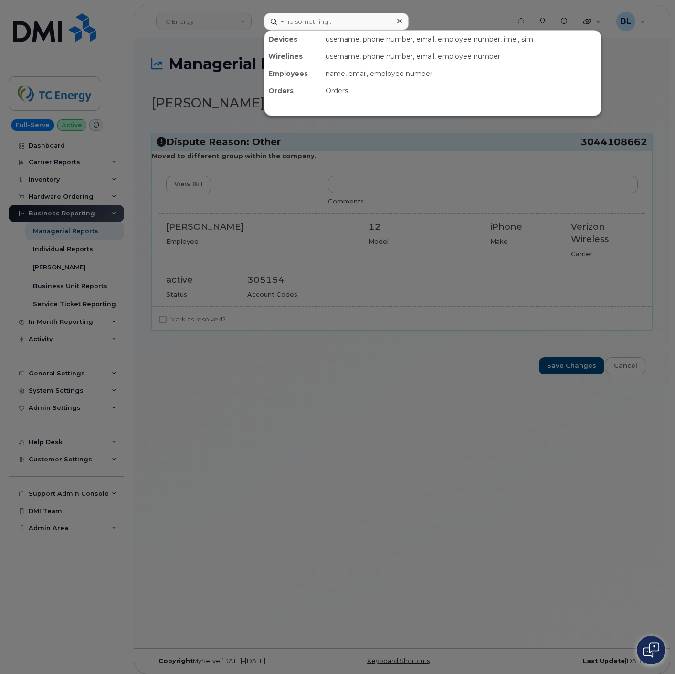
click at [345, 18] on input at bounding box center [336, 21] width 145 height 17
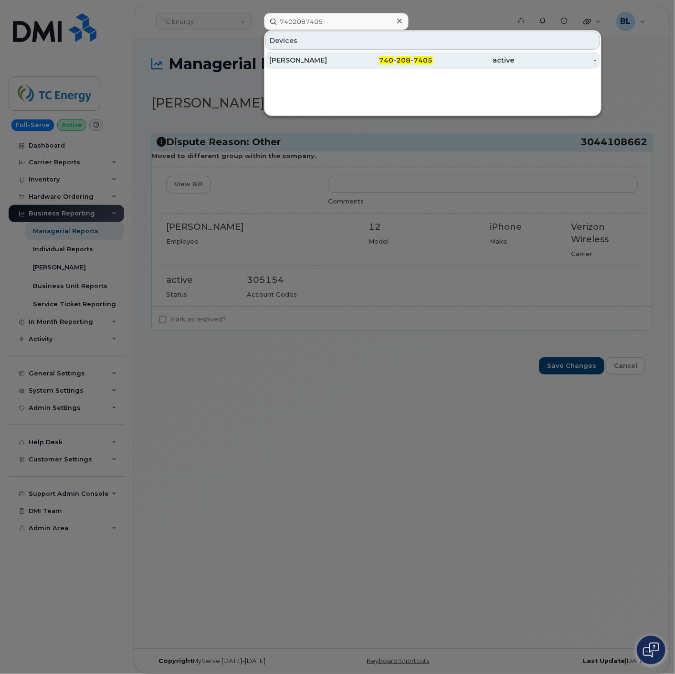
type input "7402087405"
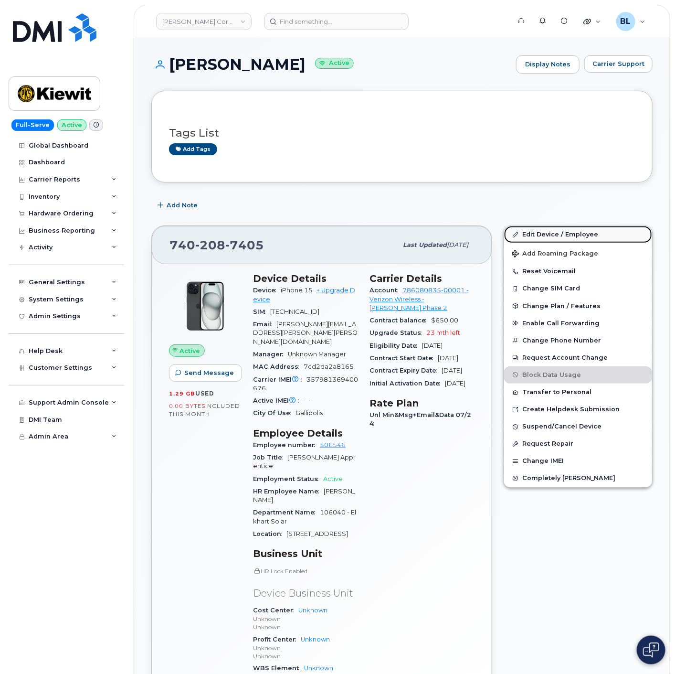
click at [576, 240] on link "Edit Device / Employee" at bounding box center [578, 234] width 148 height 17
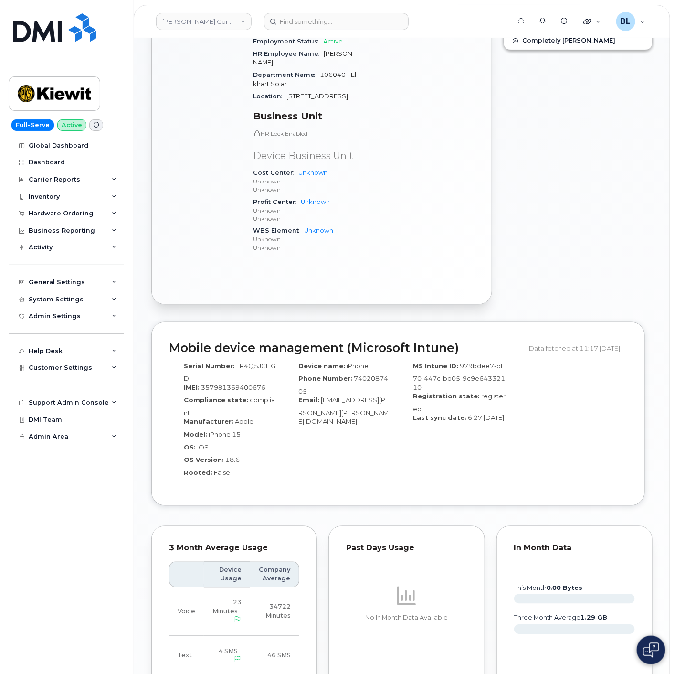
scroll to position [691, 0]
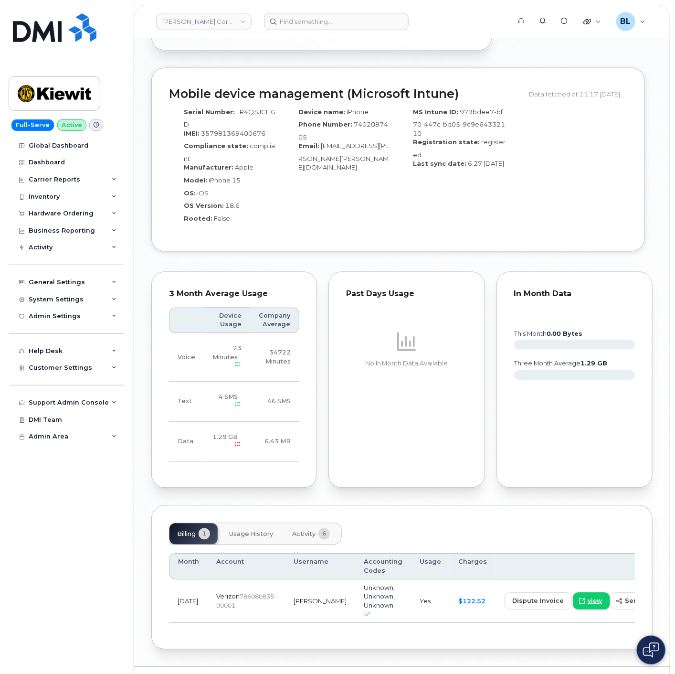
click at [308, 523] on button "Activity 6" at bounding box center [311, 533] width 53 height 21
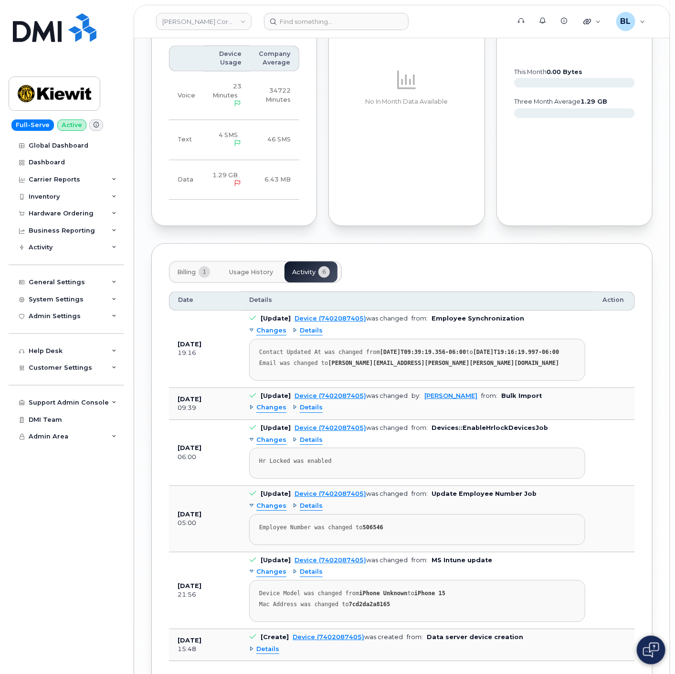
scroll to position [997, 0]
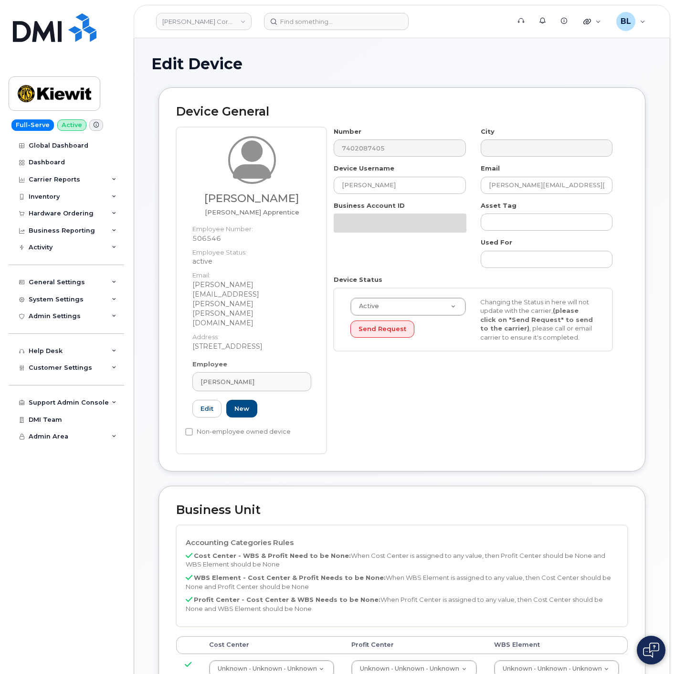
select select "29584743"
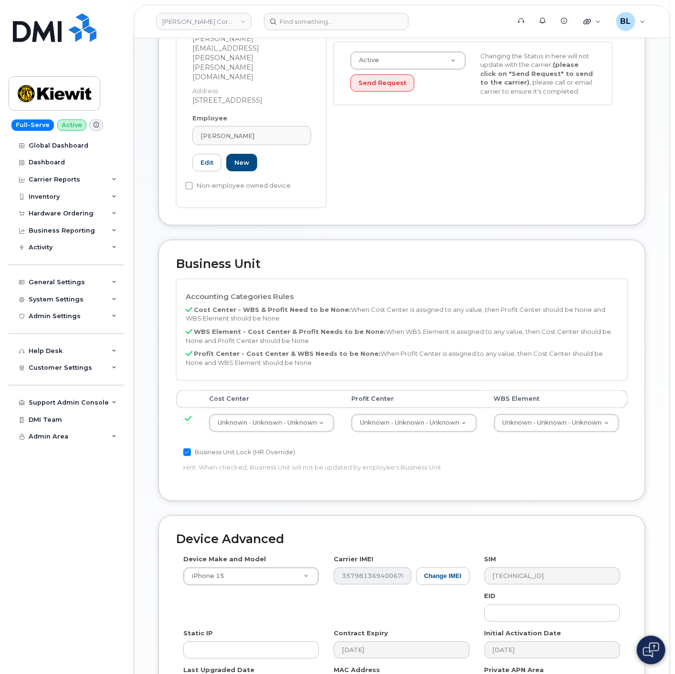
scroll to position [283, 0]
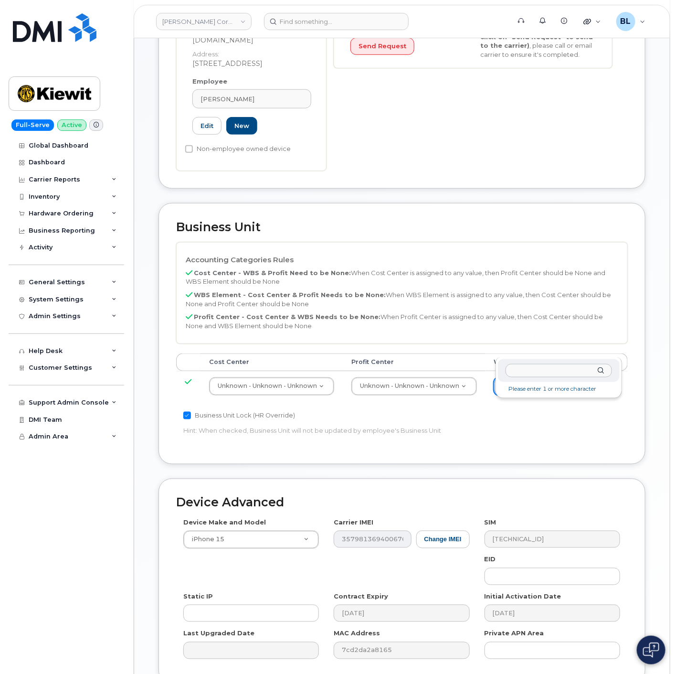
type input "106040.1593"
drag, startPoint x: 541, startPoint y: 392, endPoint x: 423, endPoint y: 379, distance: 118.7
type input "29948771"
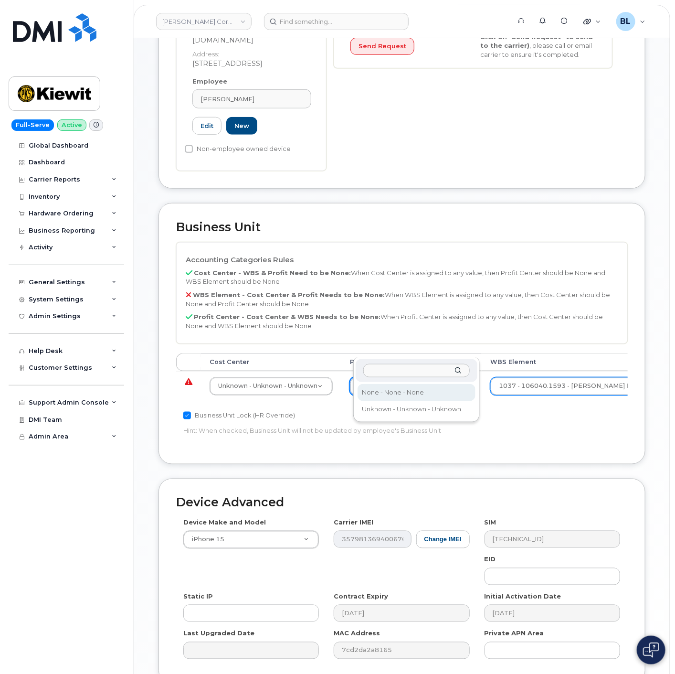
select select "29629357"
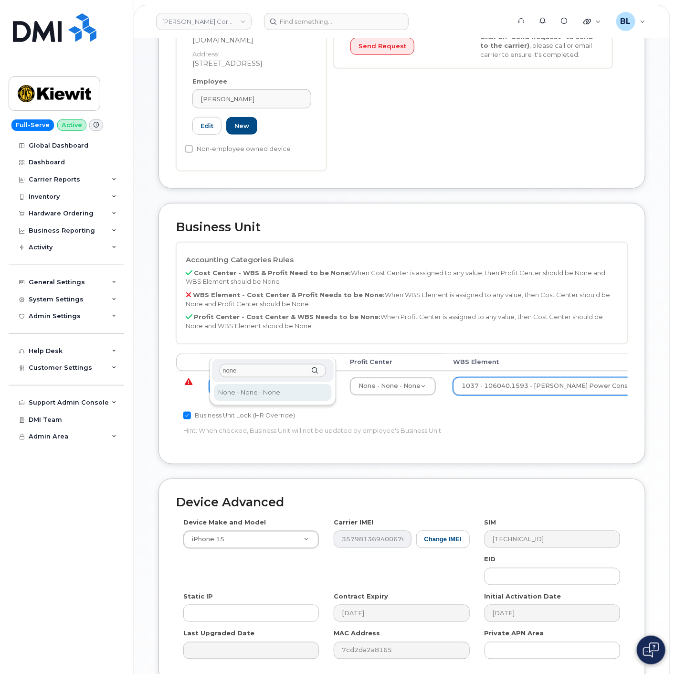
type input "none"
type input "29629358"
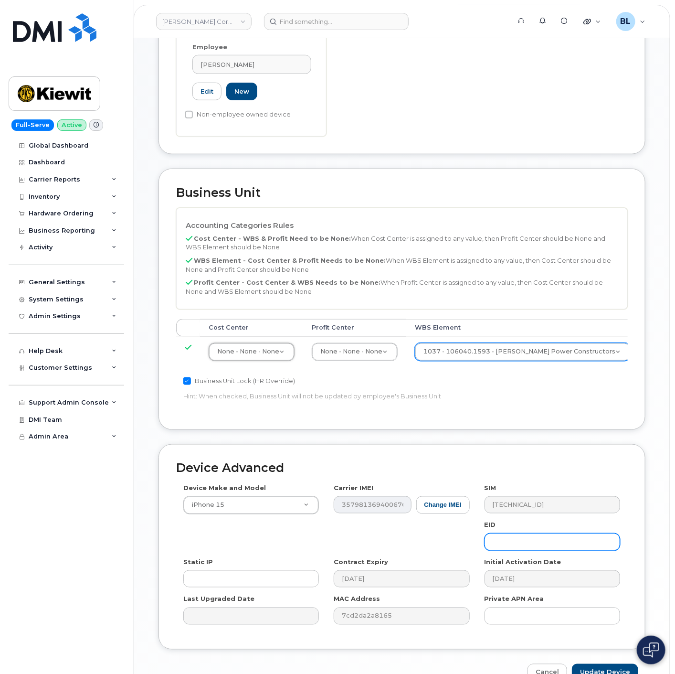
scroll to position [335, 0]
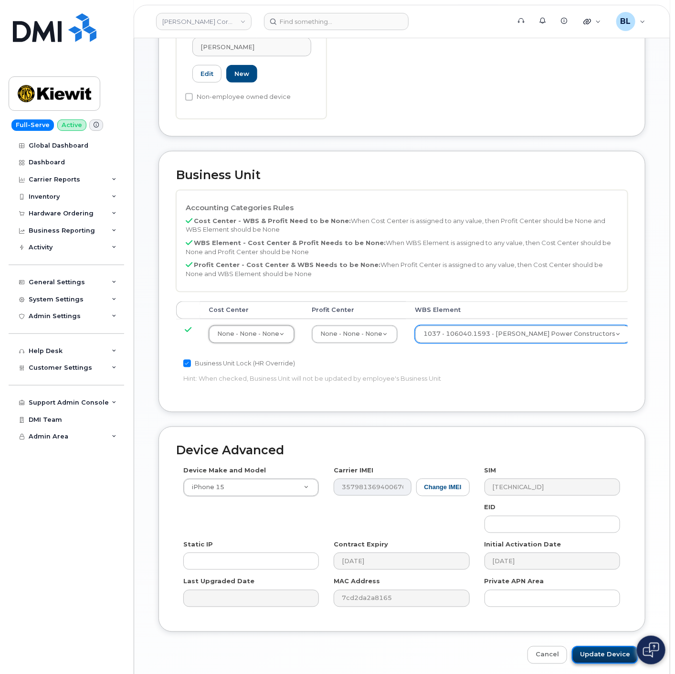
drag, startPoint x: 608, startPoint y: 623, endPoint x: 607, endPoint y: 618, distance: 4.9
click at [608, 646] on input "Update Device" at bounding box center [605, 655] width 66 height 18
type input "Saving..."
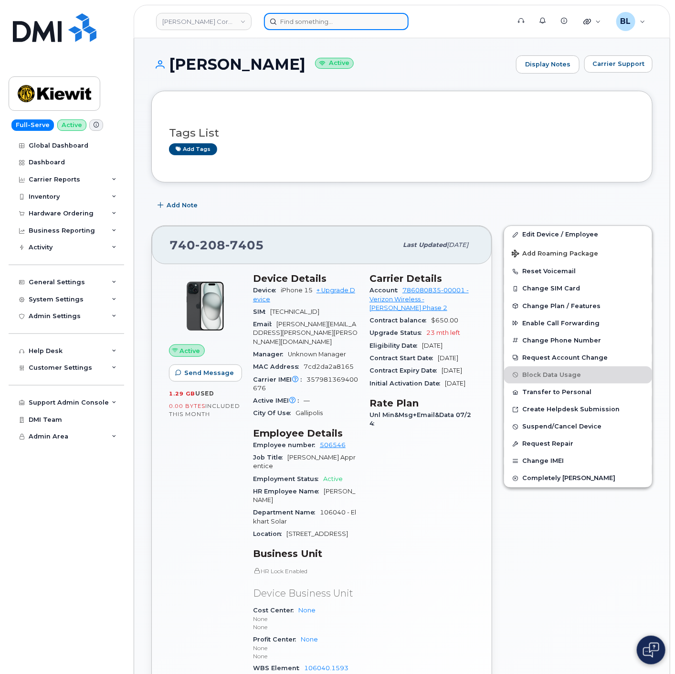
click at [345, 13] on input at bounding box center [336, 21] width 145 height 17
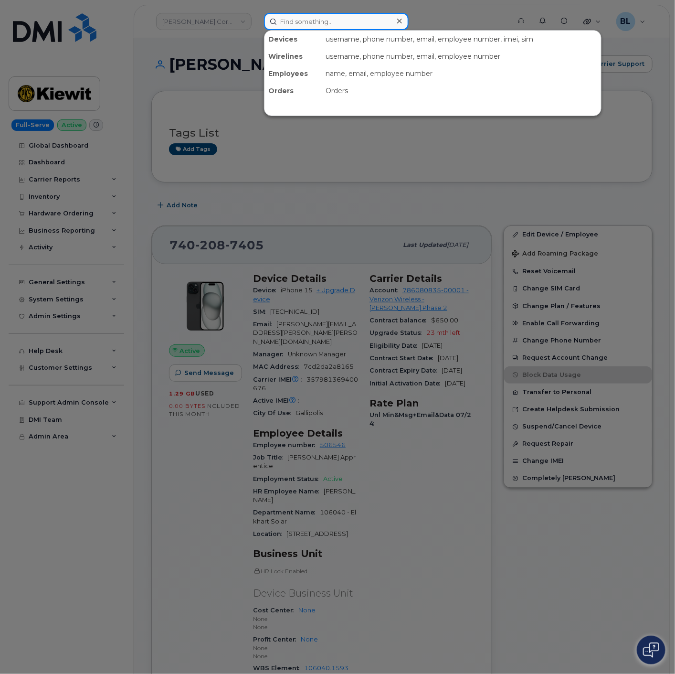
paste input "9709102678"
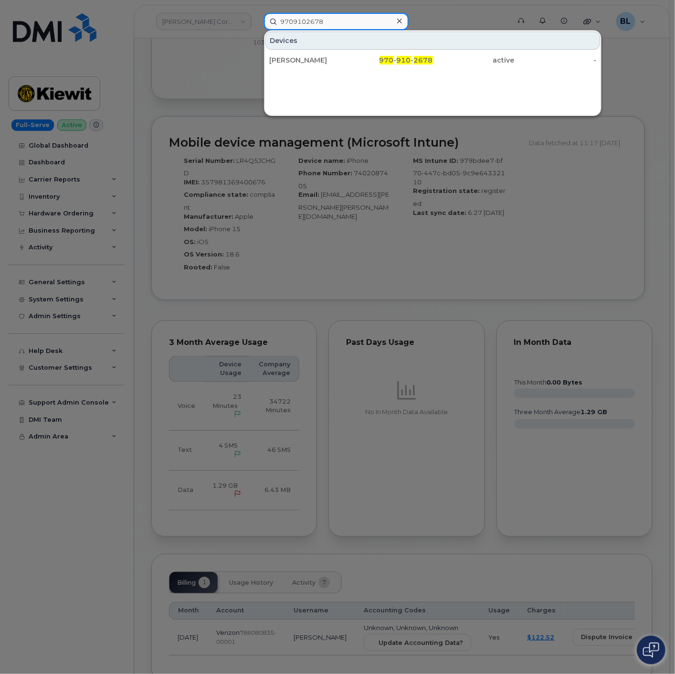
scroll to position [676, 0]
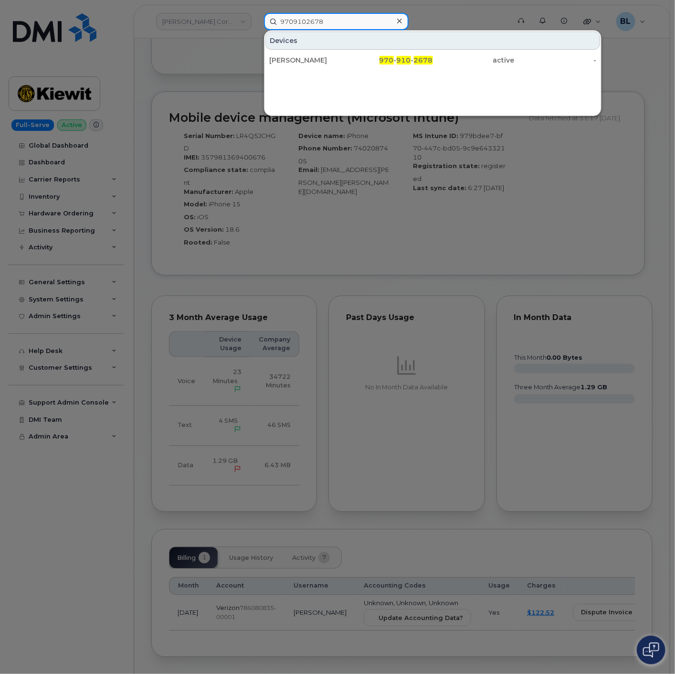
type input "9709102678"
click at [406, 565] on div at bounding box center [337, 337] width 675 height 674
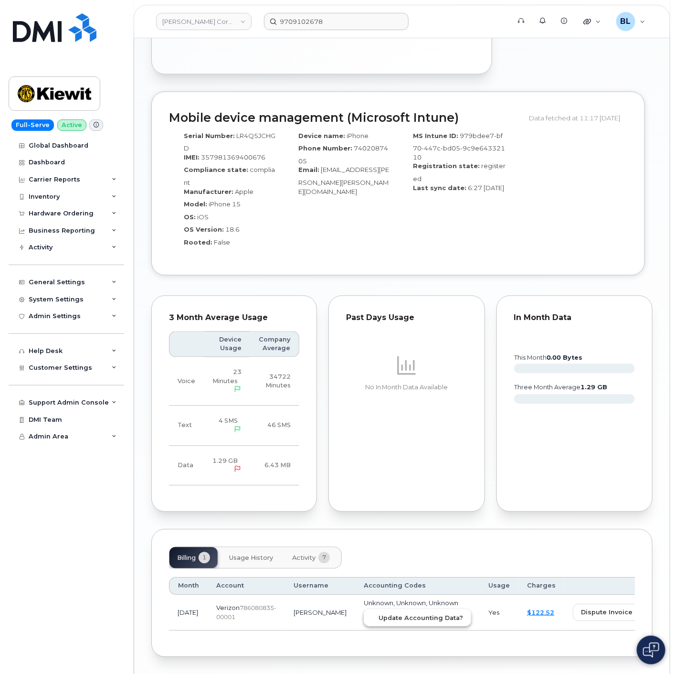
click at [375, 609] on button "Update Accounting Data?" at bounding box center [417, 617] width 107 height 17
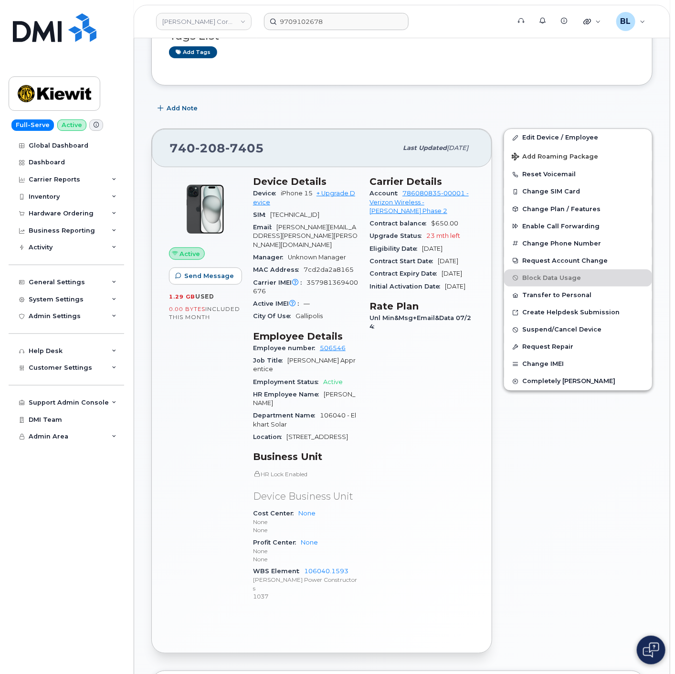
scroll to position [0, 0]
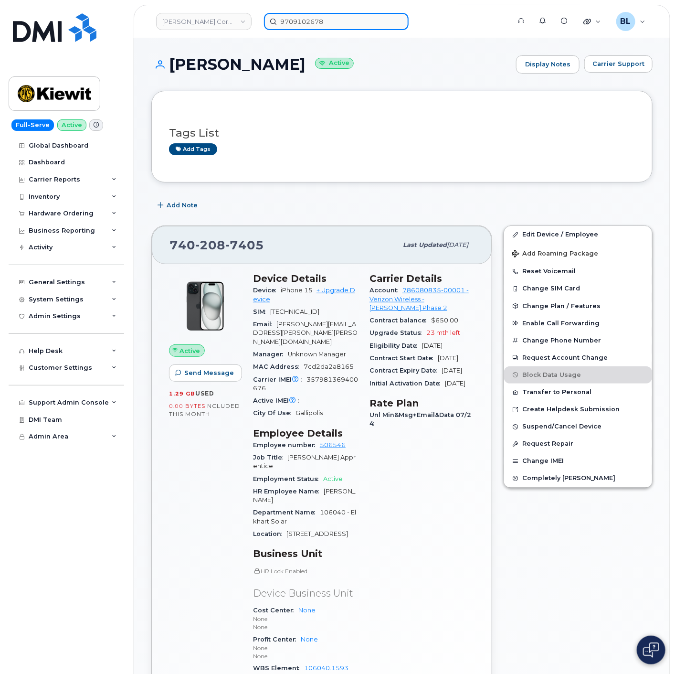
click at [329, 26] on input "9709102678" at bounding box center [336, 21] width 145 height 17
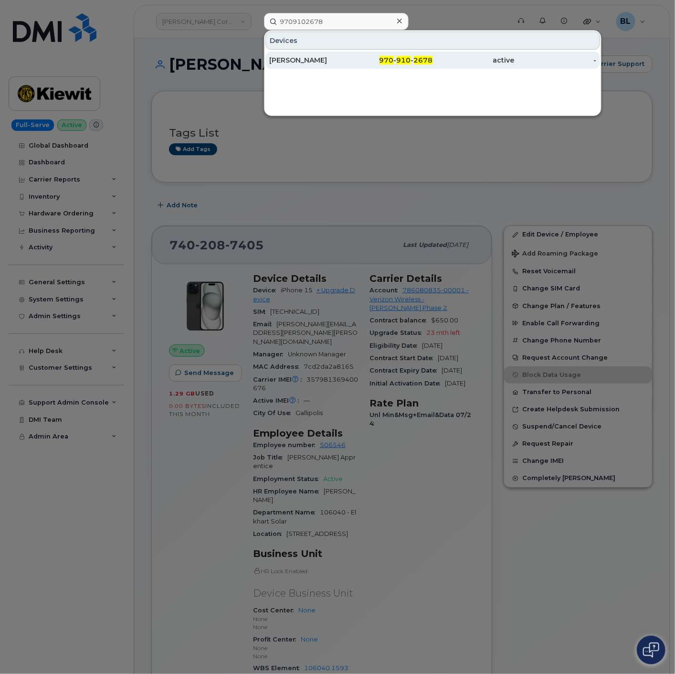
click at [433, 65] on div "970 - 910 - 2678" at bounding box center [474, 60] width 82 height 17
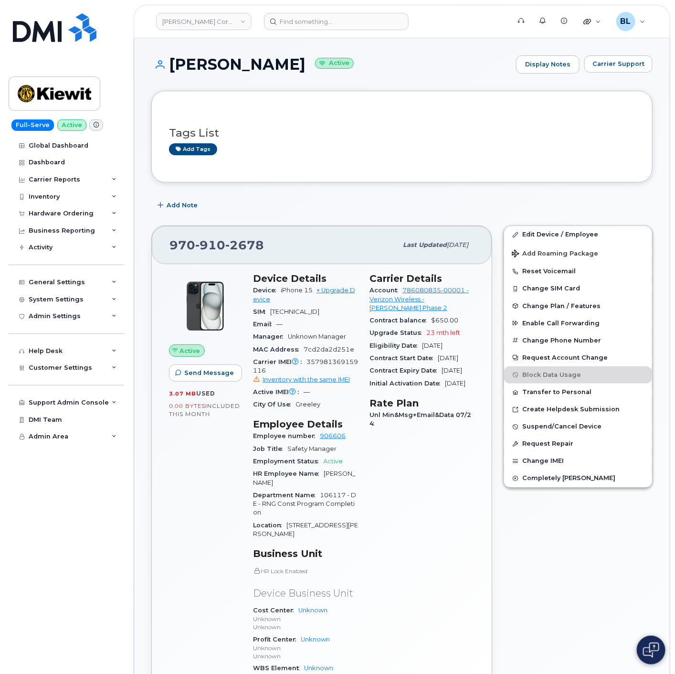
click at [225, 247] on span "2678" at bounding box center [244, 245] width 39 height 14
copy span "970 910 2678"
click at [560, 238] on link "Edit Device / Employee" at bounding box center [578, 234] width 148 height 17
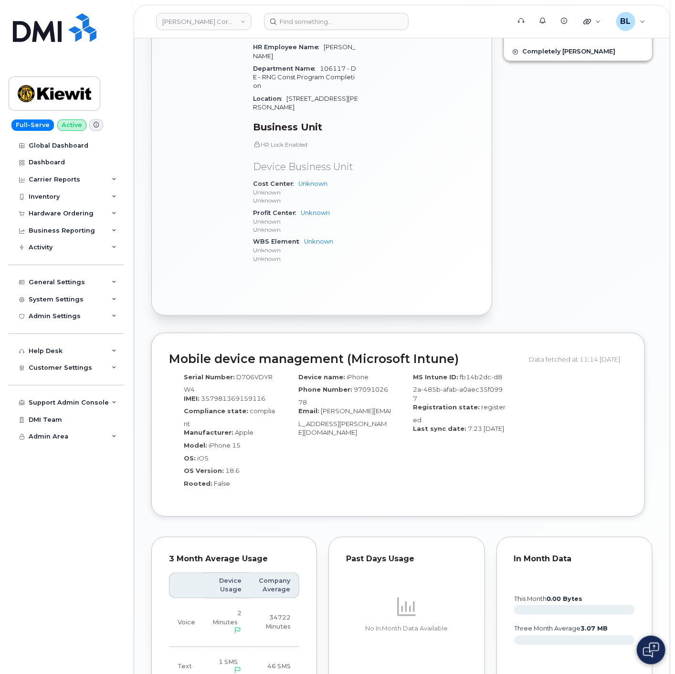
scroll to position [566, 0]
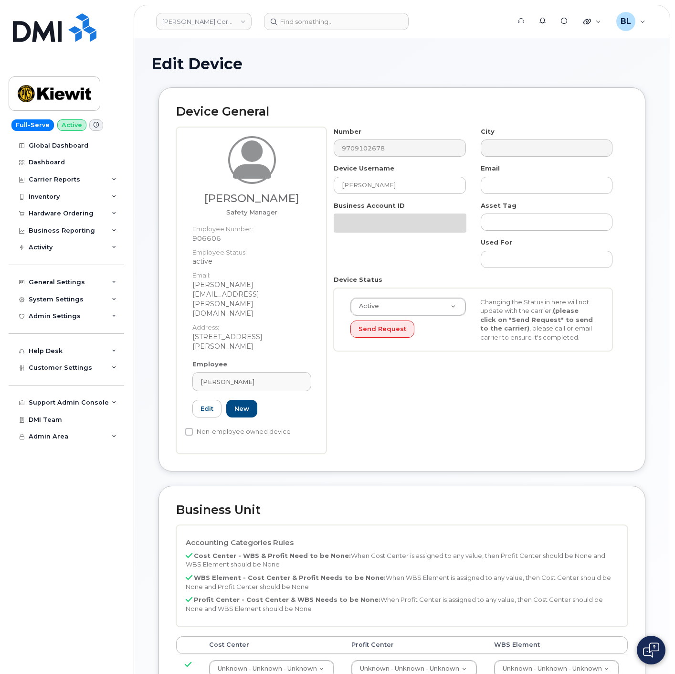
select select "29584743"
click at [501, 636] on th "WBS Element" at bounding box center [557, 644] width 142 height 17
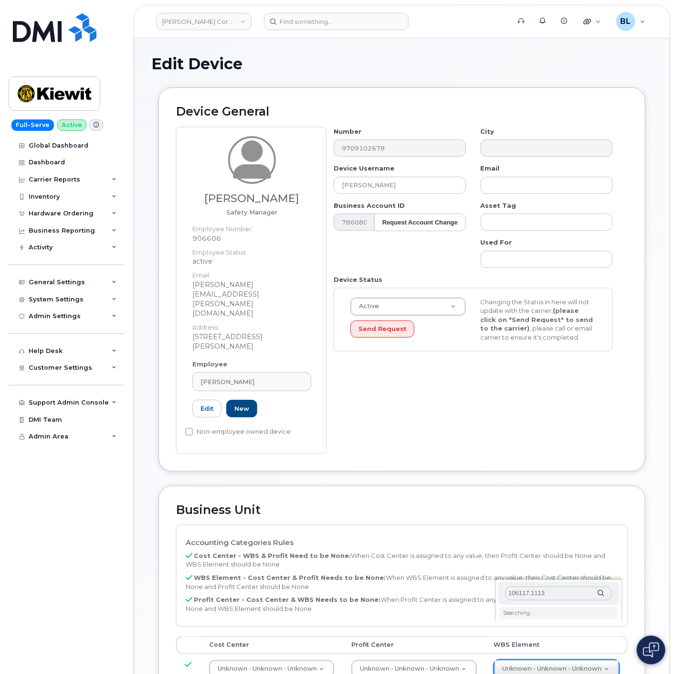
scroll to position [283, 0]
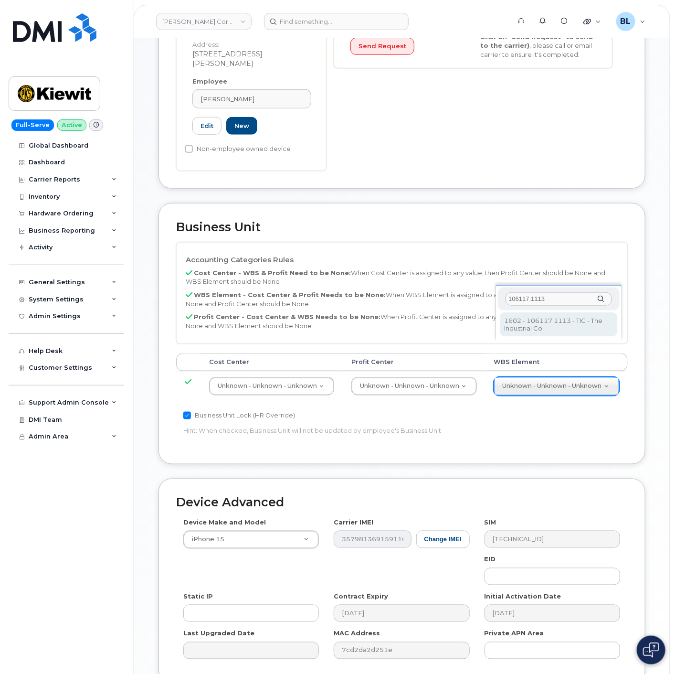
type input "106117.1113"
type input "30383876"
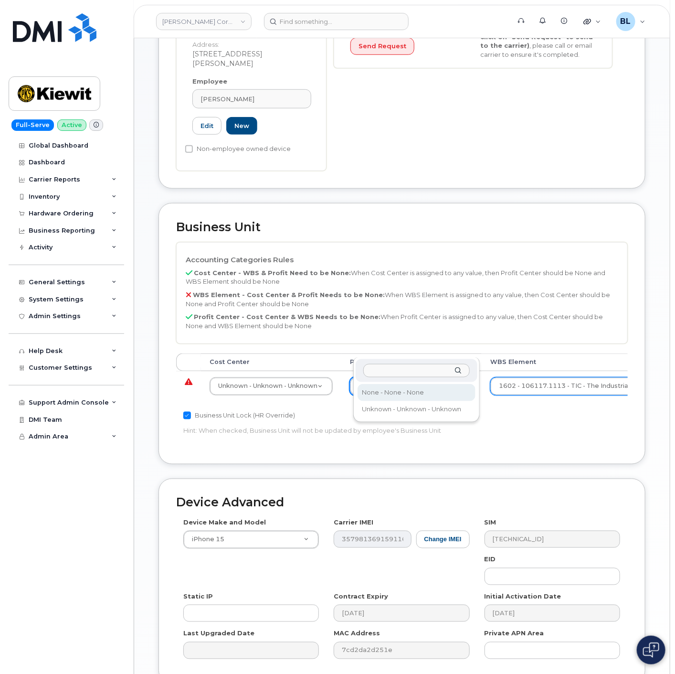
select select "29629357"
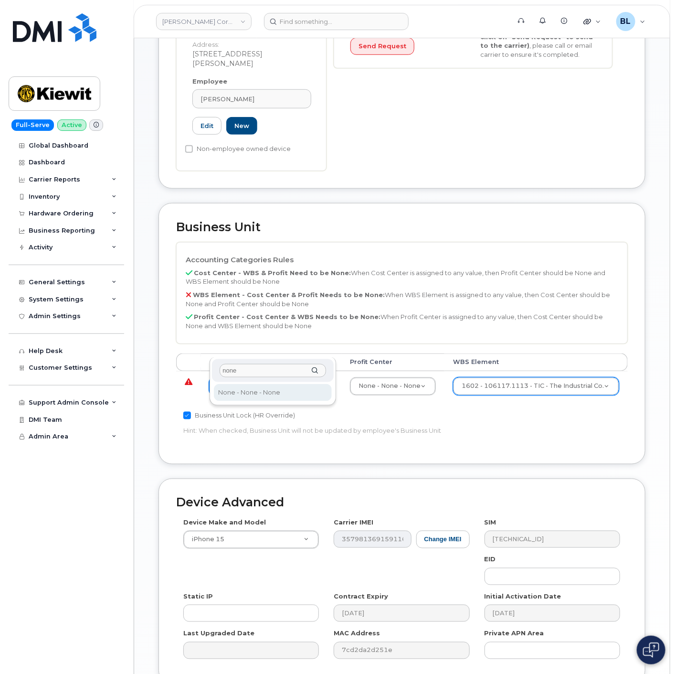
type input "none"
type input "29629358"
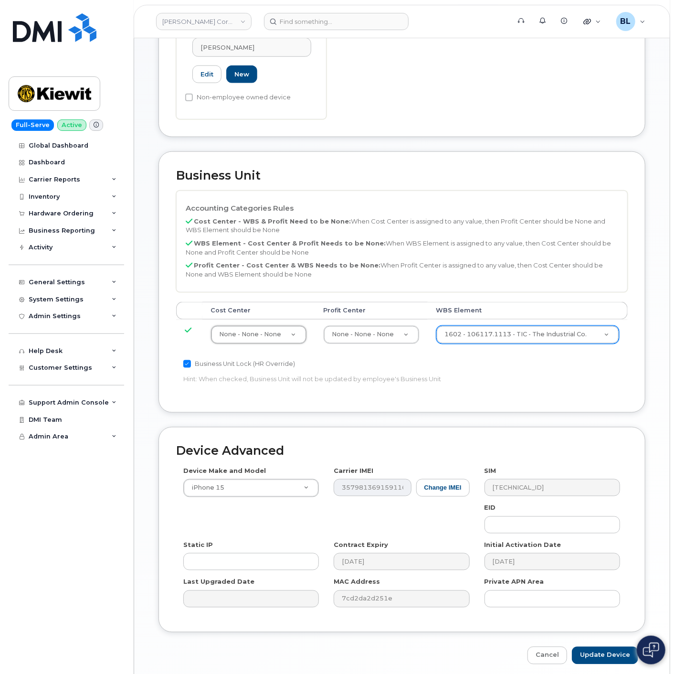
scroll to position [335, 0]
click at [589, 646] on input "Update Device" at bounding box center [605, 655] width 66 height 18
type input "Saving..."
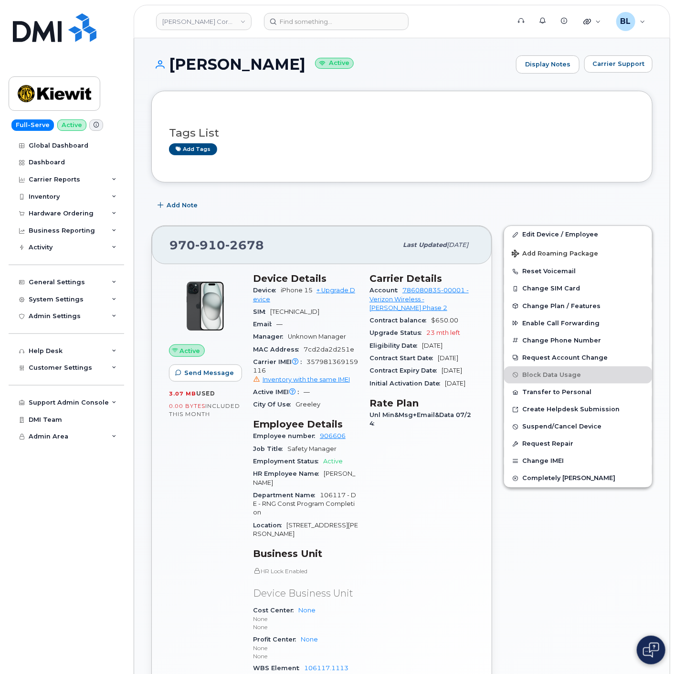
drag, startPoint x: 363, startPoint y: 168, endPoint x: 330, endPoint y: 128, distance: 52.2
click at [364, 167] on div "Tags List Add tags" at bounding box center [401, 137] width 501 height 92
click at [335, 25] on input at bounding box center [336, 21] width 145 height 17
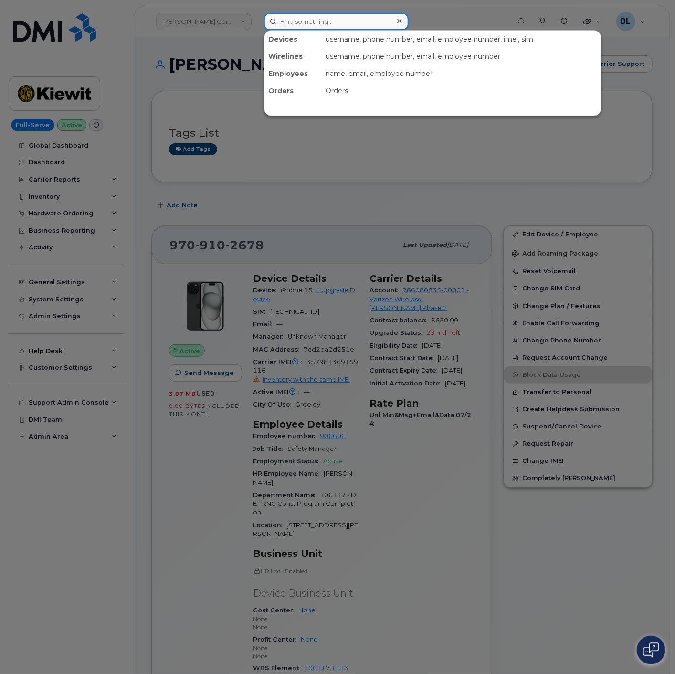
paste input "6467498383"
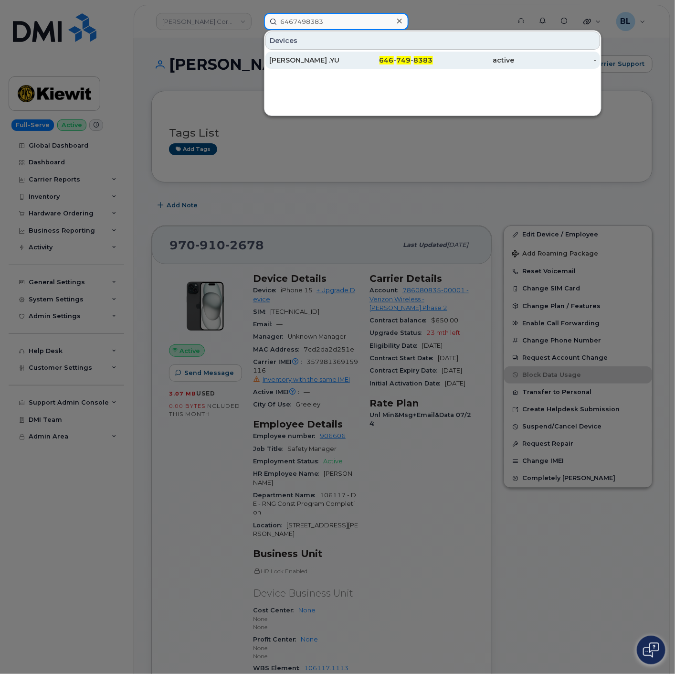
type input "6467498383"
click at [441, 63] on div "active" at bounding box center [474, 60] width 82 height 10
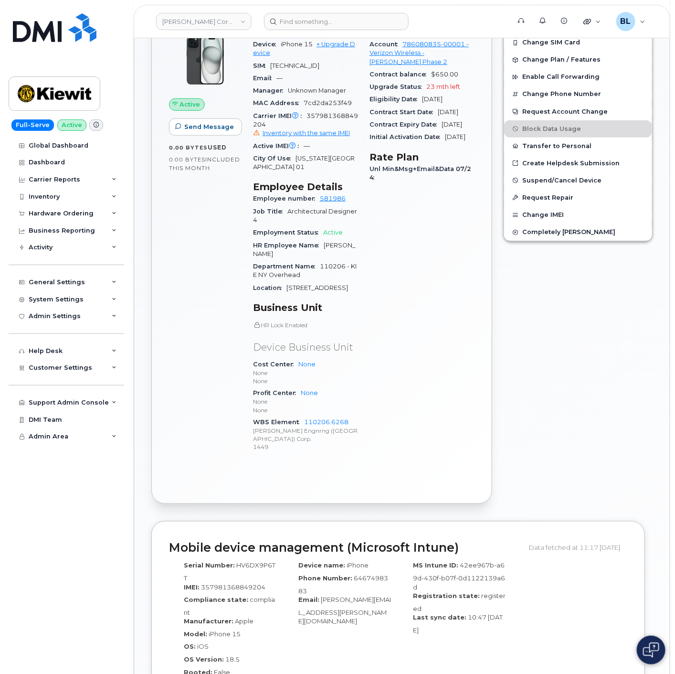
scroll to position [707, 0]
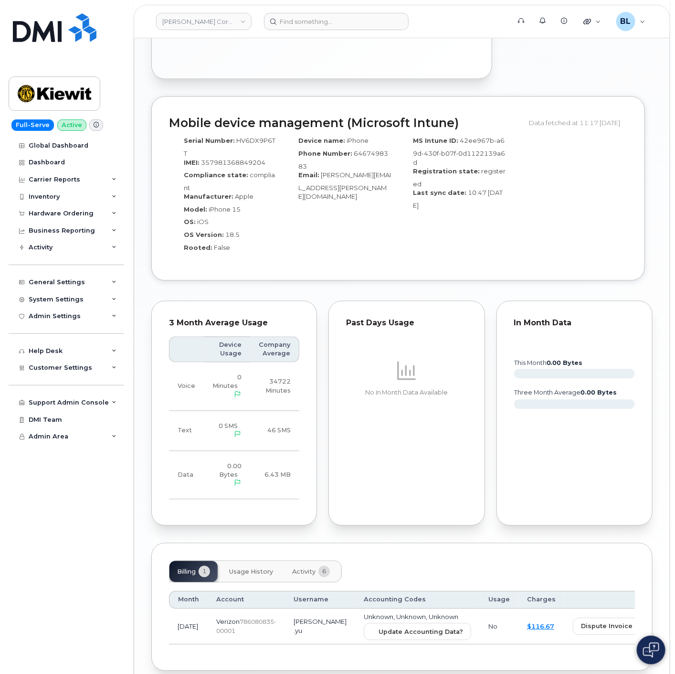
click at [373, 609] on td "Unknown, Unknown, Unknown Update Accounting Data?" at bounding box center [417, 627] width 125 height 36
click at [379, 627] on span "Update Accounting Data?" at bounding box center [421, 631] width 85 height 9
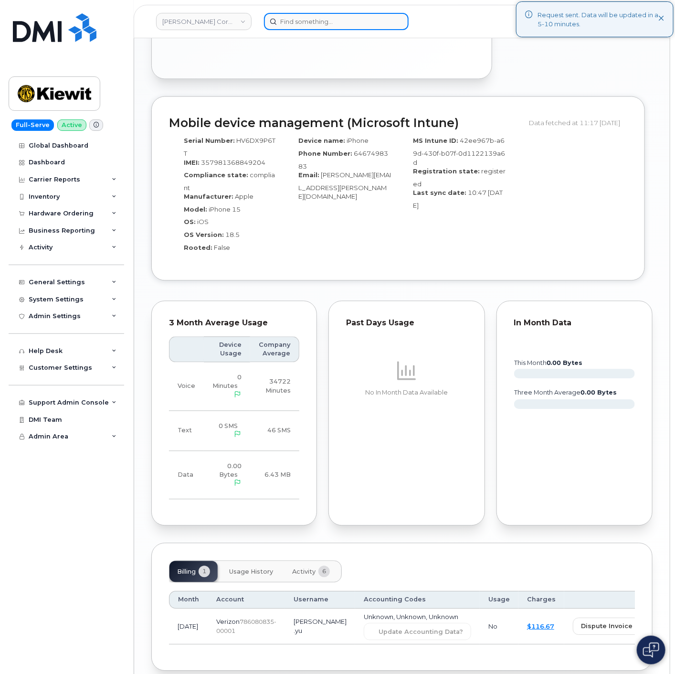
click at [318, 19] on input at bounding box center [336, 21] width 145 height 17
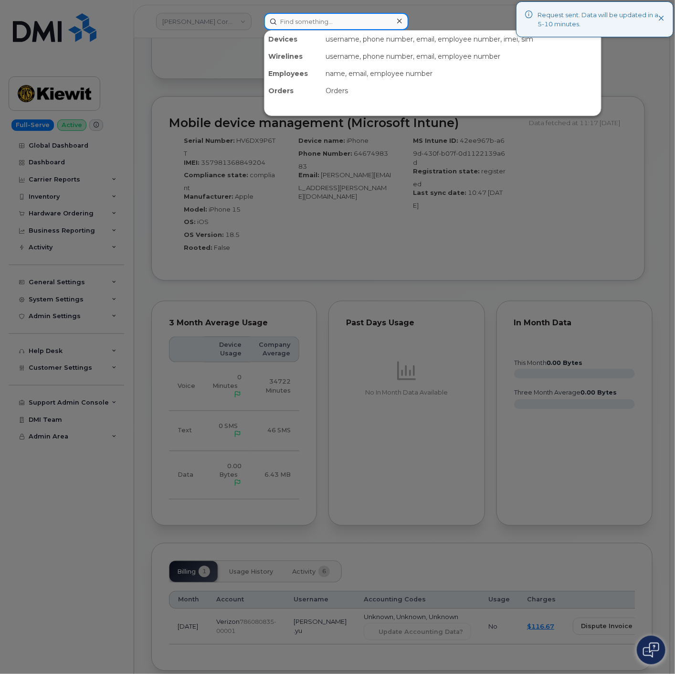
paste input "5314952929"
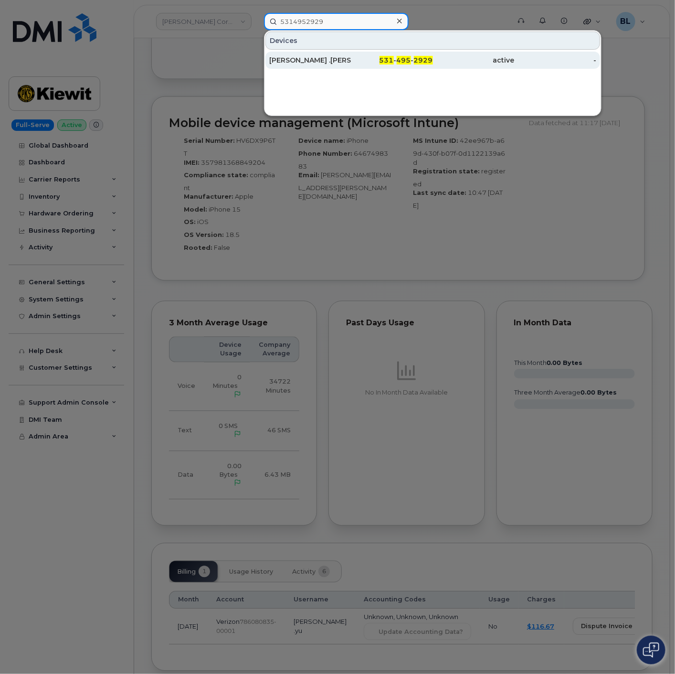
type input "5314952929"
drag, startPoint x: 401, startPoint y: 56, endPoint x: 404, endPoint y: 61, distance: 5.2
click at [401, 56] on span "495" at bounding box center [404, 60] width 14 height 9
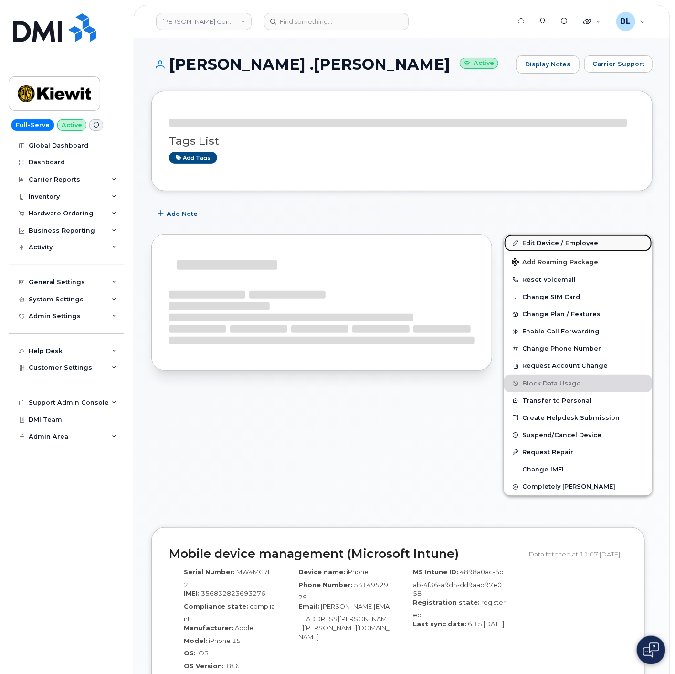
click at [597, 244] on link "Edit Device / Employee" at bounding box center [578, 242] width 148 height 17
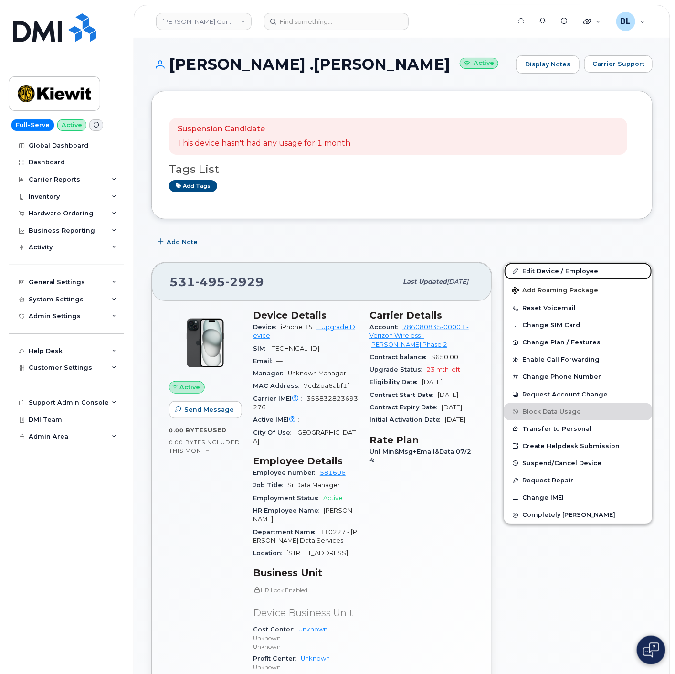
scroll to position [141, 0]
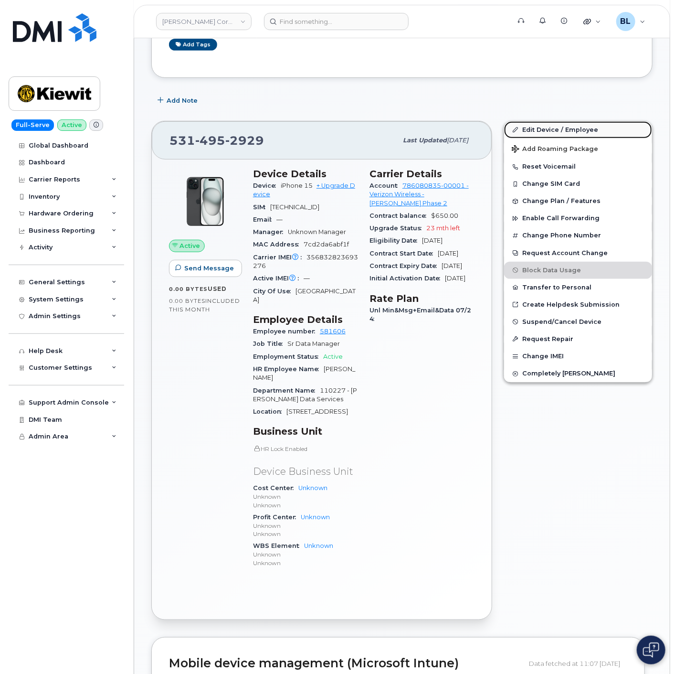
click at [580, 127] on link "Edit Device / Employee" at bounding box center [578, 129] width 148 height 17
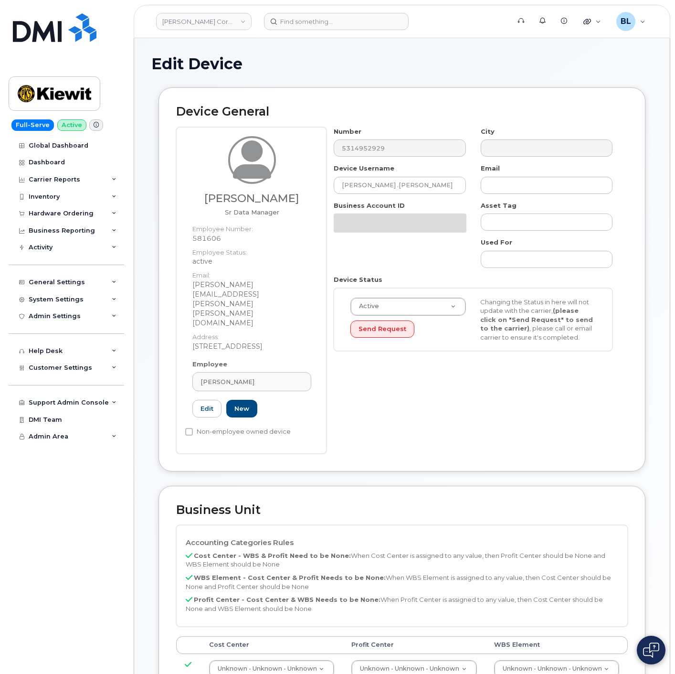
select select "29584743"
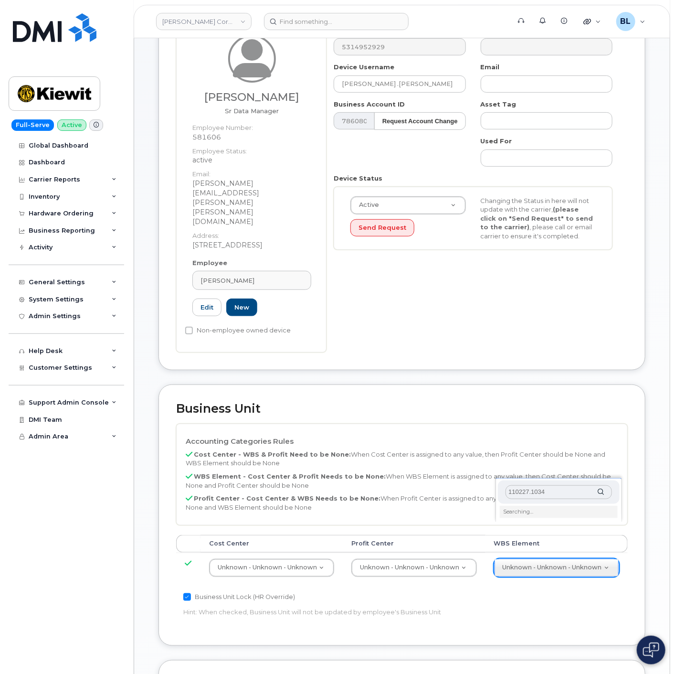
scroll to position [141, 0]
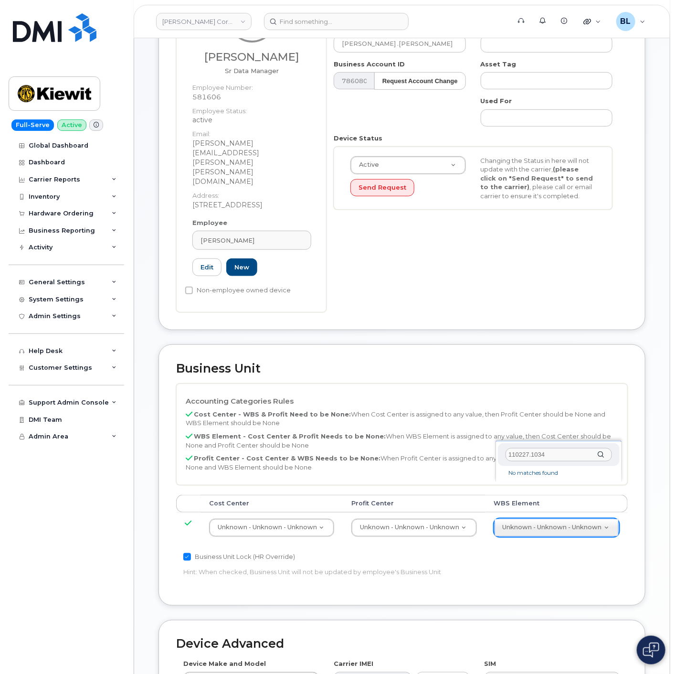
click at [526, 473] on li "No matches found" at bounding box center [559, 473] width 118 height 10
drag, startPoint x: 548, startPoint y: 454, endPoint x: 425, endPoint y: 444, distance: 122.6
click at [425, 444] on body "Kiewit Corporation Support Alerts Knowledge Base Quicklinks Suspend / Cancel De…" at bounding box center [337, 382] width 675 height 1046
click at [579, 451] on input "110227.1034" at bounding box center [559, 455] width 106 height 14
click at [581, 453] on input "110227.1034" at bounding box center [559, 455] width 106 height 14
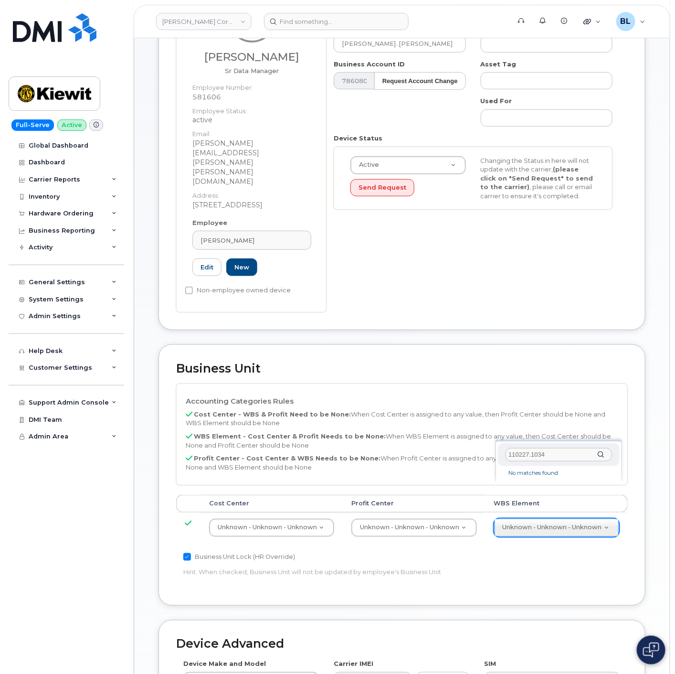
click at [574, 455] on input "110227.1034" at bounding box center [559, 455] width 106 height 14
click at [560, 442] on div "110227.1034 No matches found" at bounding box center [559, 461] width 127 height 41
click at [555, 454] on input "110227.1034" at bounding box center [559, 455] width 106 height 14
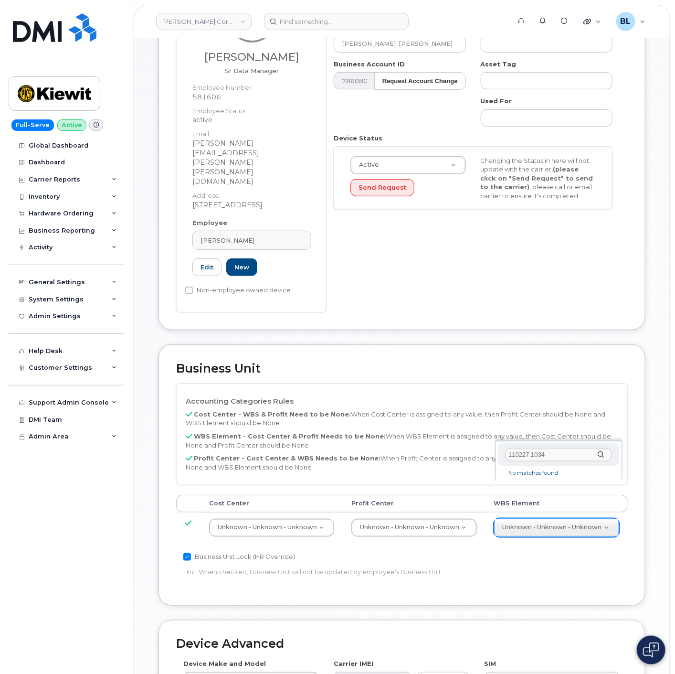
click at [555, 452] on input "110227.1034" at bounding box center [559, 455] width 106 height 14
paste input "110227.1034"
click at [577, 451] on input "110227.1034110227.1034" at bounding box center [559, 452] width 106 height 14
click at [576, 451] on input "110227.1034110227.1034" at bounding box center [559, 452] width 106 height 14
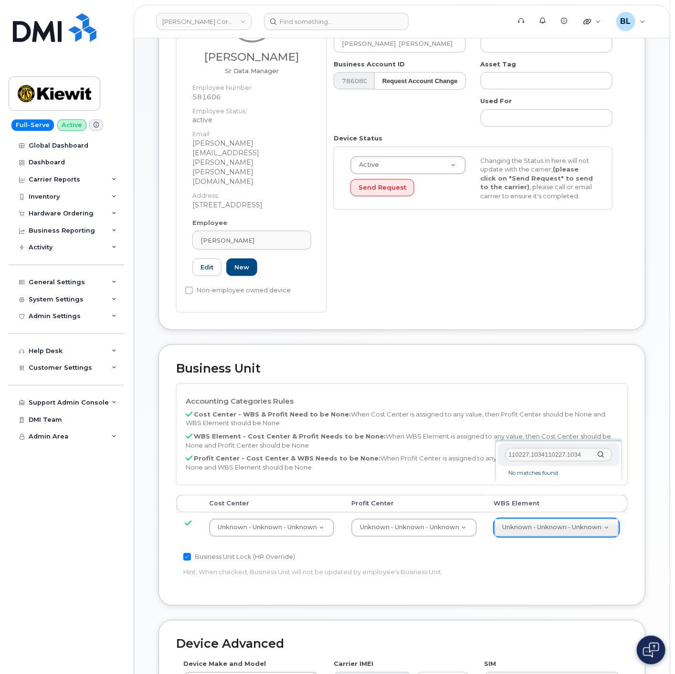
paste input "text"
type input "110227.1034"
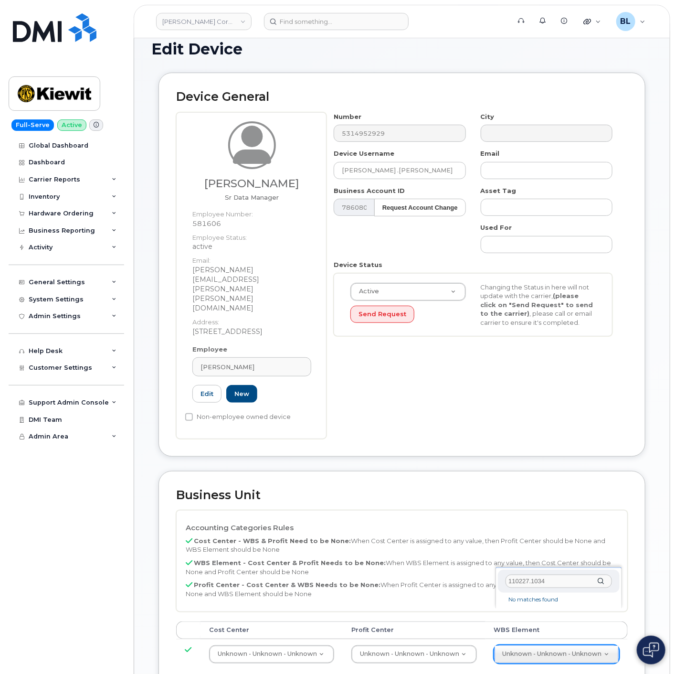
scroll to position [0, 0]
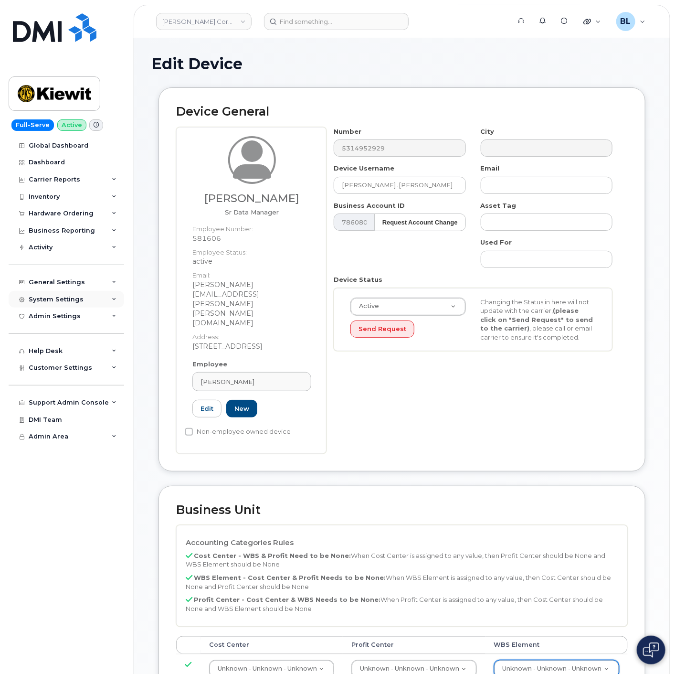
click at [55, 299] on div "System Settings" at bounding box center [56, 300] width 55 height 8
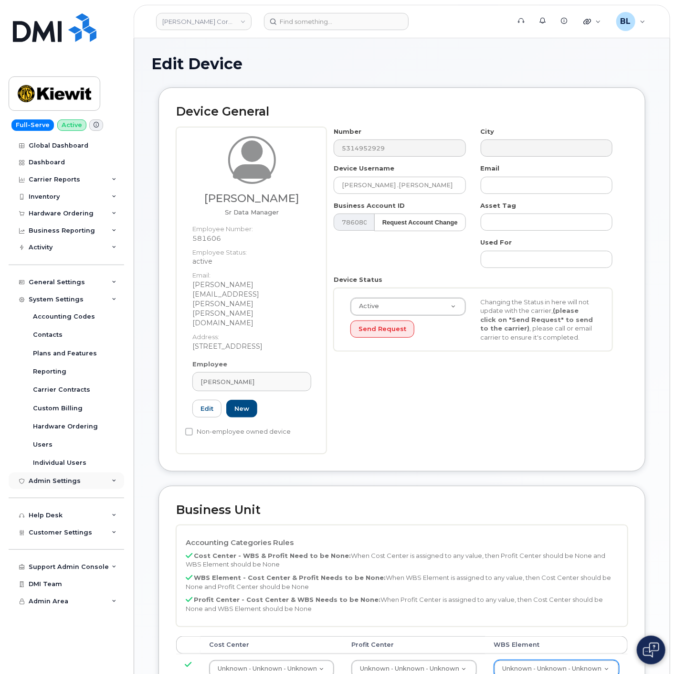
click at [98, 483] on div "Admin Settings" at bounding box center [67, 480] width 116 height 17
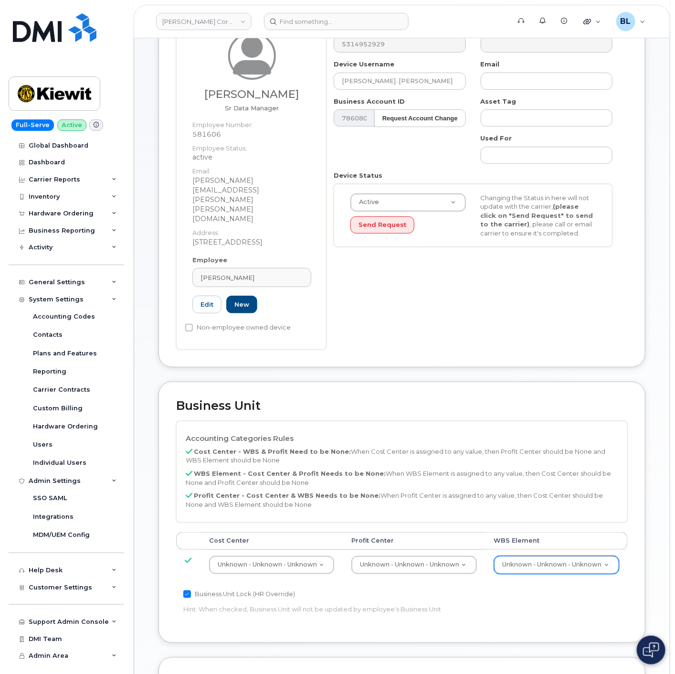
scroll to position [141, 0]
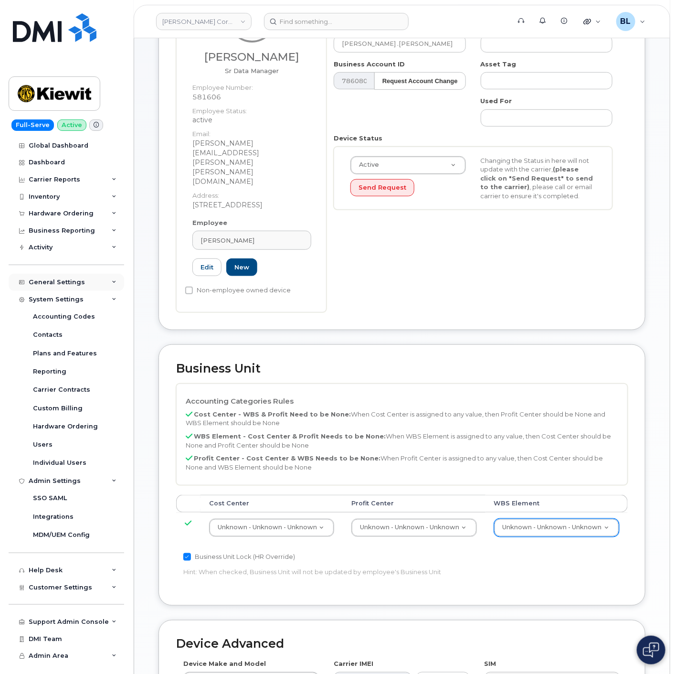
click at [91, 277] on div "General Settings" at bounding box center [67, 282] width 116 height 17
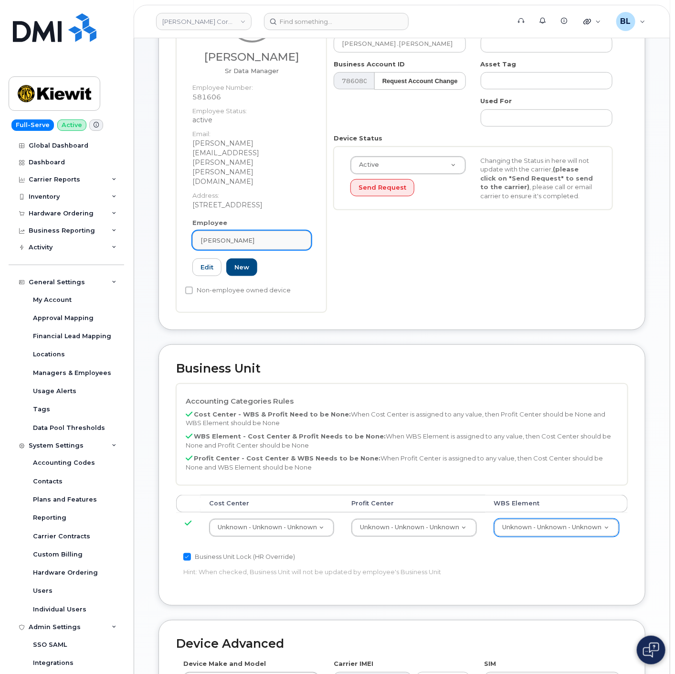
click at [261, 236] on div "Brian Hensel" at bounding box center [252, 240] width 103 height 9
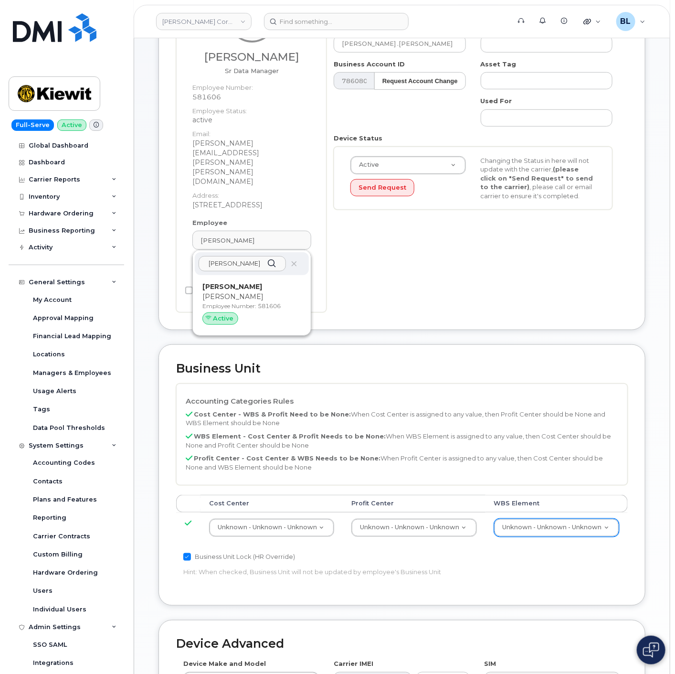
type input "brian hensel"
click at [641, 406] on div "Business Unit Accounting Categories Rules Cost Center - WBS & Profit Need to be…" at bounding box center [401, 474] width 487 height 261
click at [593, 495] on th "WBS Element" at bounding box center [557, 503] width 142 height 17
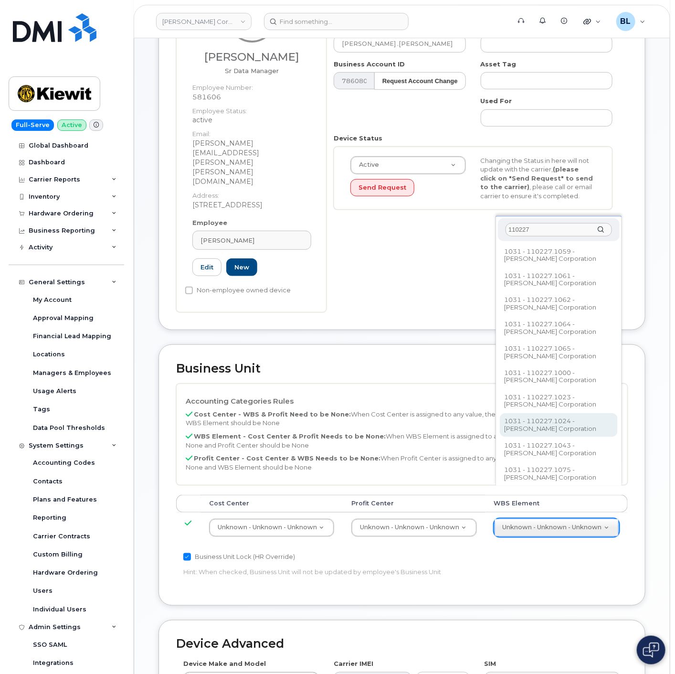
type input "110227"
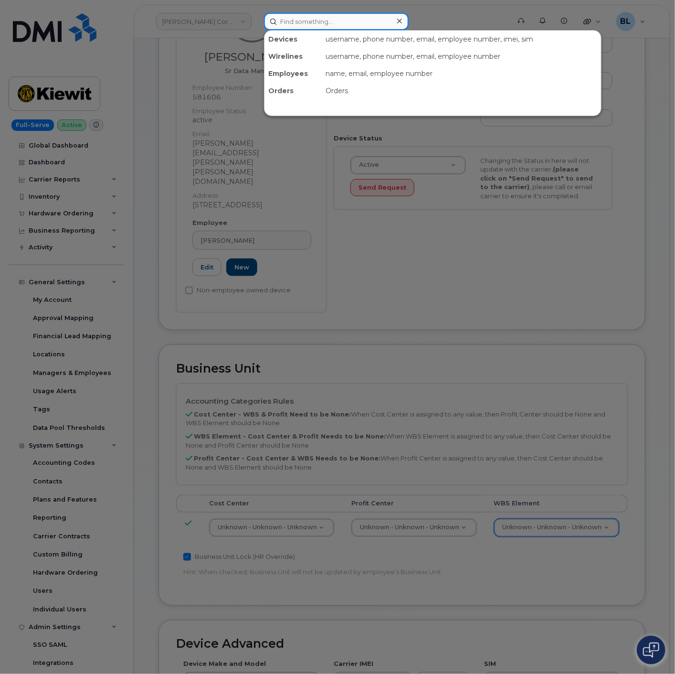
click at [347, 20] on input at bounding box center [336, 21] width 145 height 17
paste input "6028598222"
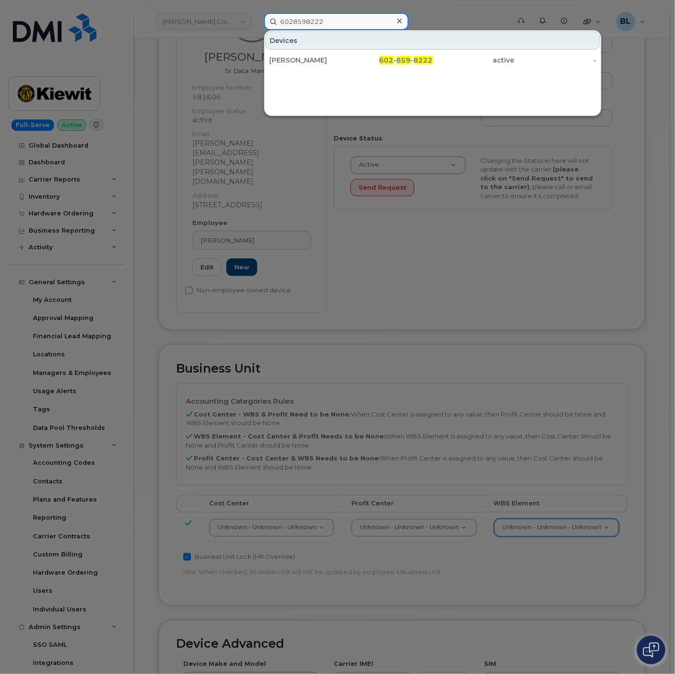
type input "6028598222"
drag, startPoint x: 343, startPoint y: 55, endPoint x: 464, endPoint y: 75, distance: 122.4
click at [343, 55] on div "CHRISTOPHER REISING" at bounding box center [310, 60] width 82 height 10
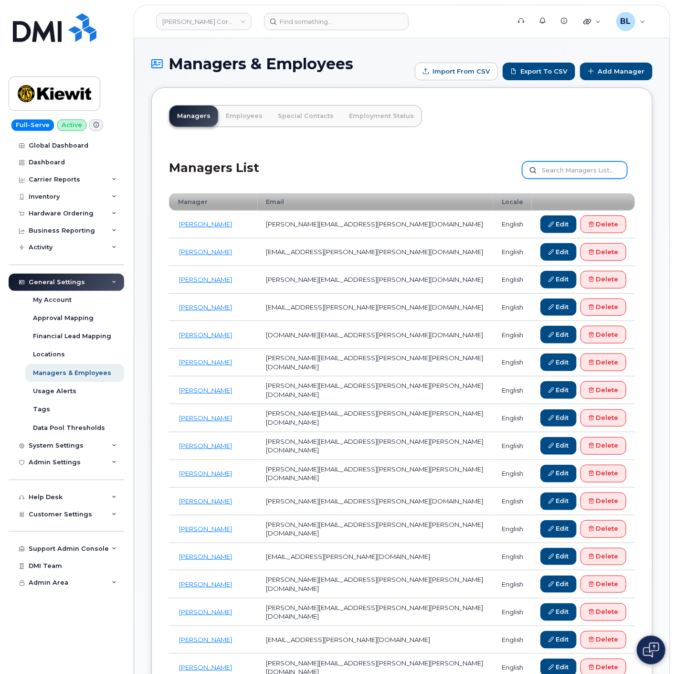
click at [574, 172] on input "text" at bounding box center [574, 169] width 105 height 17
paste input "[PERSON_NAME]"
type input "[PERSON_NAME]"
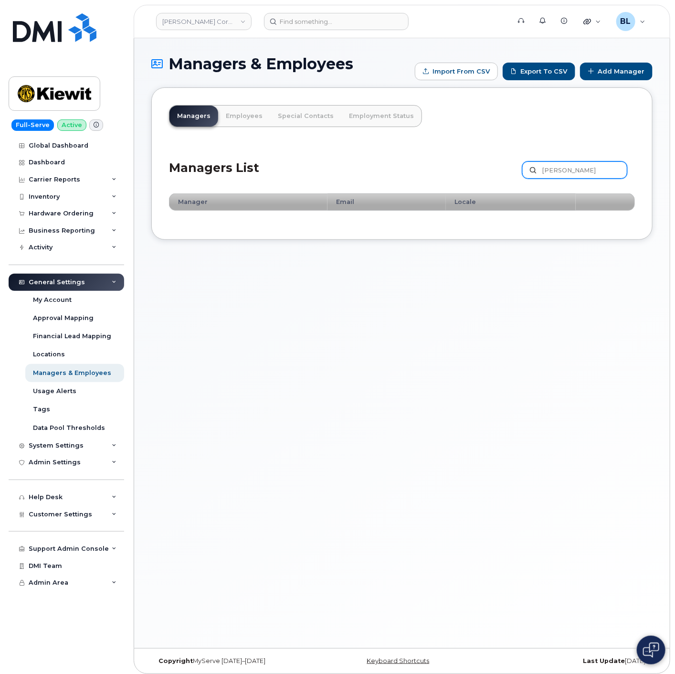
click at [554, 172] on input "Karen Manhart" at bounding box center [574, 169] width 105 height 17
paste input "Brian Hensel"
type input "Brian Hensel"
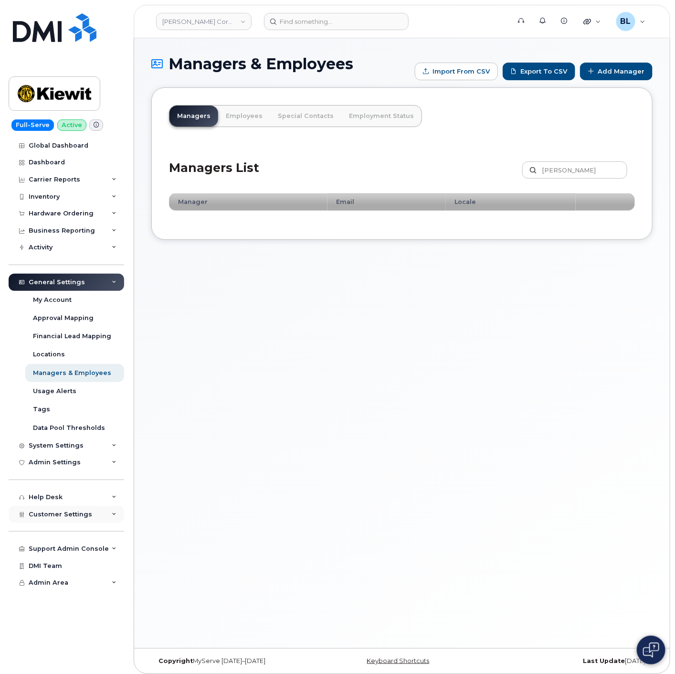
click at [69, 520] on div "Customer Settings" at bounding box center [67, 514] width 116 height 17
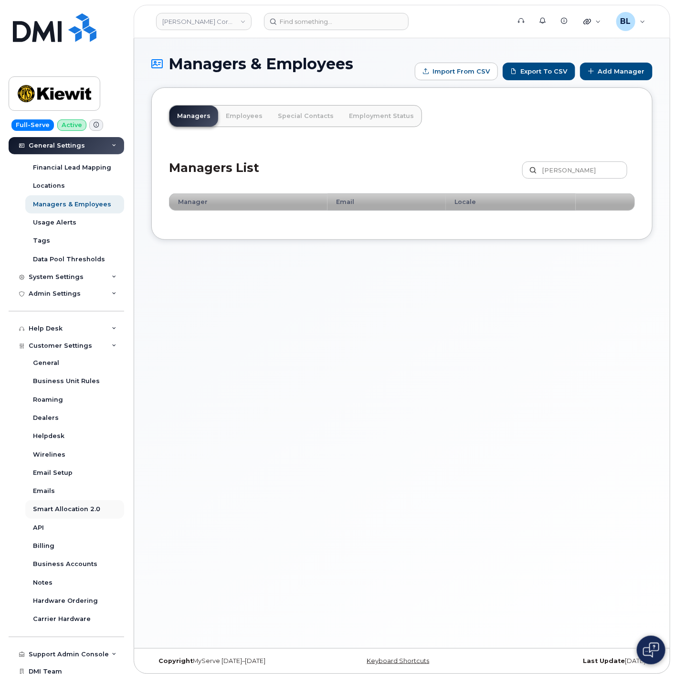
scroll to position [191, 0]
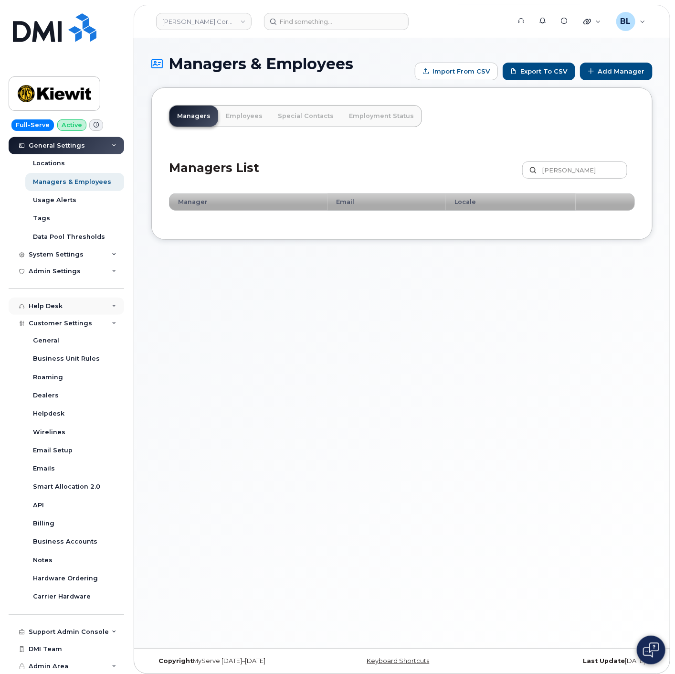
click at [69, 308] on div "Help Desk" at bounding box center [67, 305] width 116 height 17
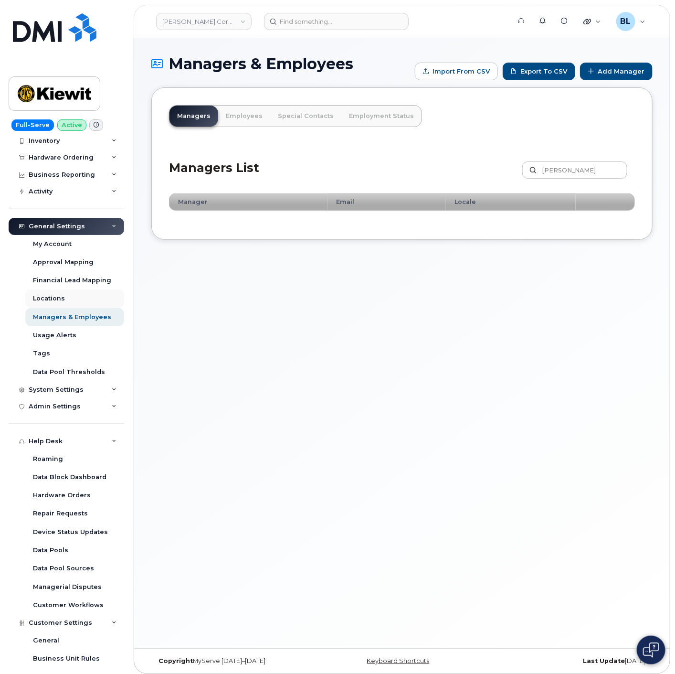
scroll to position [49, 0]
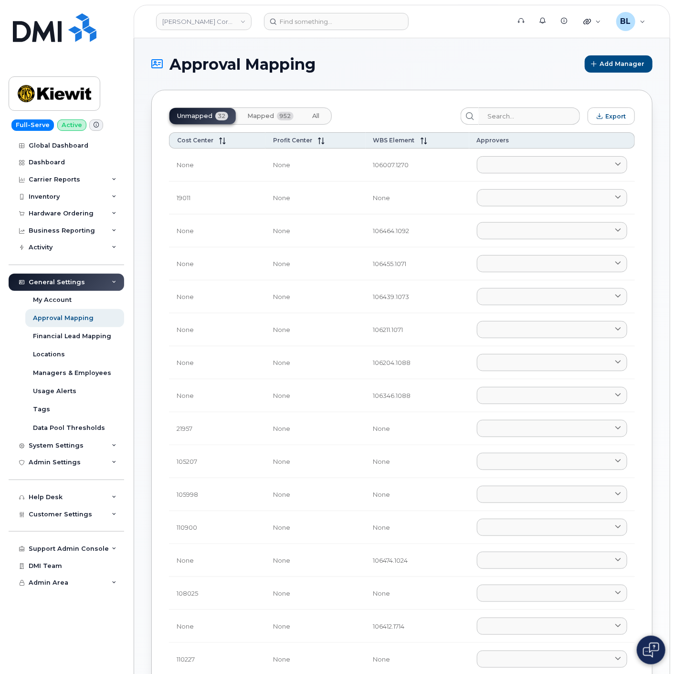
click at [259, 116] on span "Mapped" at bounding box center [260, 116] width 27 height 8
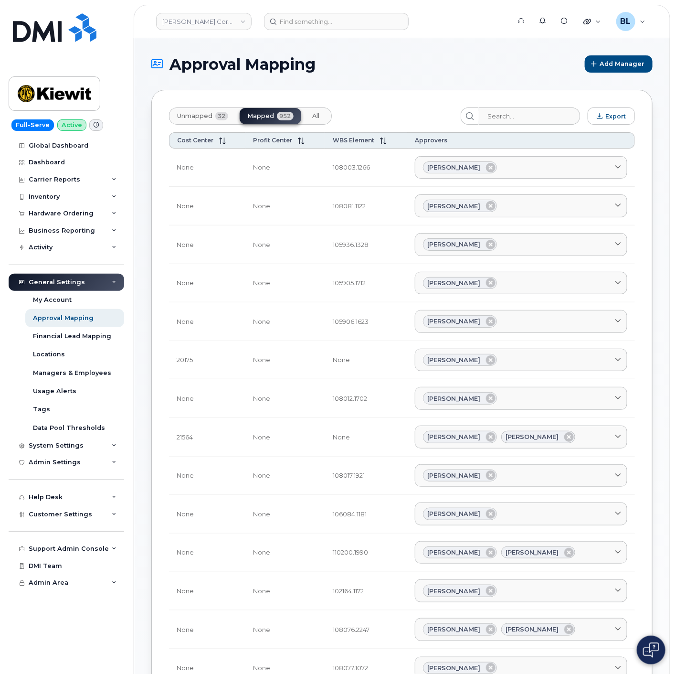
click at [211, 117] on span "Unmapped" at bounding box center [194, 116] width 35 height 8
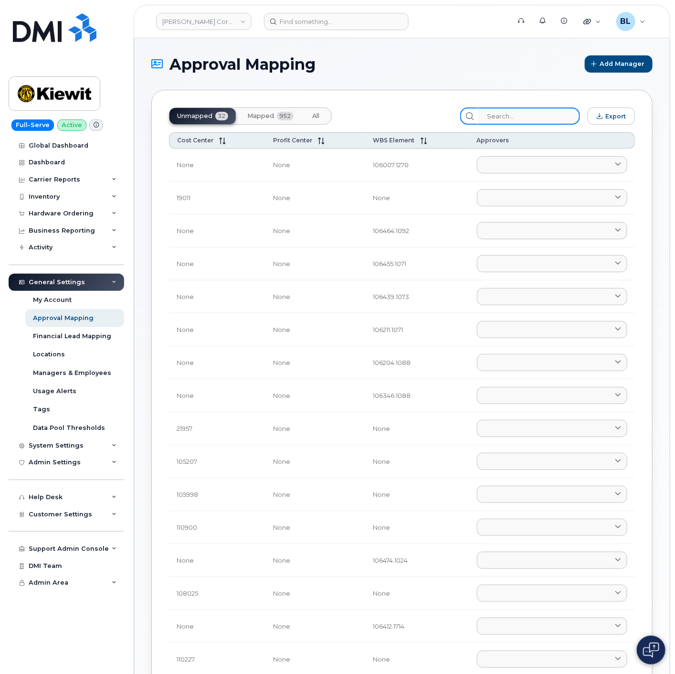
click at [518, 117] on input "search" at bounding box center [529, 115] width 102 height 17
paste input "110227.1034"
type input "110227.1034"
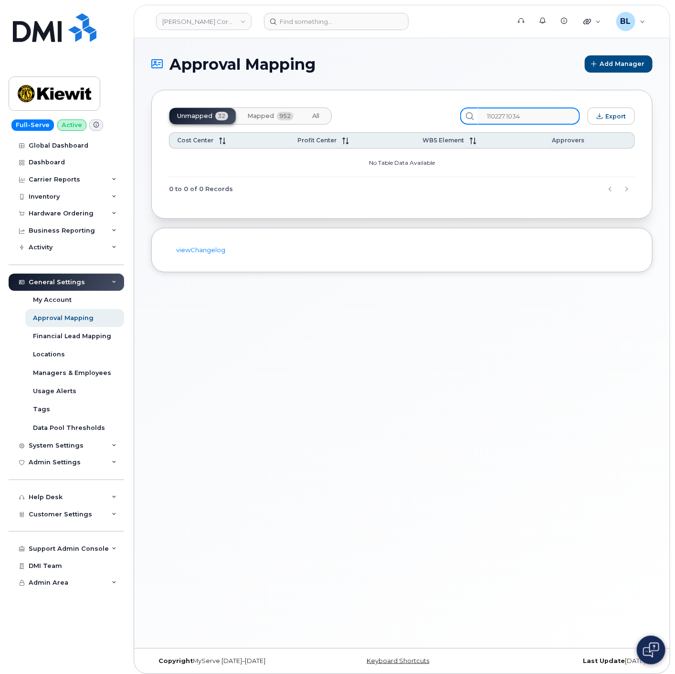
drag, startPoint x: 543, startPoint y: 116, endPoint x: 219, endPoint y: 91, distance: 325.6
click at [283, 97] on div "Unmapped 32 Mapped 952 All 110227.1034 Export Cost Center Profit Center WBS Ele…" at bounding box center [401, 154] width 501 height 129
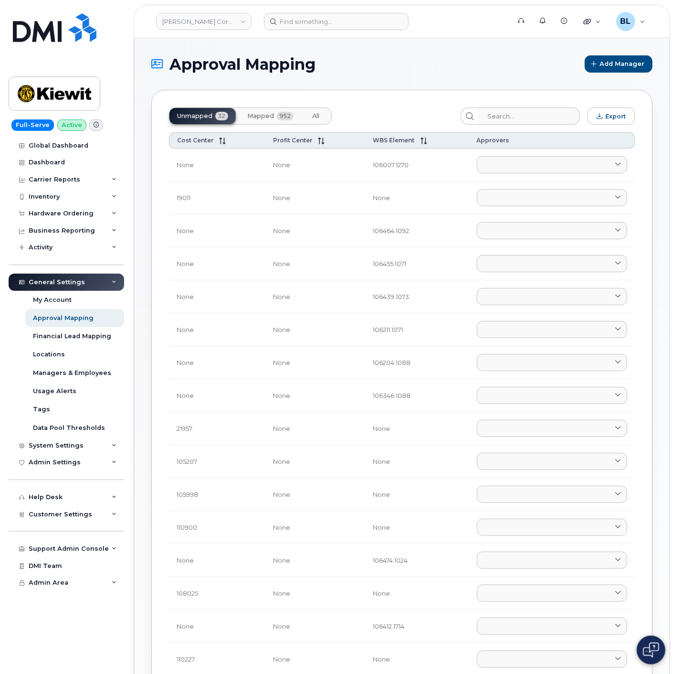
click at [264, 117] on span "Mapped" at bounding box center [260, 116] width 27 height 8
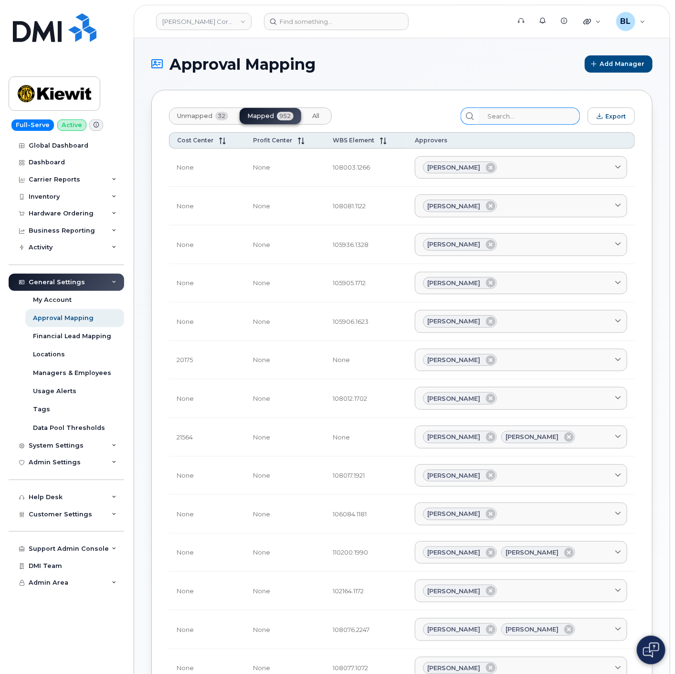
click at [538, 125] on div "Unmapped 32 Mapped 952 All Export Cost Center Profit Center WBS Element Approve…" at bounding box center [401, 621] width 501 height 1062
click at [544, 119] on input "search" at bounding box center [529, 115] width 102 height 17
paste input "110227"
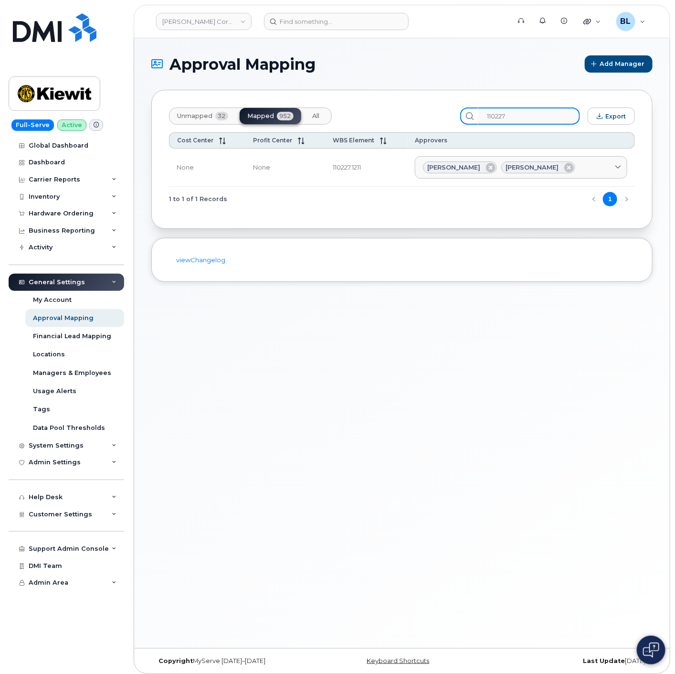
type input "110227"
click at [204, 112] on span "Unmapped" at bounding box center [194, 116] width 35 height 8
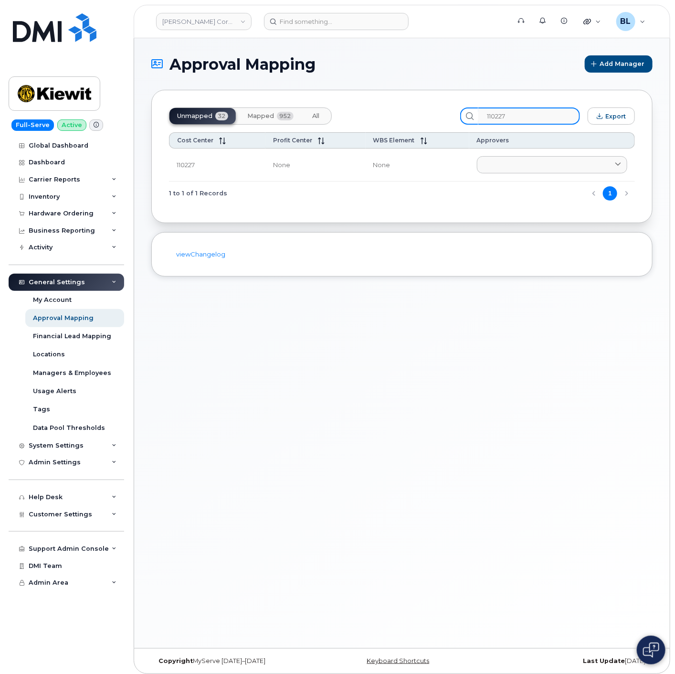
click at [543, 115] on input "110227" at bounding box center [529, 115] width 102 height 17
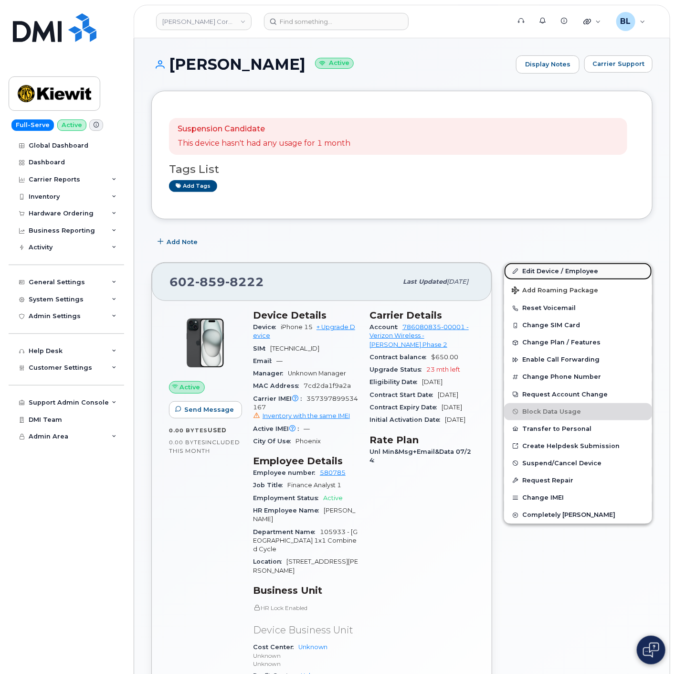
click at [547, 266] on link "Edit Device / Employee" at bounding box center [578, 271] width 148 height 17
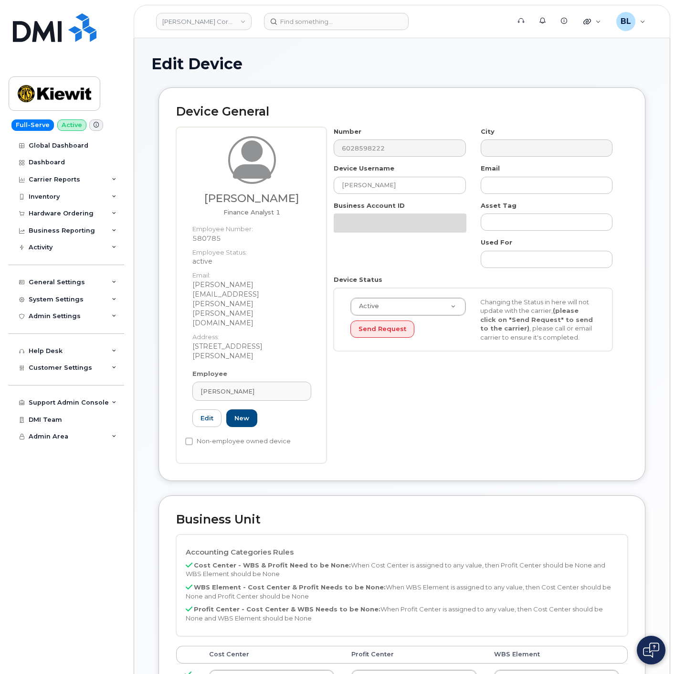
select select "29584743"
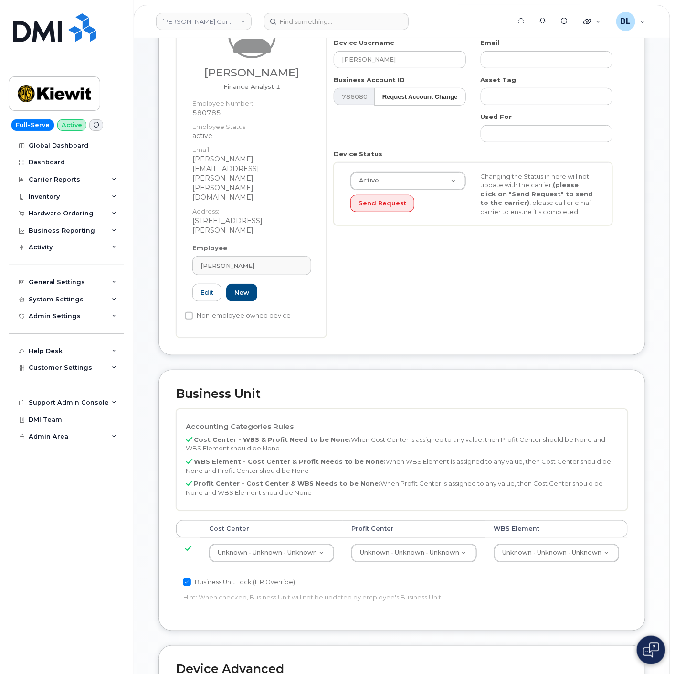
scroll to position [141, 0]
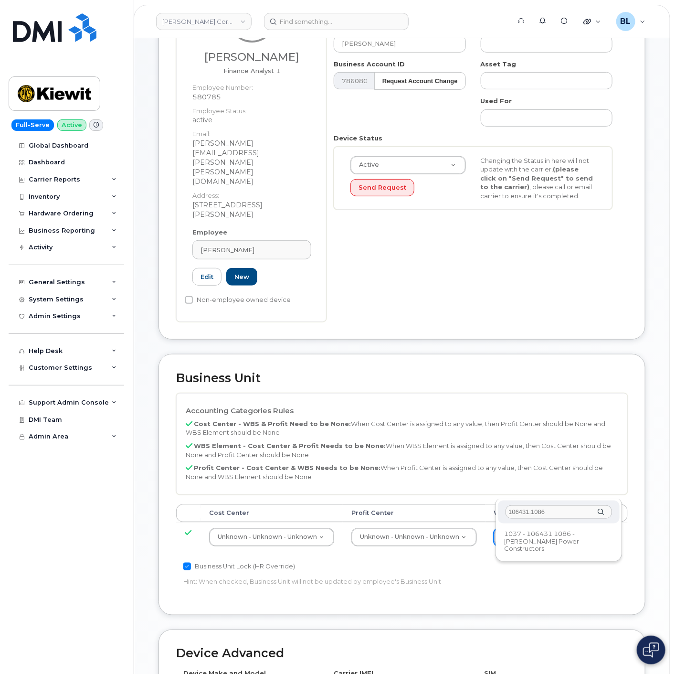
type input "106431.1086"
type input "35428344"
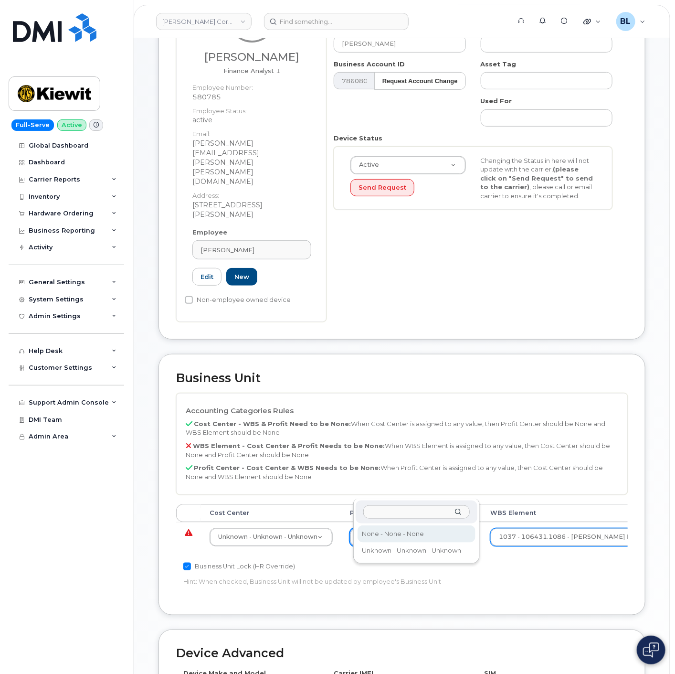
select select "29629357"
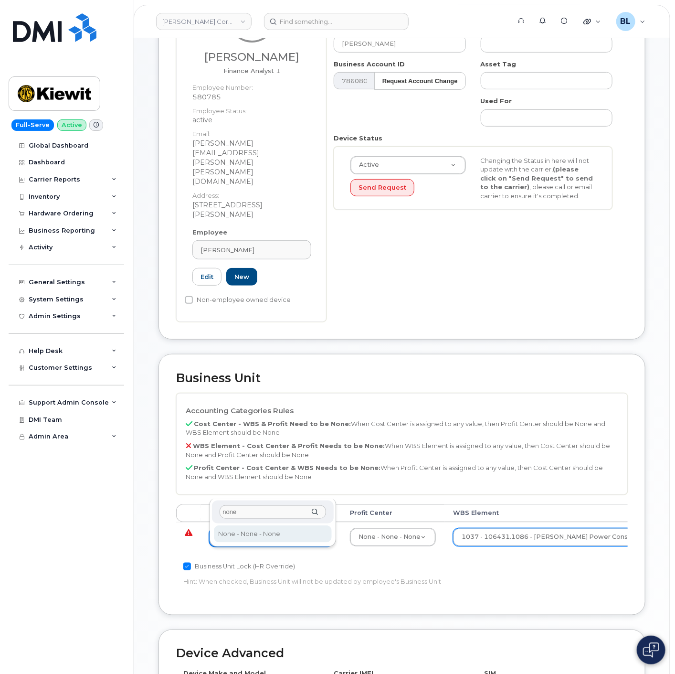
type input "none"
type input "29629358"
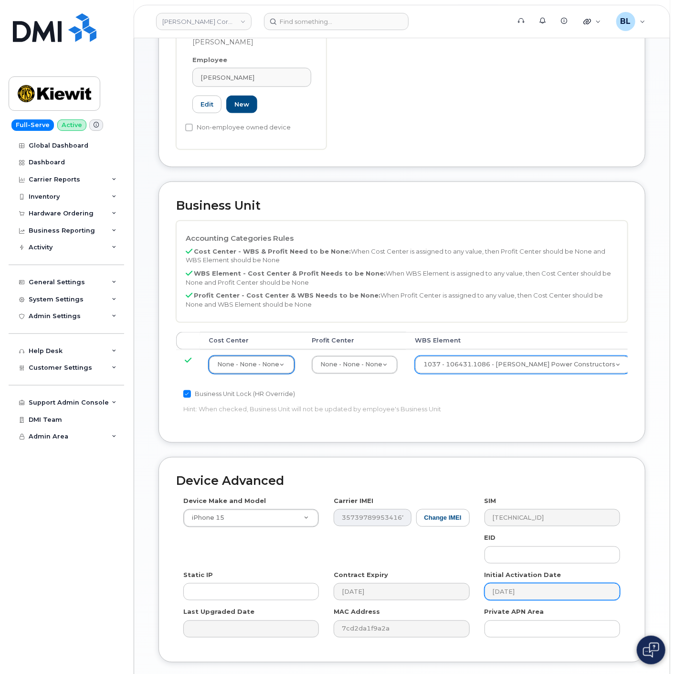
scroll to position [335, 0]
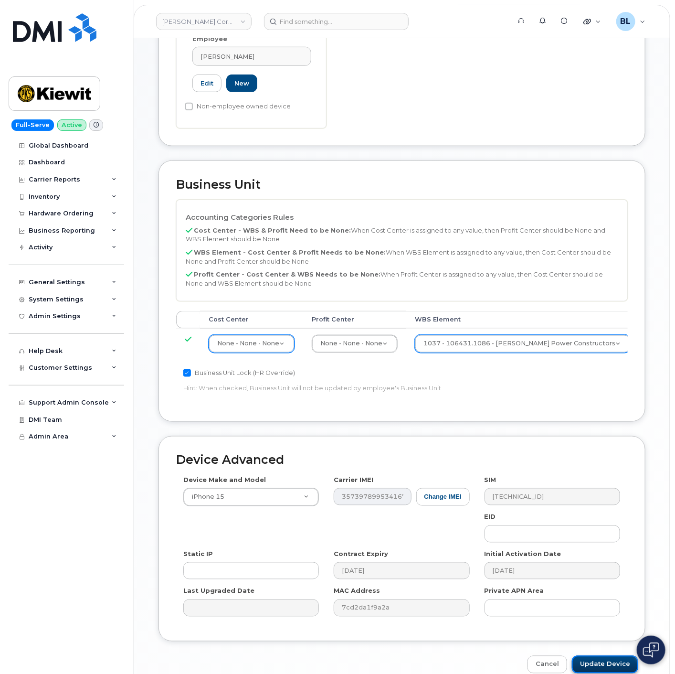
click at [597, 655] on input "Update Device" at bounding box center [605, 664] width 66 height 18
type input "Saving..."
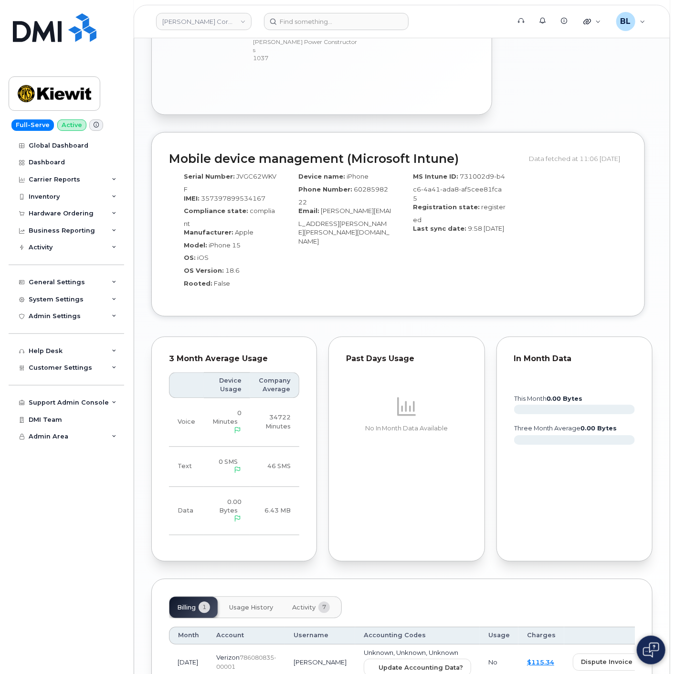
scroll to position [712, 0]
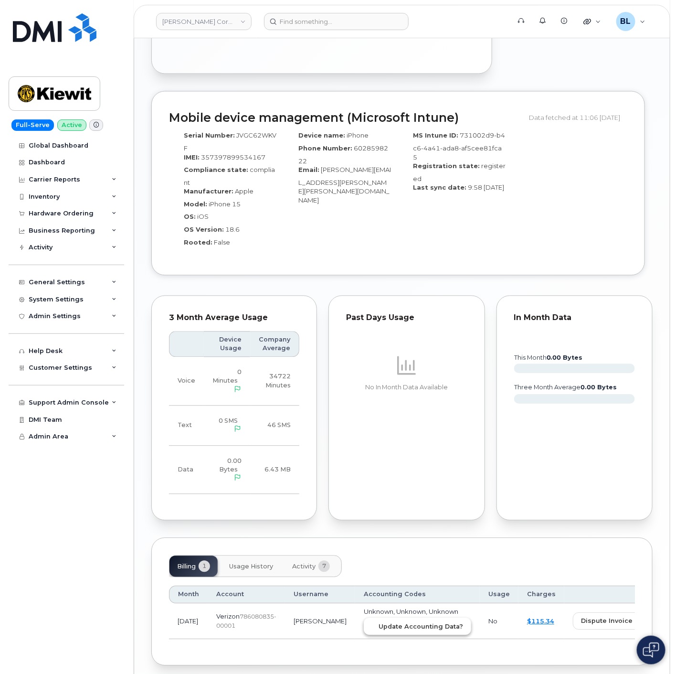
click at [402, 622] on span "Update Accounting Data?" at bounding box center [421, 626] width 85 height 9
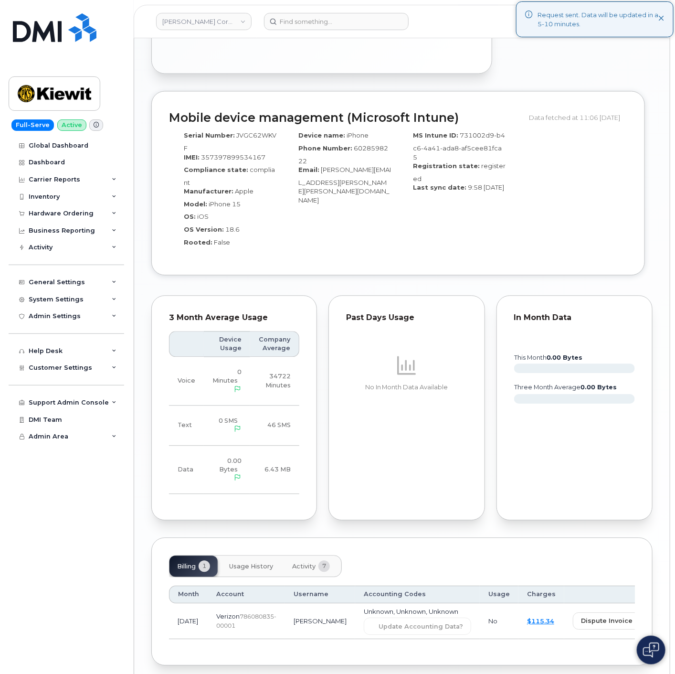
click at [374, 5] on div "[PERSON_NAME] Corporation Support Alerts Knowledge Base Quicklinks Suspend / Ca…" at bounding box center [402, 21] width 537 height 33
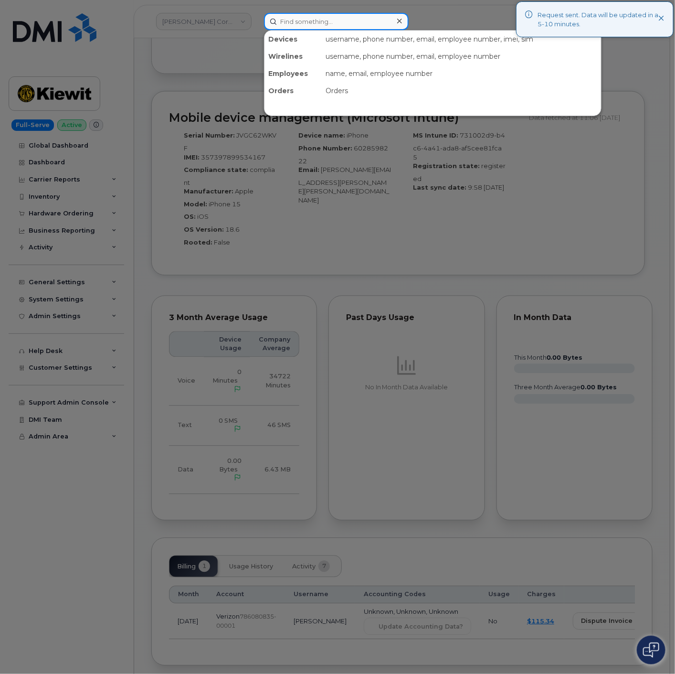
click at [369, 22] on input at bounding box center [336, 21] width 145 height 17
paste input "8127868412"
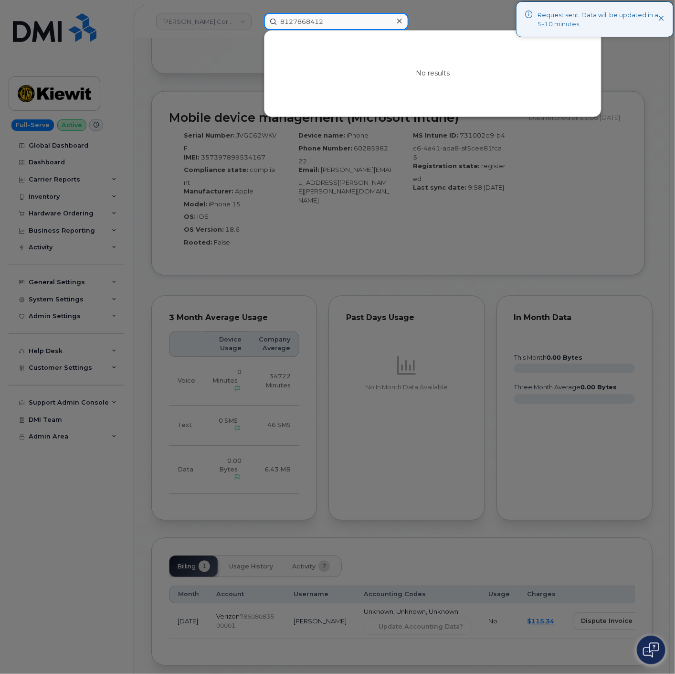
click at [290, 21] on input "8127868412" at bounding box center [336, 21] width 145 height 17
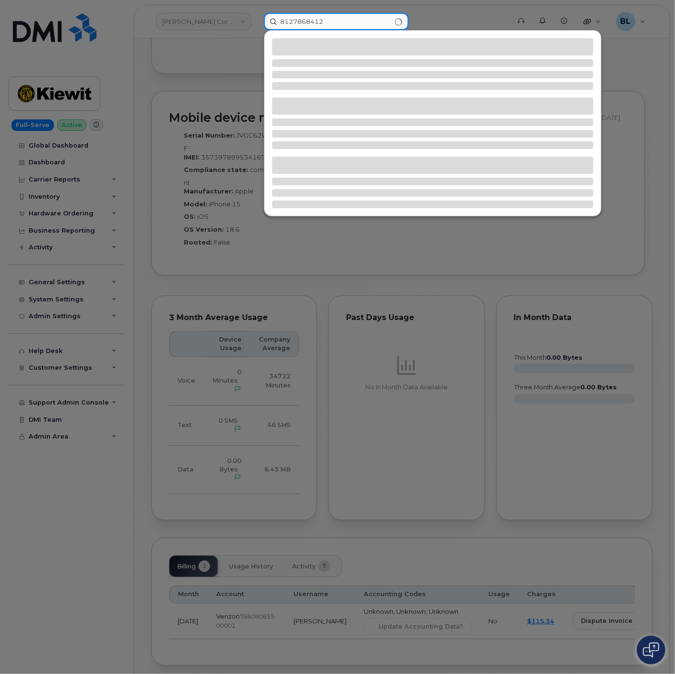
type input "8127868412"
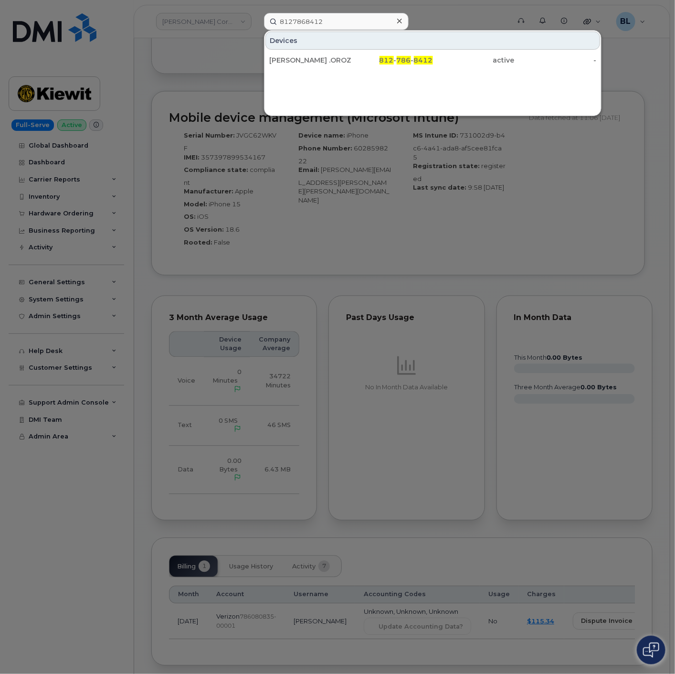
drag, startPoint x: 371, startPoint y: 58, endPoint x: 677, endPoint y: 144, distance: 317.5
click at [371, 58] on div "812 - 786 - 8412" at bounding box center [392, 60] width 82 height 10
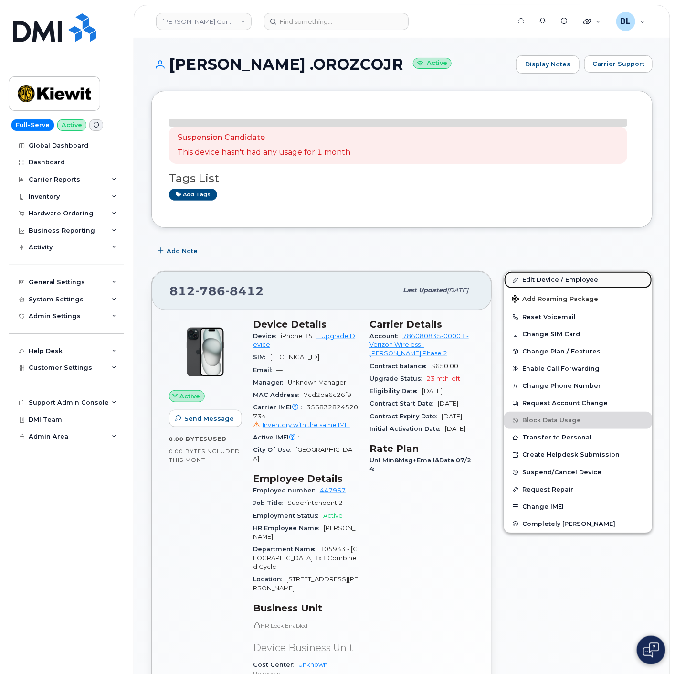
click at [560, 280] on link "Edit Device / Employee" at bounding box center [578, 279] width 148 height 17
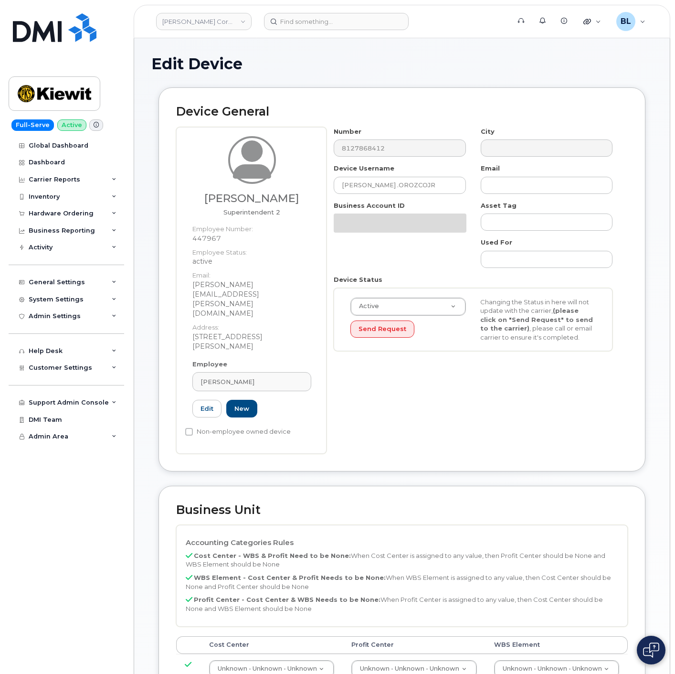
select select "29584743"
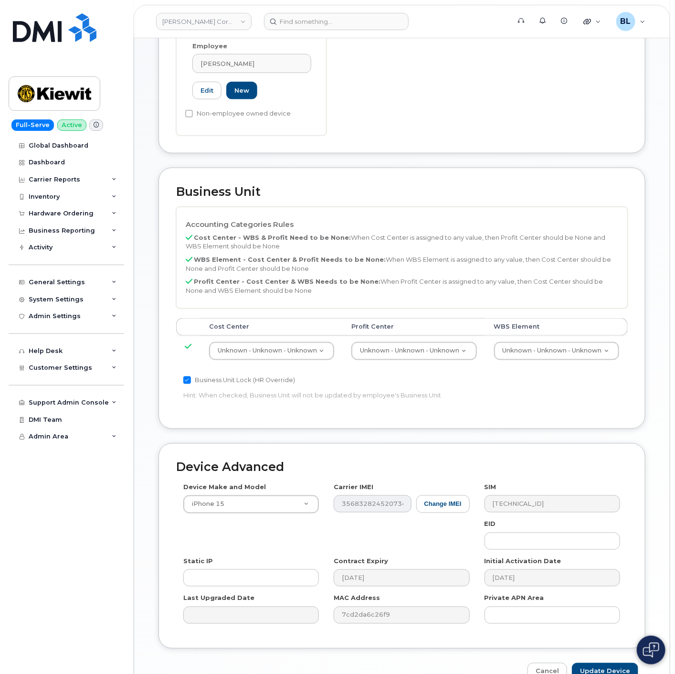
scroll to position [337, 0]
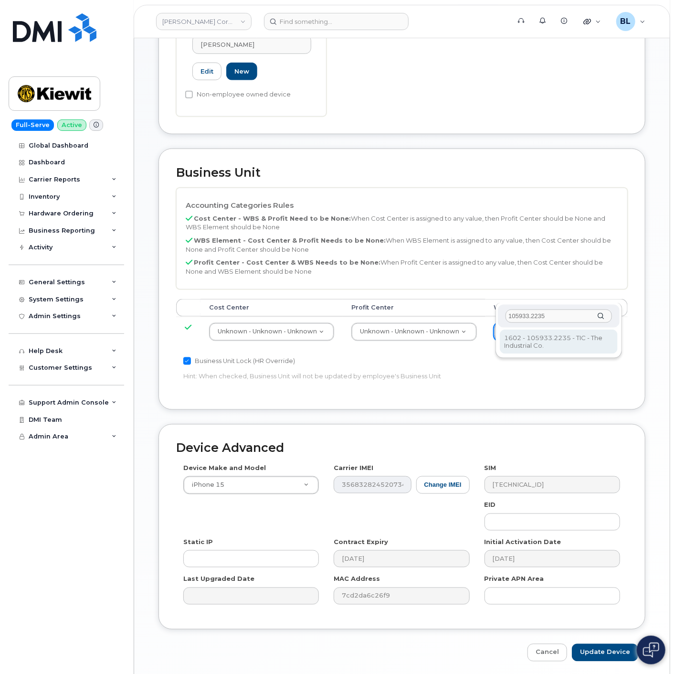
type input "105933.2235"
type input "30169104"
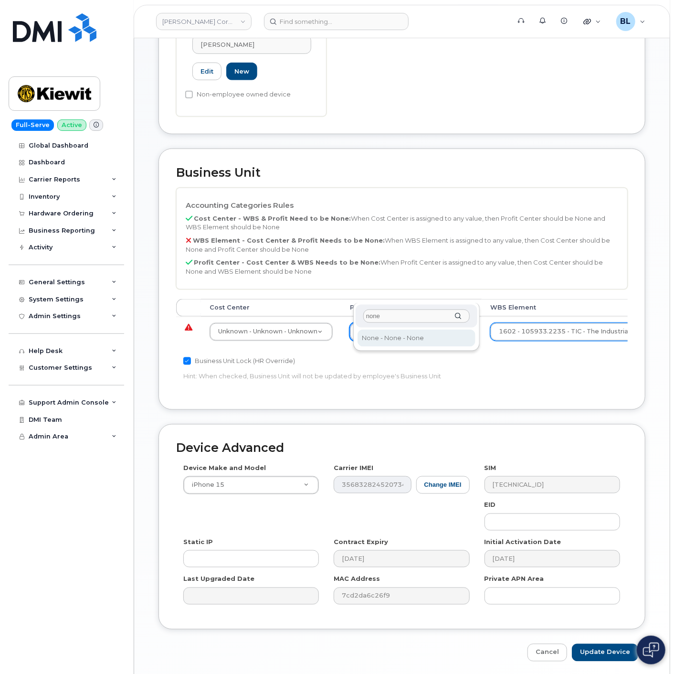
type input "none"
select select "29629357"
click at [265, 317] on td "Unknown - Unknown - Unknown 29584742" at bounding box center [271, 332] width 140 height 30
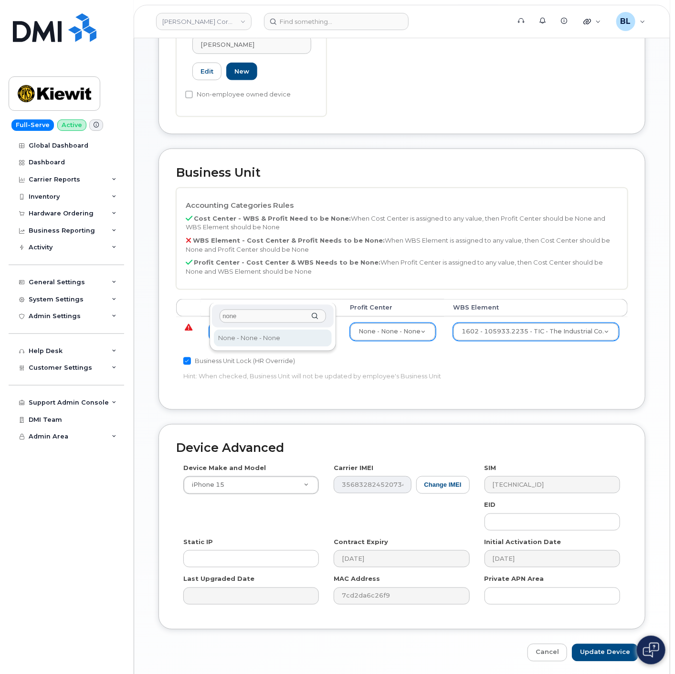
type input "none"
type input "29629358"
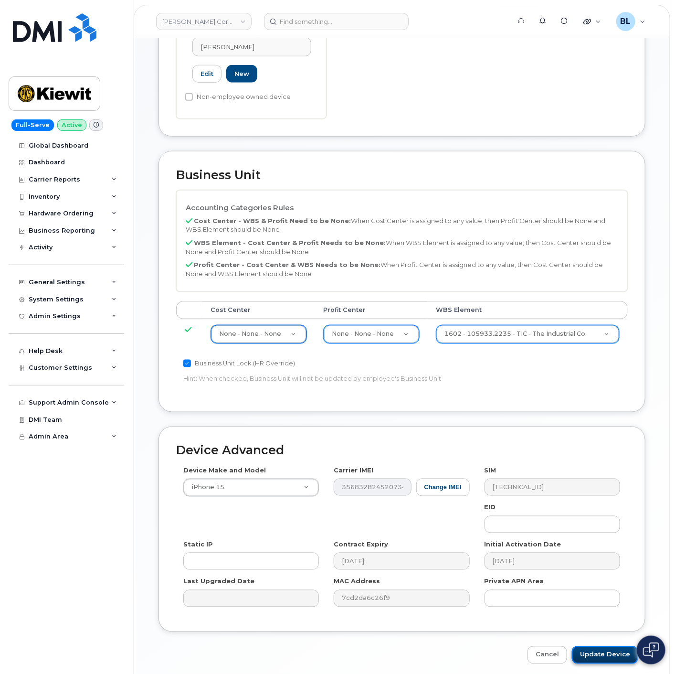
click at [621, 646] on input "Update Device" at bounding box center [605, 655] width 66 height 18
type input "Saving..."
